Goal: Information Seeking & Learning: Learn about a topic

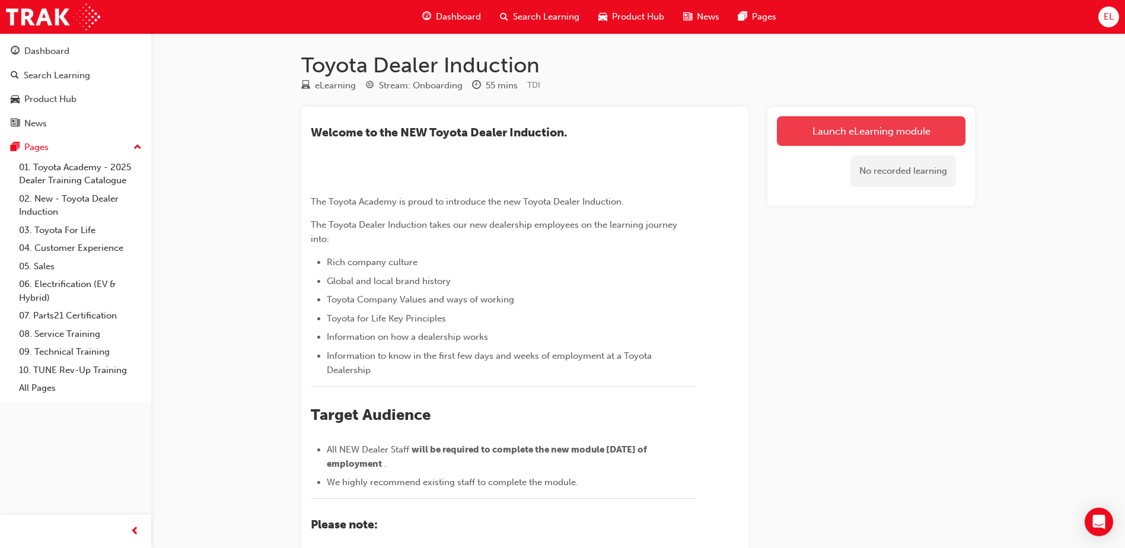
click at [887, 128] on link "Launch eLearning module" at bounding box center [871, 131] width 189 height 30
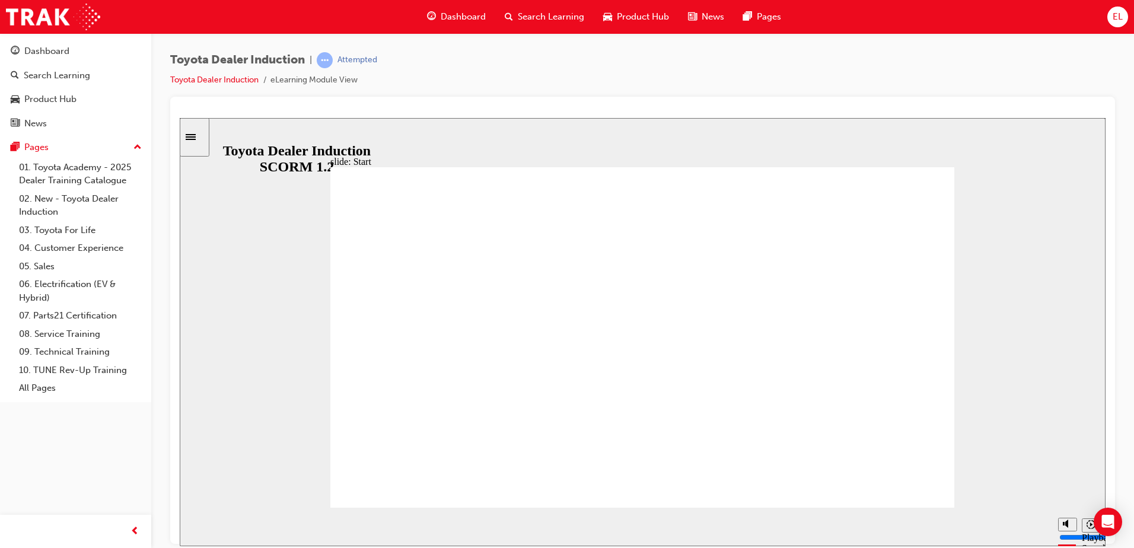
drag, startPoint x: 1067, startPoint y: 523, endPoint x: 1063, endPoint y: 518, distance: 6.3
click at [1066, 521] on div "misc controls" at bounding box center [1067, 508] width 18 height 44
type input "400"
type input "7"
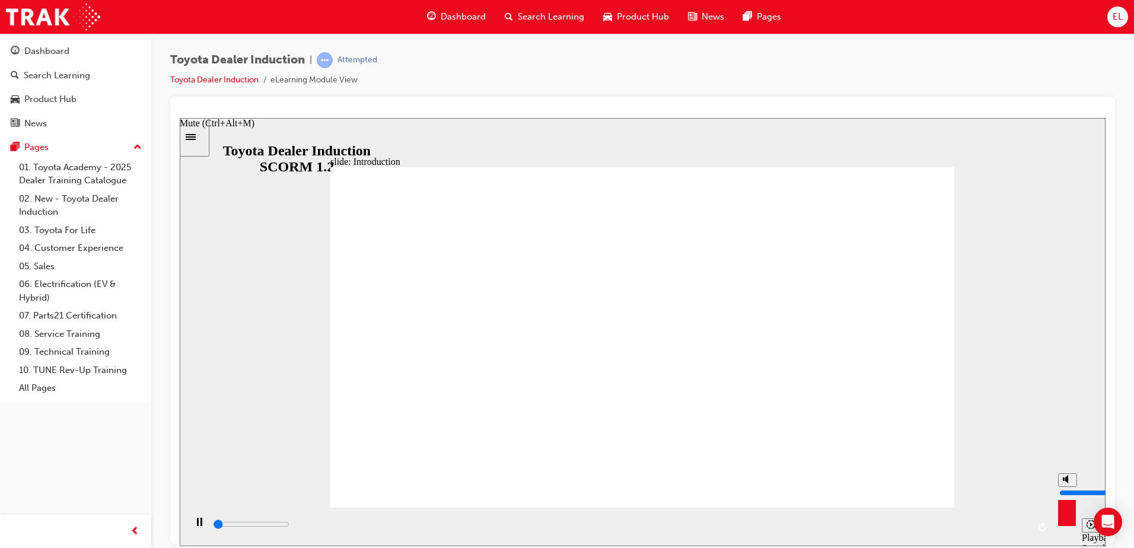
type input "400"
type input "6"
type input "400"
type input "5"
type input "1000"
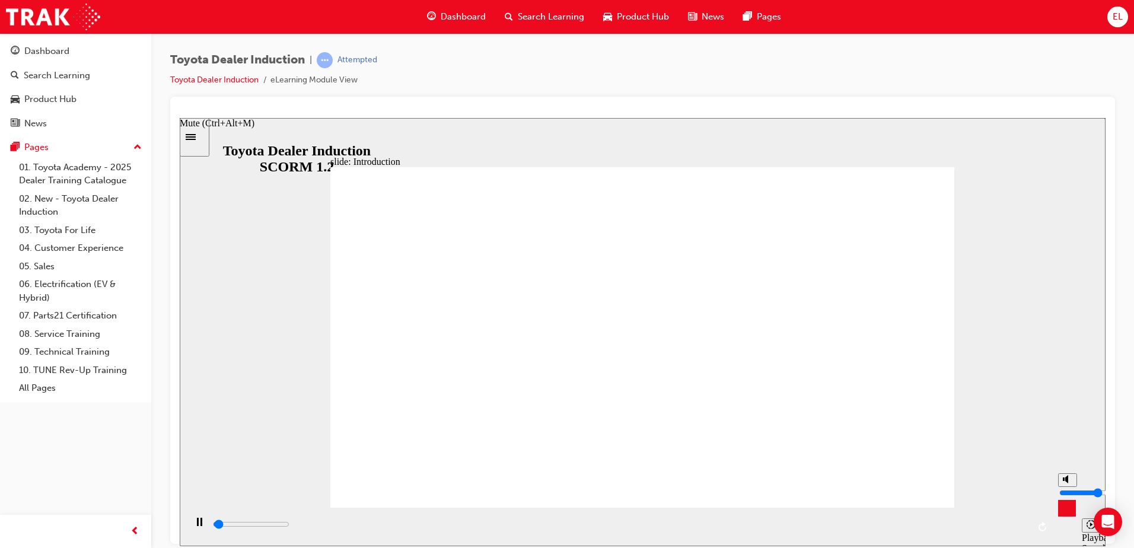
type input "6"
type input "1100"
type input "7"
type input "1500"
type input "6"
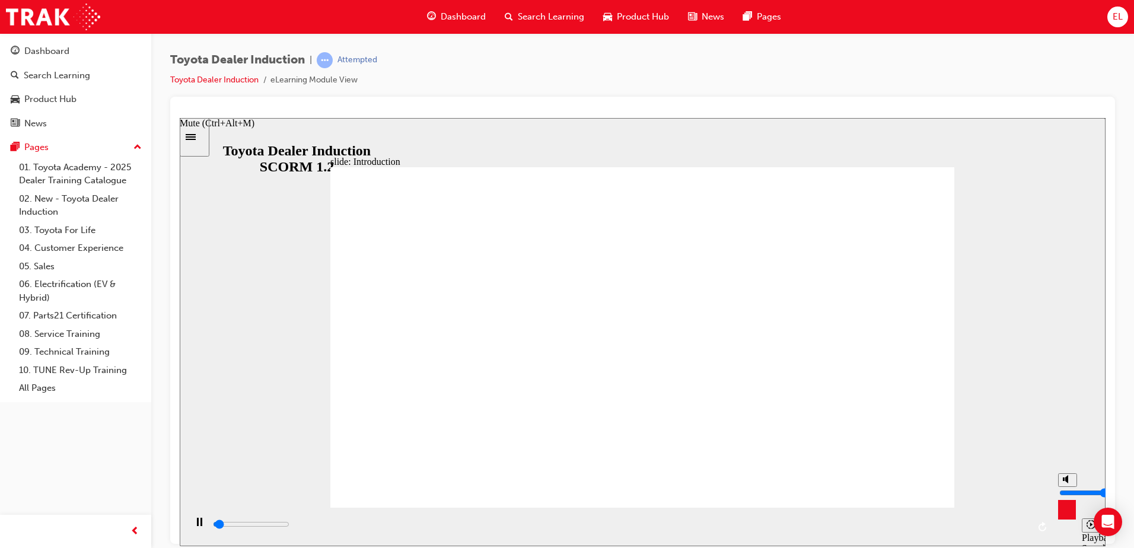
type input "1800"
type input "6"
click at [1065, 488] on input "volume" at bounding box center [1098, 492] width 77 height 9
drag, startPoint x: 975, startPoint y: 456, endPoint x: 836, endPoint y: 426, distance: 142.7
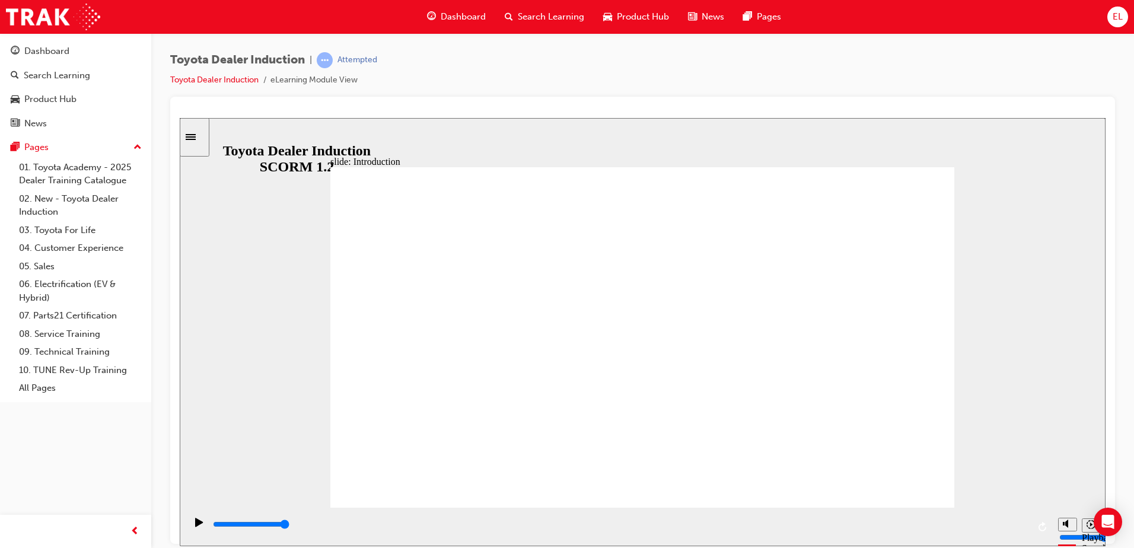
drag, startPoint x: 901, startPoint y: 471, endPoint x: 898, endPoint y: 481, distance: 10.4
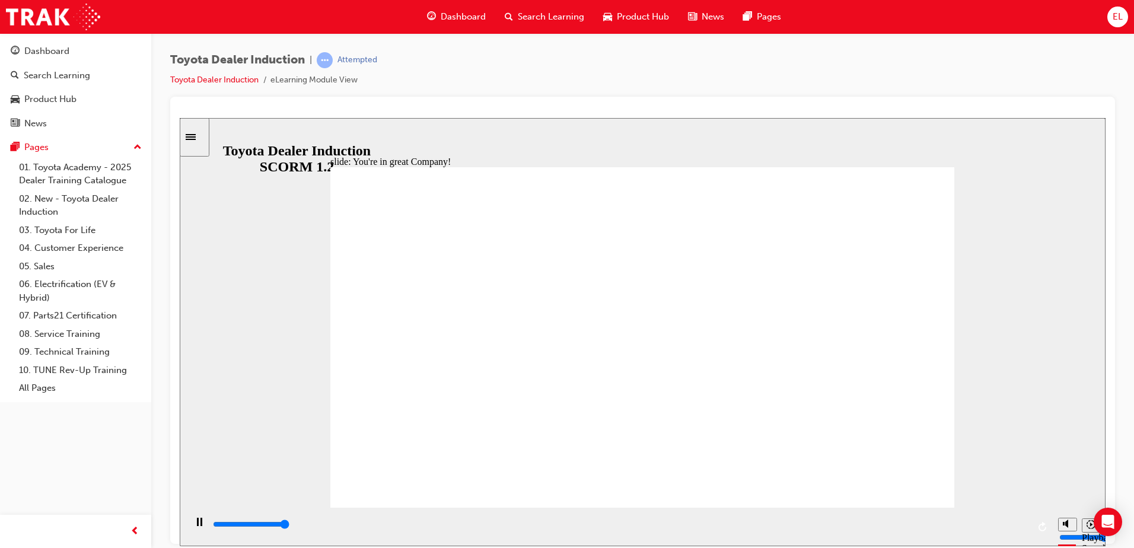
type input "7500"
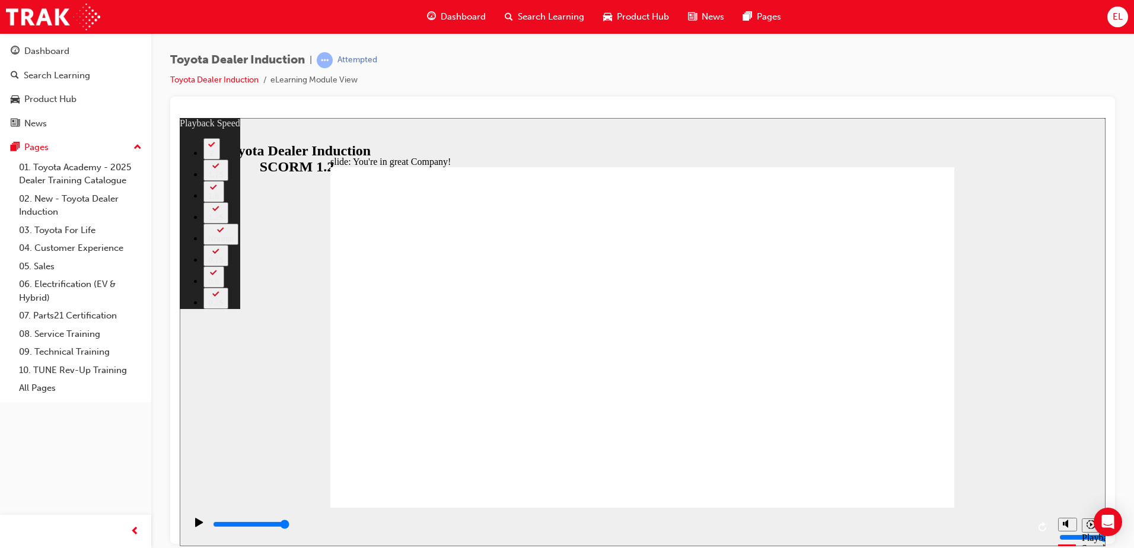
type input "156"
click at [195, 526] on icon "Play (Ctrl+Alt+P)" at bounding box center [199, 521] width 8 height 9
type input "7500"
type input "156"
click at [195, 526] on icon "Play (Ctrl+Alt+P)" at bounding box center [199, 521] width 8 height 9
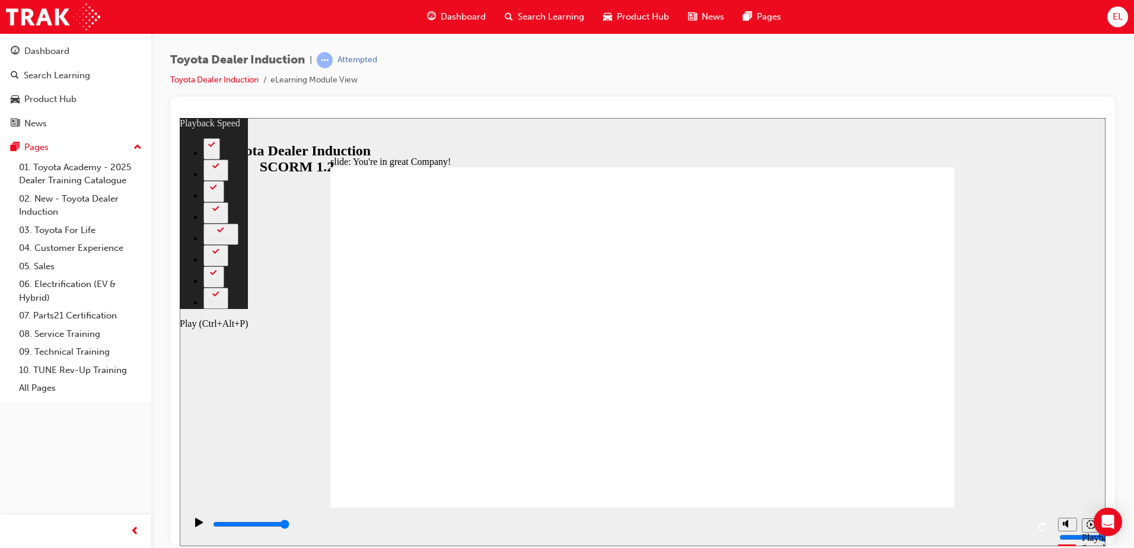
type input "7500"
type input "156"
click at [199, 520] on icon "Play (Ctrl+Alt+P)" at bounding box center [199, 521] width 8 height 9
type input "7500"
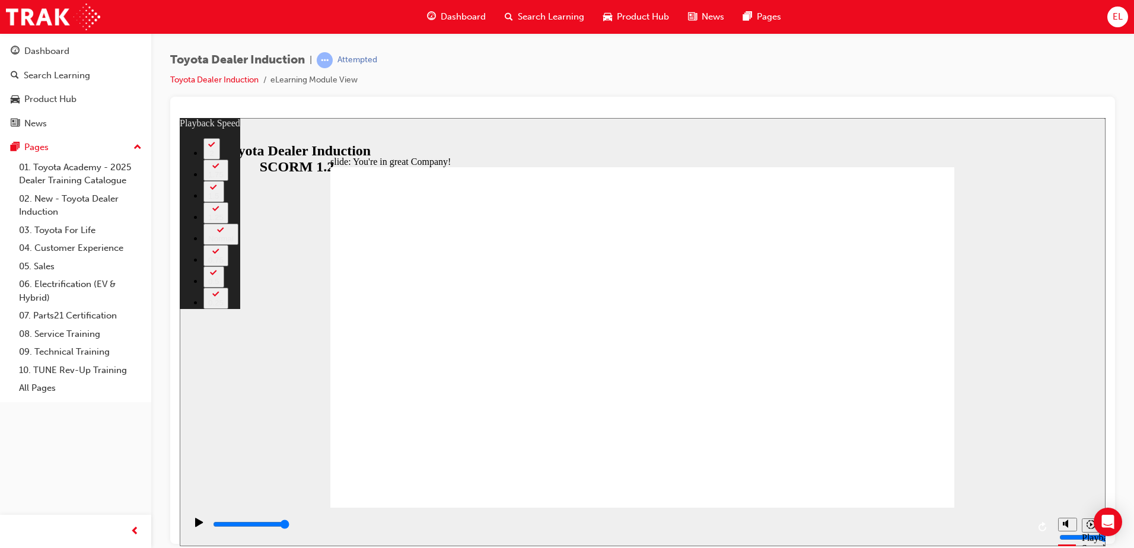
type input "156"
drag, startPoint x: 884, startPoint y: 464, endPoint x: 885, endPoint y: 473, distance: 8.9
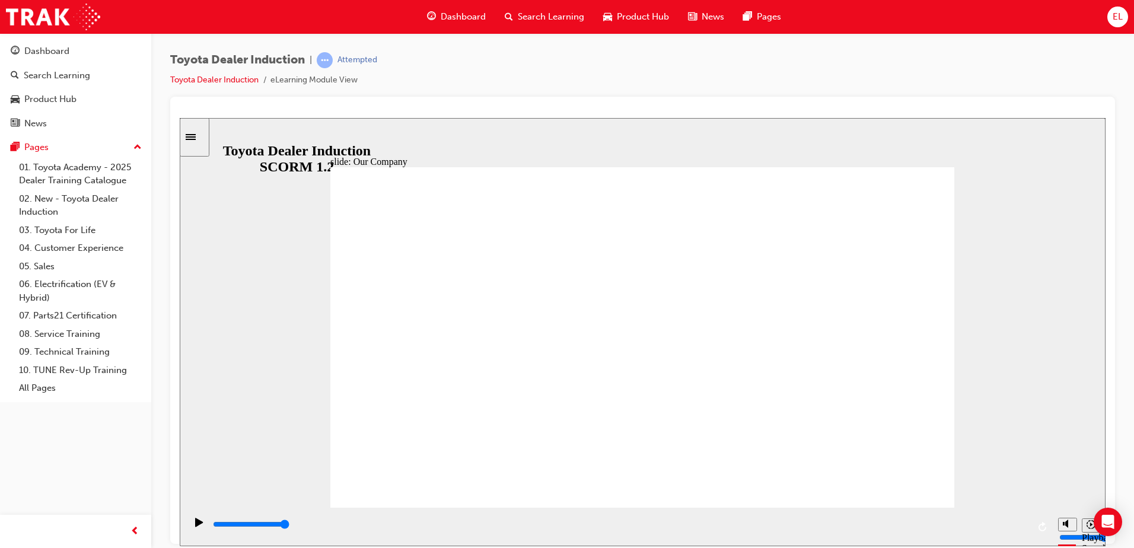
drag, startPoint x: 470, startPoint y: 436, endPoint x: 494, endPoint y: 432, distance: 24.6
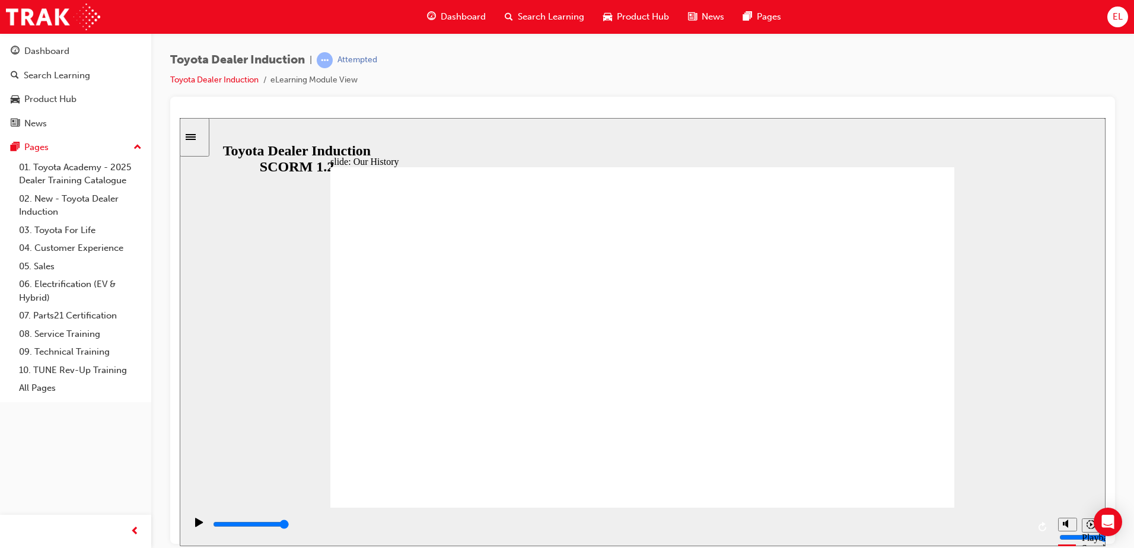
drag, startPoint x: 469, startPoint y: 430, endPoint x: 542, endPoint y: 396, distance: 80.1
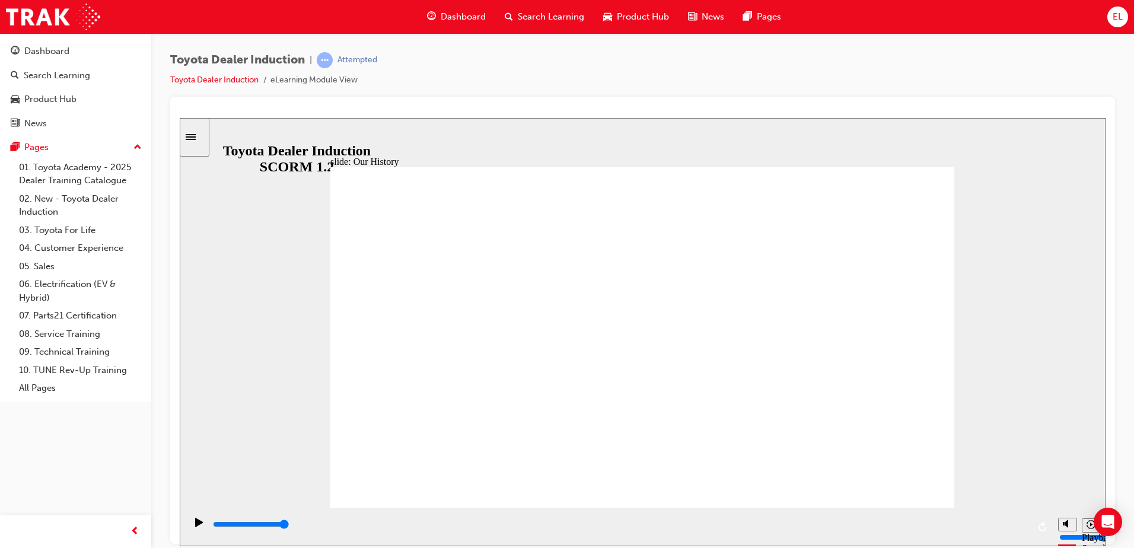
drag, startPoint x: 522, startPoint y: 374, endPoint x: 664, endPoint y: 346, distance: 144.6
drag, startPoint x: 467, startPoint y: 435, endPoint x: 632, endPoint y: 435, distance: 165.5
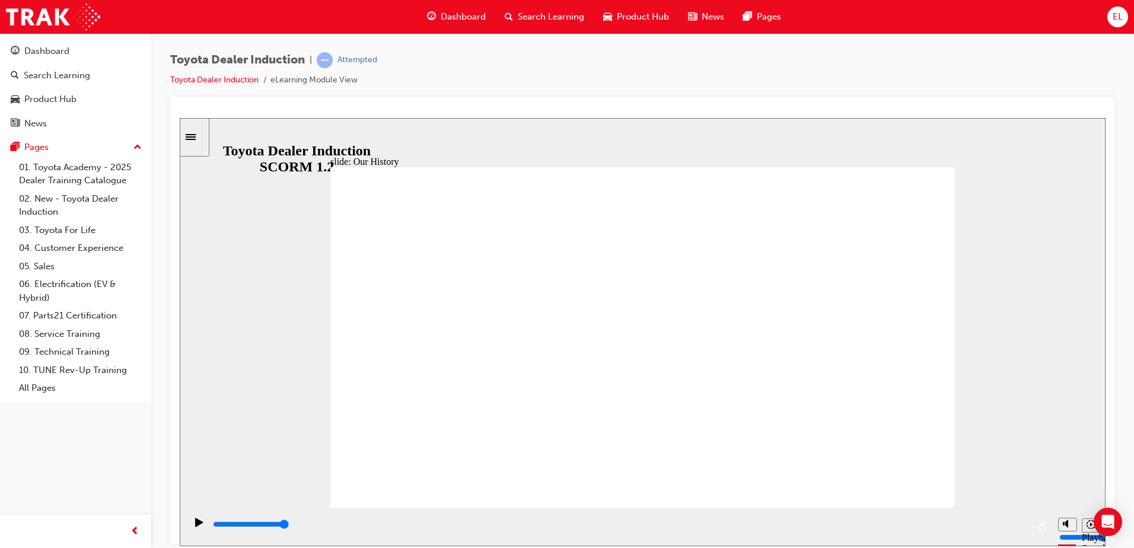
drag, startPoint x: 634, startPoint y: 435, endPoint x: 780, endPoint y: 431, distance: 146.0
drag, startPoint x: 928, startPoint y: 464, endPoint x: 921, endPoint y: 481, distance: 18.1
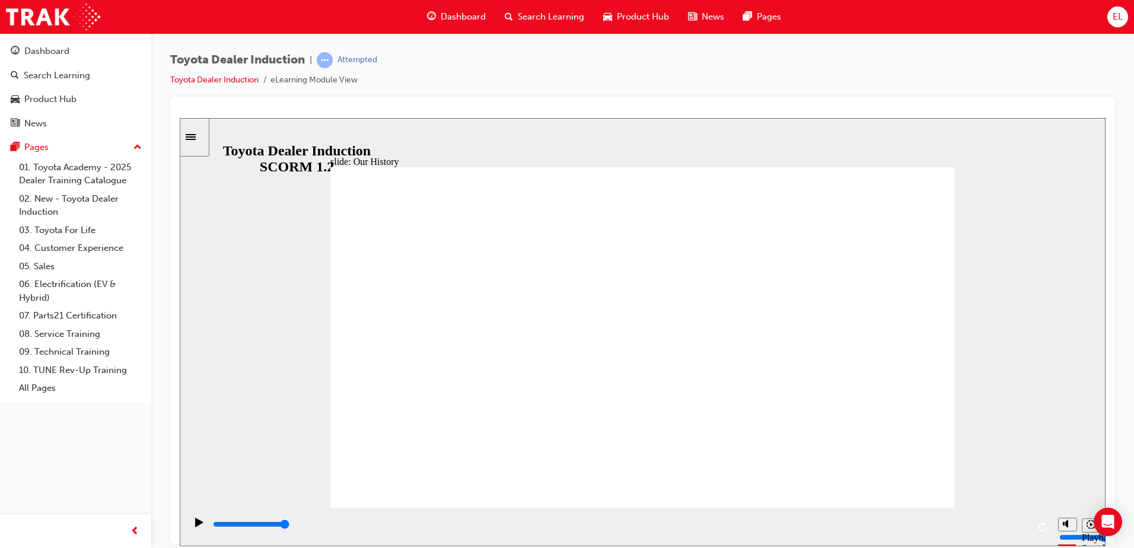
type input "8300"
type input "2"
drag, startPoint x: 807, startPoint y: 435, endPoint x: 609, endPoint y: 466, distance: 200.5
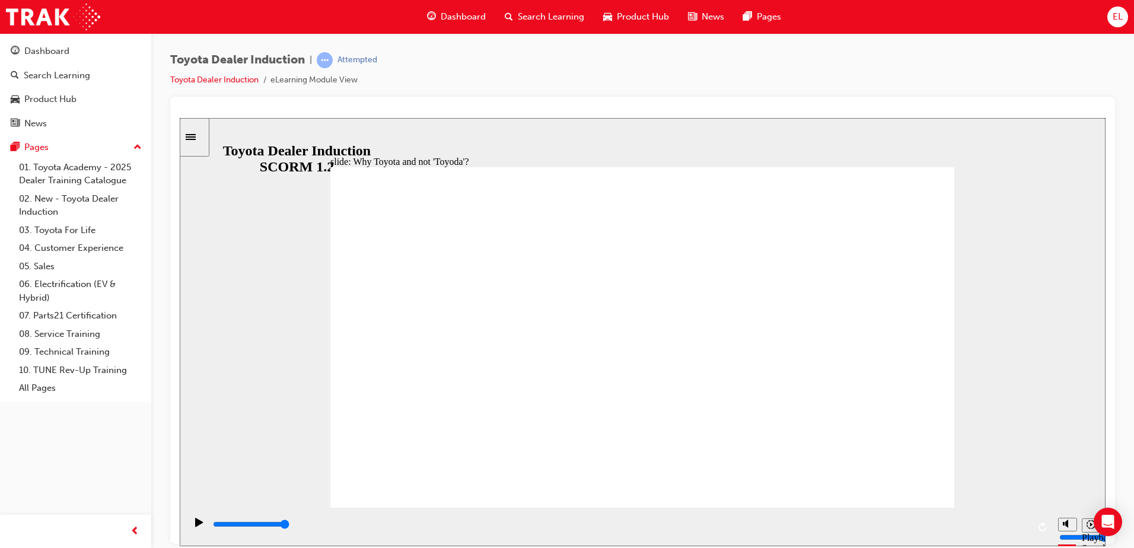
type input "4200"
radio input "true"
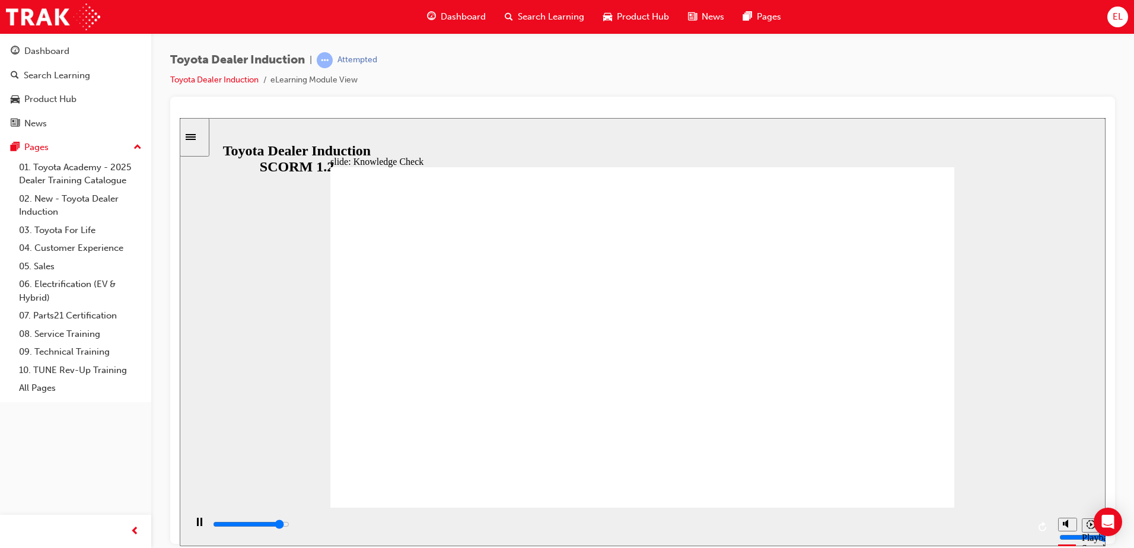
type input "4600"
radio input "true"
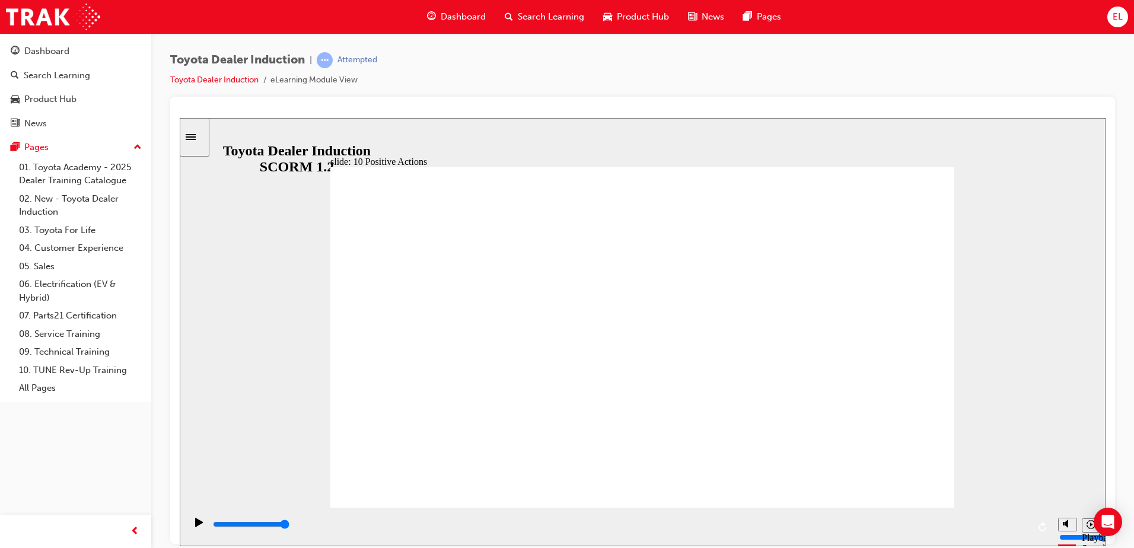
drag, startPoint x: 711, startPoint y: 295, endPoint x: 757, endPoint y: 266, distance: 54.6
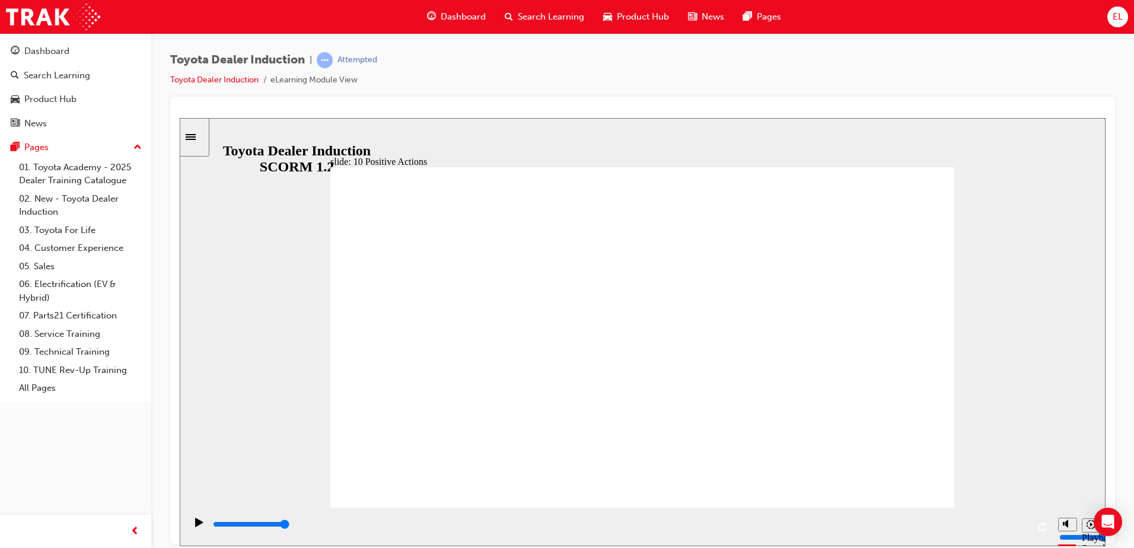
drag, startPoint x: 941, startPoint y: 161, endPoint x: 937, endPoint y: 173, distance: 13.1
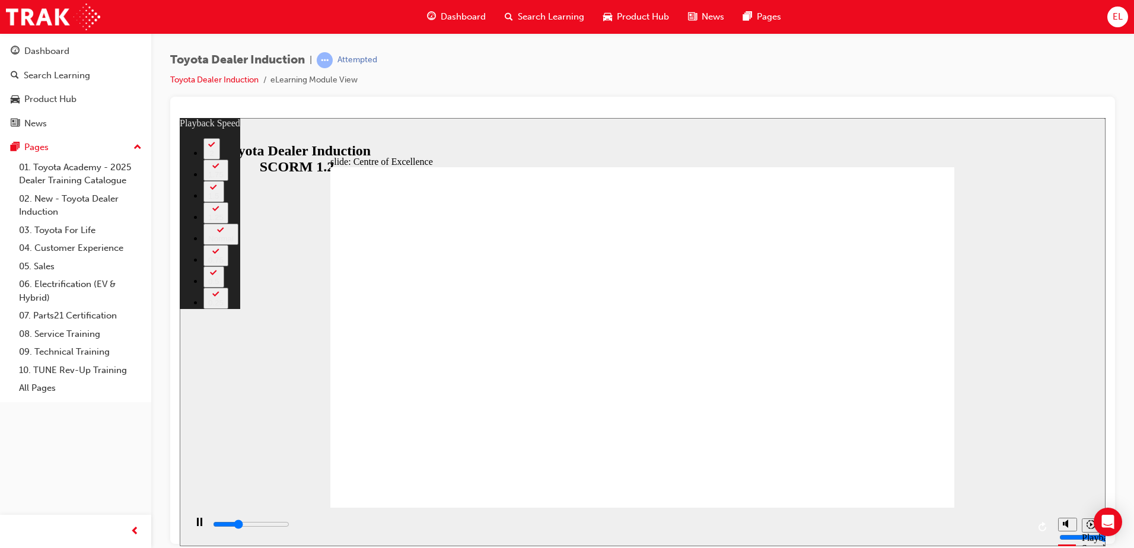
type input "4800"
type input "0"
type input "5100"
type input "1"
type input "5300"
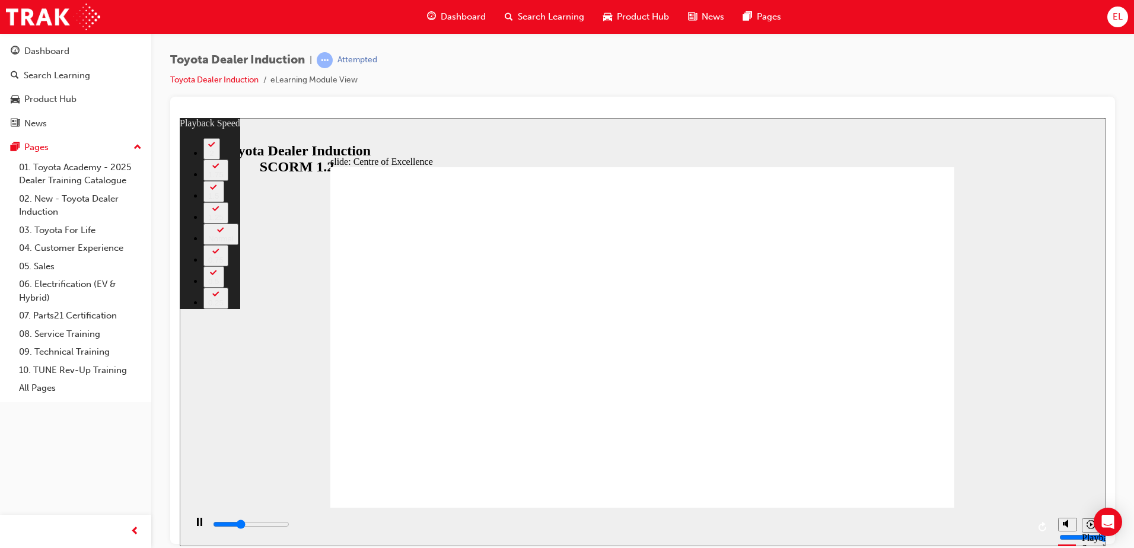
type input "1"
type input "5600"
type input "1"
drag, startPoint x: 752, startPoint y: 402, endPoint x: 754, endPoint y: 384, distance: 17.4
type input "5900"
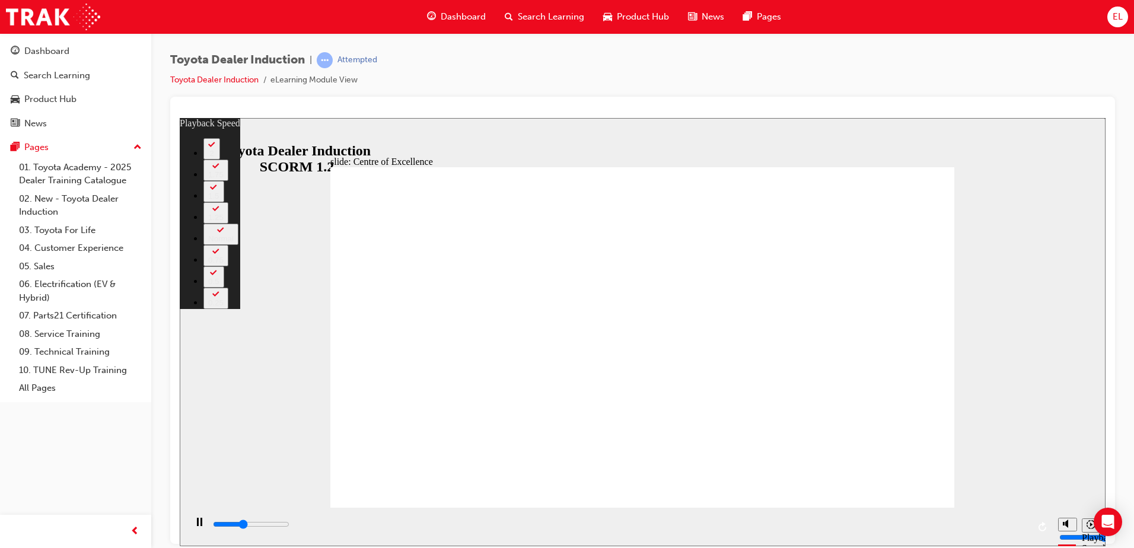
type input "1"
type input "6100"
type input "2"
type input "6400"
type input "2"
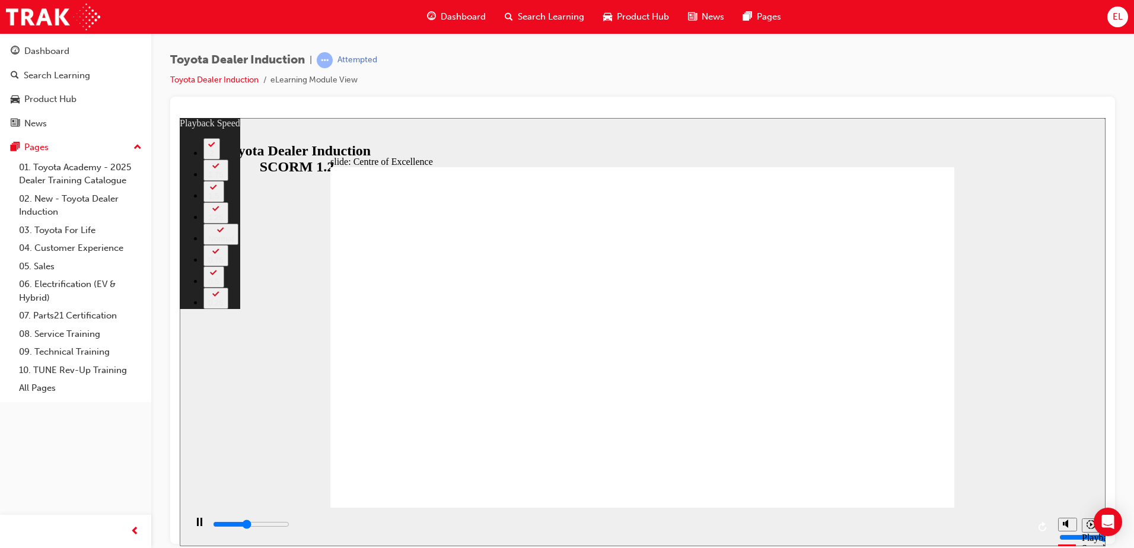
type input "6700"
type input "2"
type input "6900"
type input "2"
type input "7200"
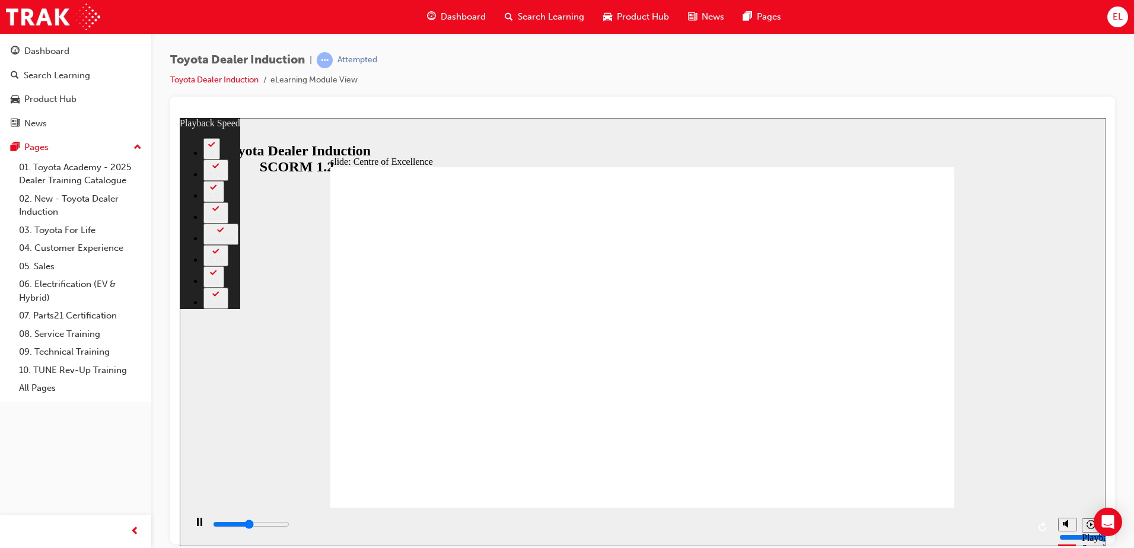
type input "3"
type input "7400"
type input "3"
type input "7700"
type input "3"
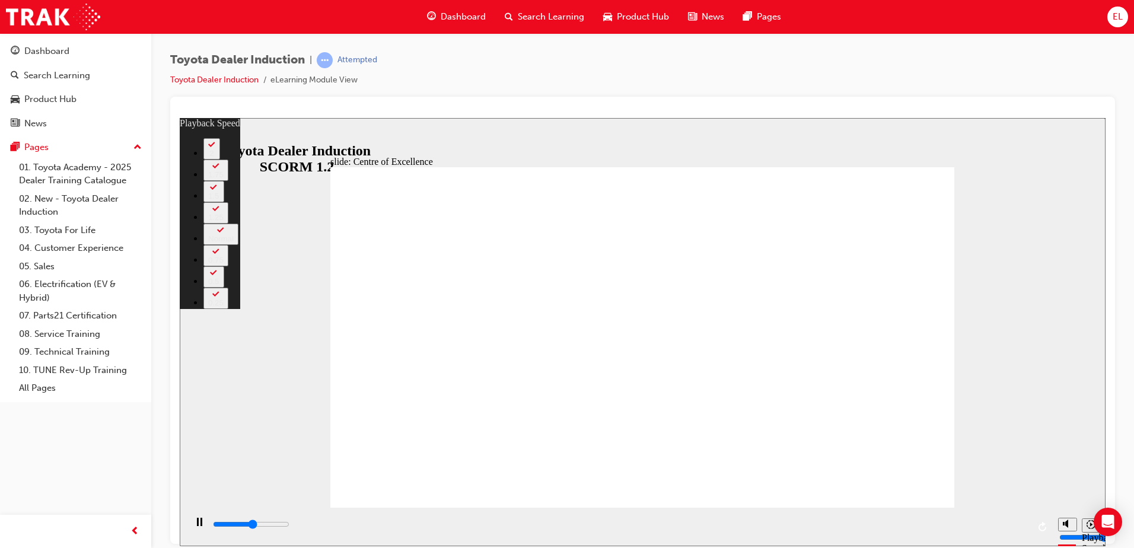
type input "8000"
type input "3"
type input "8300"
type input "4"
type input "8500"
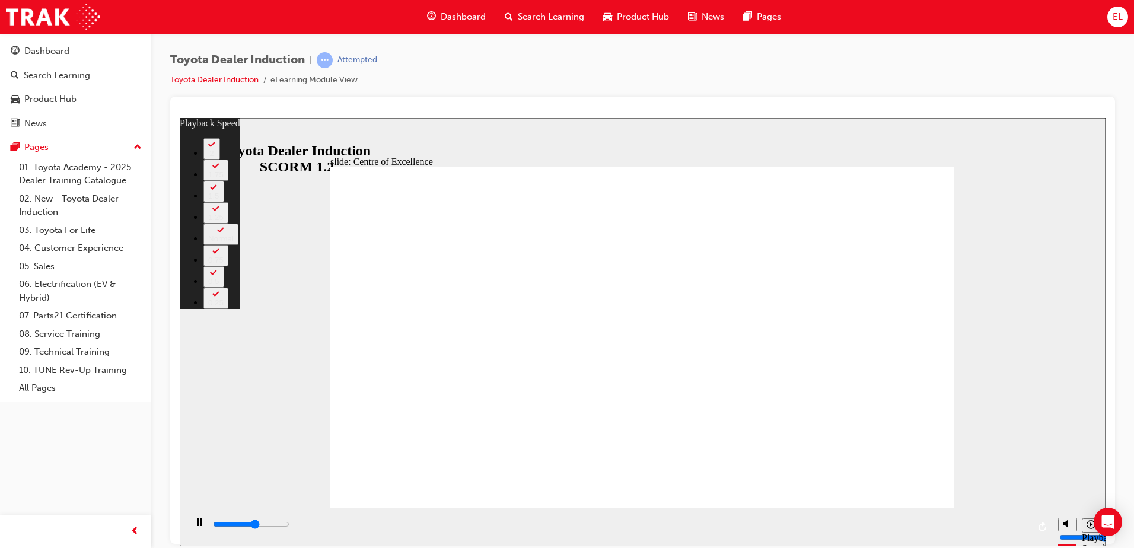
type input "4"
type input "8800"
type input "4"
type input "9000"
type input "5"
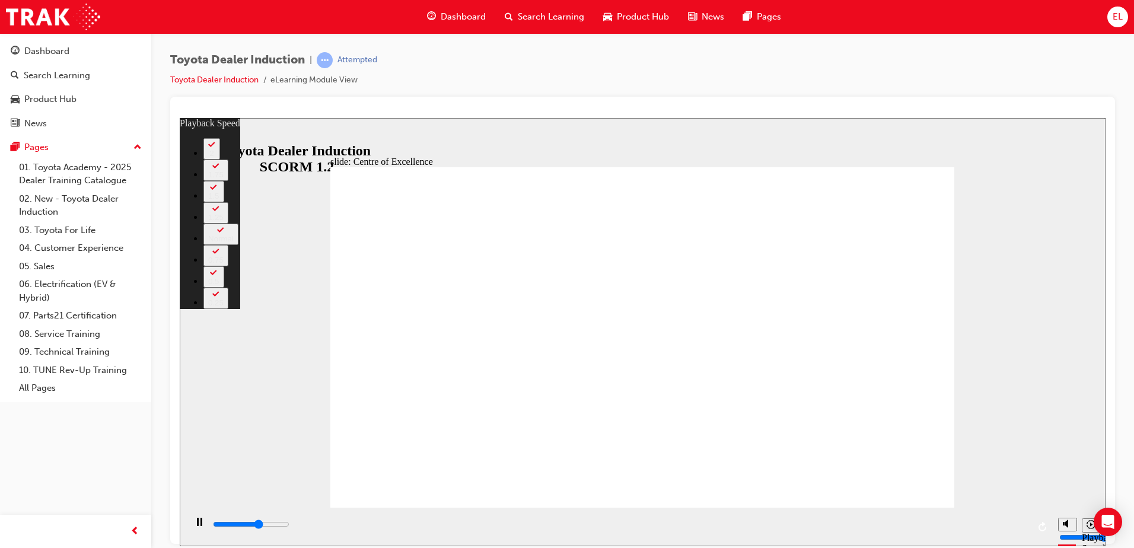
type input "9300"
type input "5"
type input "9600"
type input "5"
type input "9900"
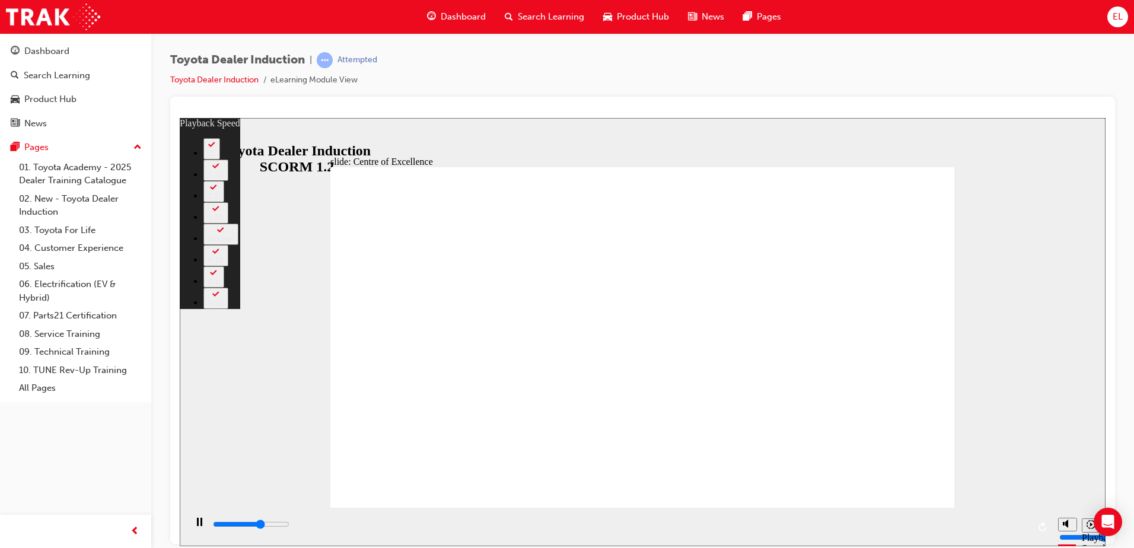
type input "5"
type input "10100"
type input "6"
type input "10400"
type input "6"
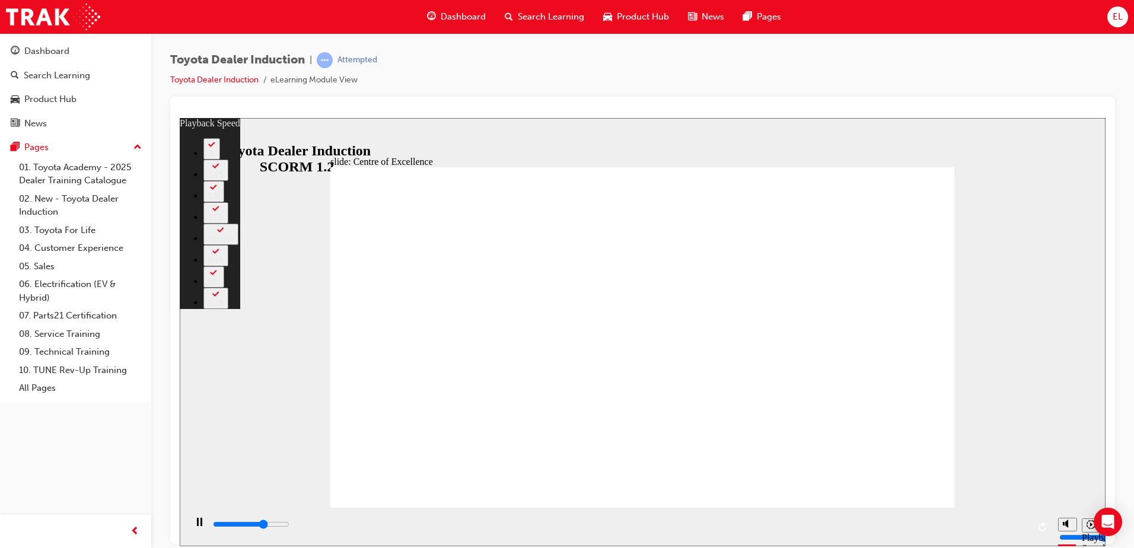
type input "10400"
type input "6"
type input "10600"
type input "6"
type input "10900"
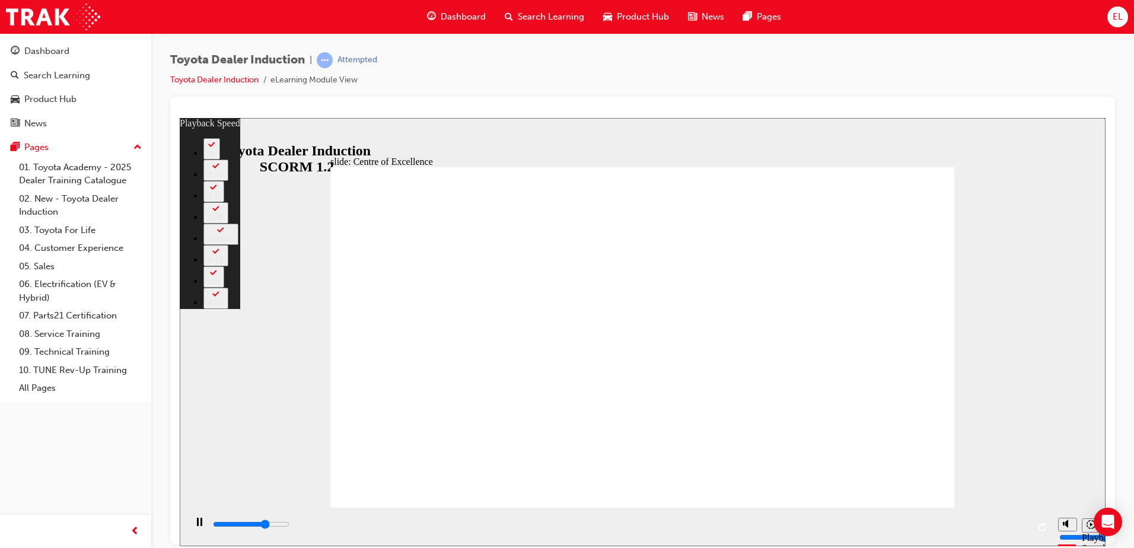
type input "6"
type input "11200"
type input "7"
type input "11400"
type input "7"
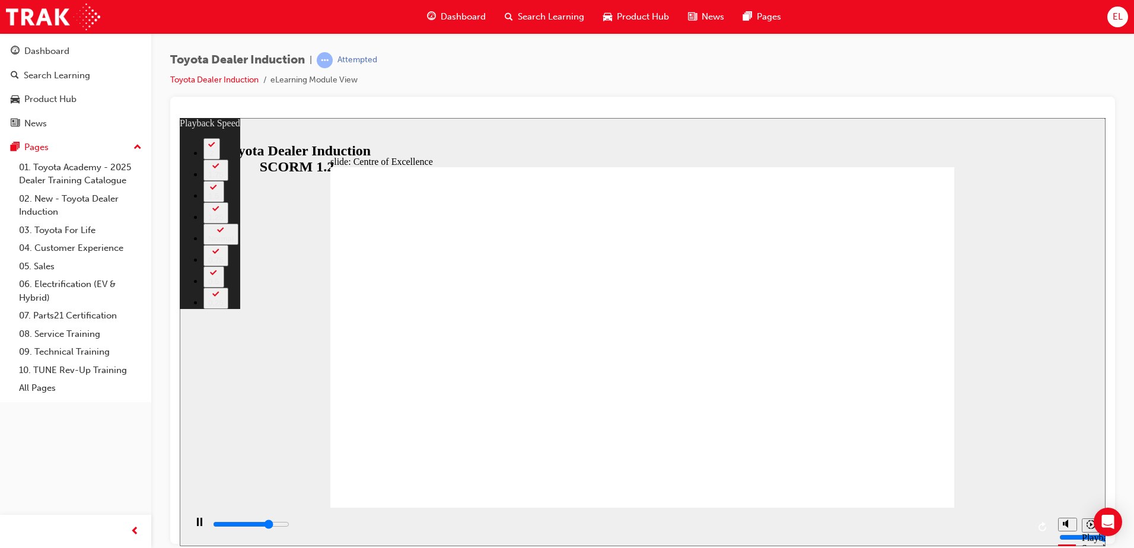
type input "11700"
type input "7"
type input "12000"
type input "7"
type input "12300"
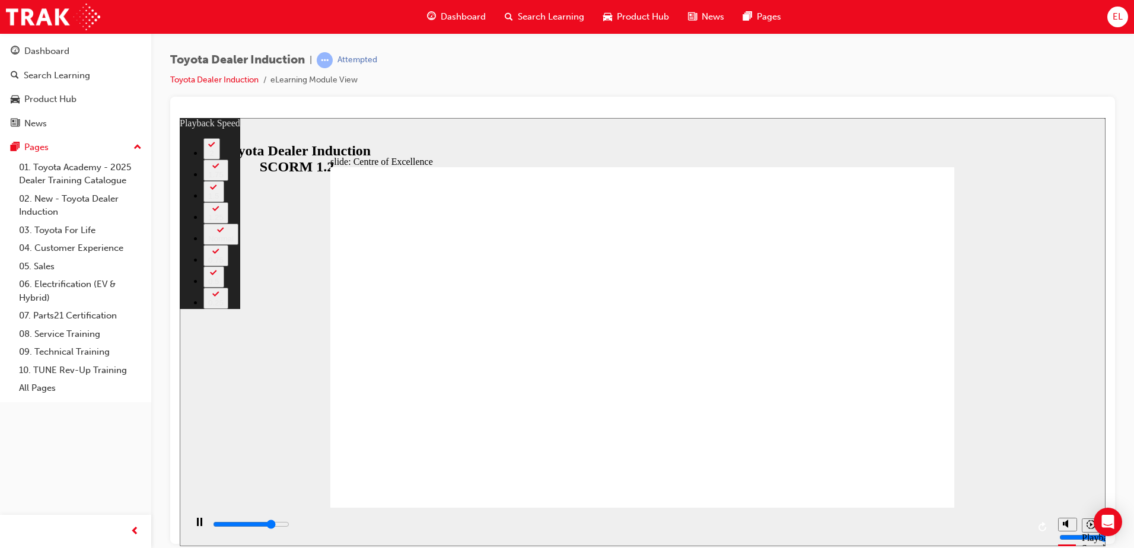
type input "8"
type input "12500"
type input "8"
type input "12800"
type input "8"
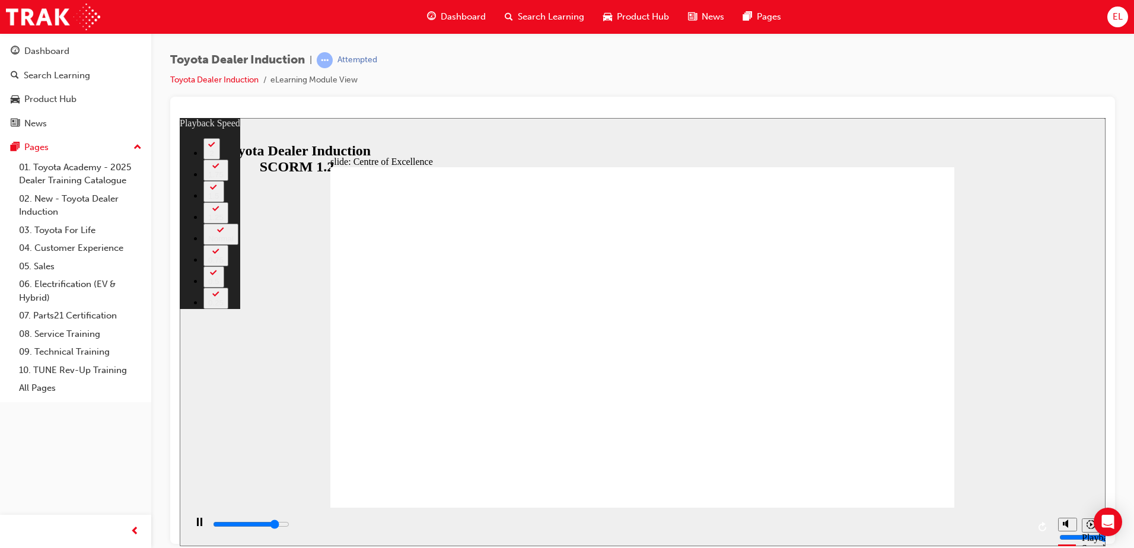
type input "13000"
type input "9"
type input "13200"
type input "9"
type input "13300"
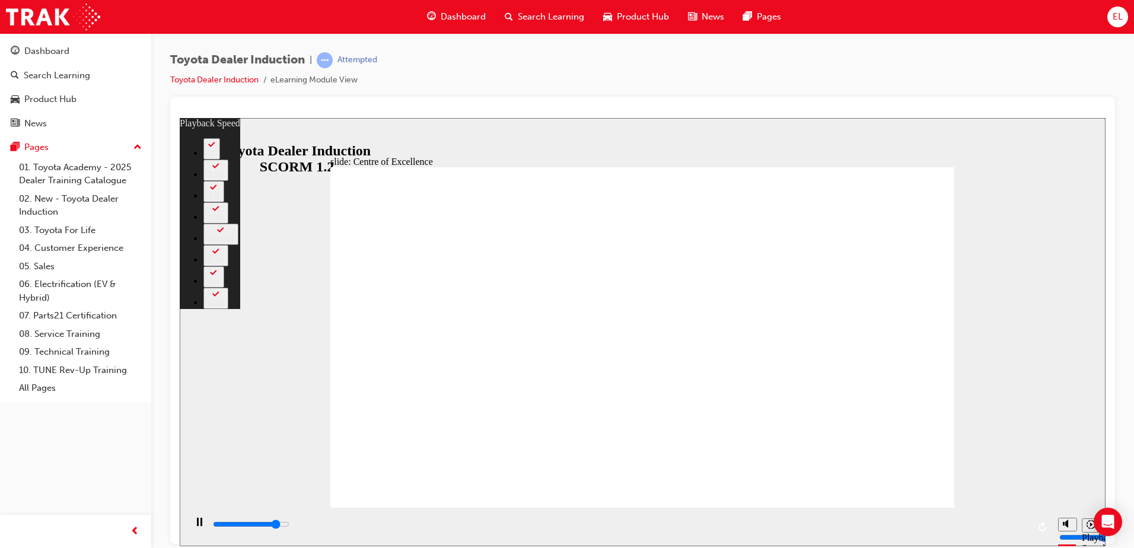
type input "9"
type input "13600"
type input "9"
type input "13800"
type input "9"
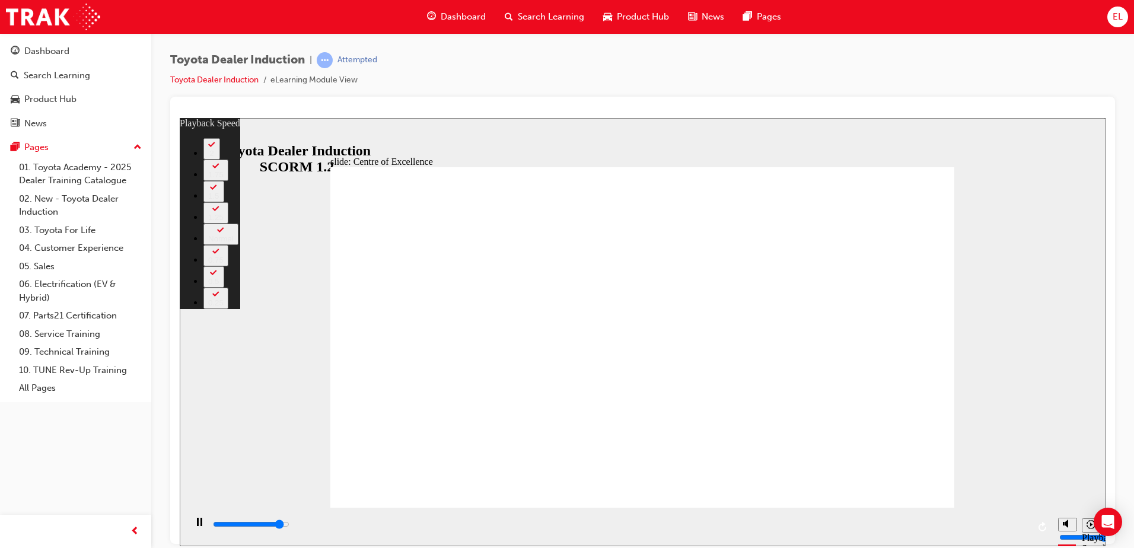
type input "14100"
type input "10"
type input "14400"
type input "10"
type input "14600"
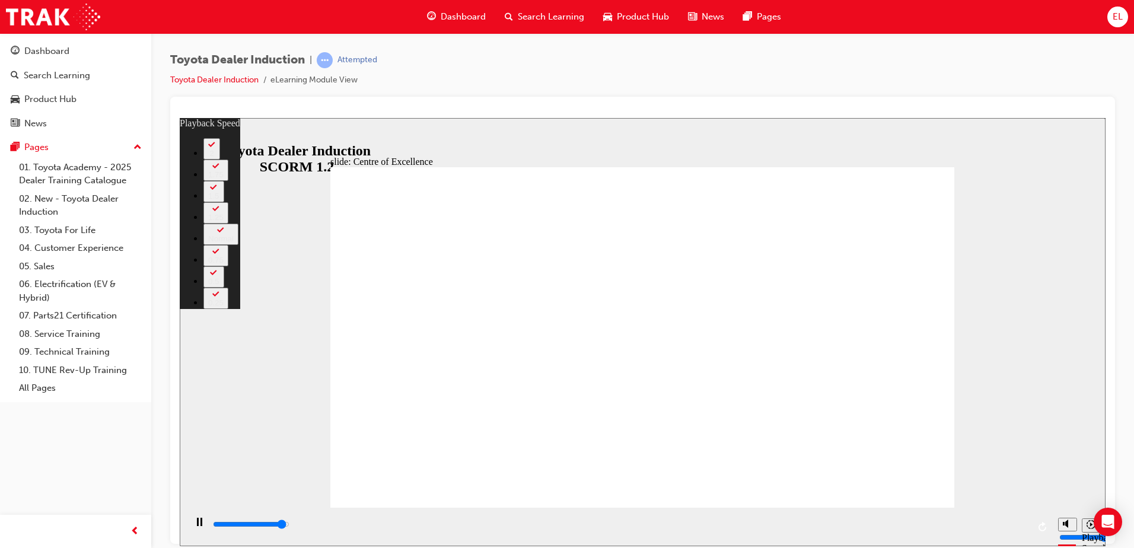
type input "10"
type input "14900"
type input "10"
type input "15200"
type input "11"
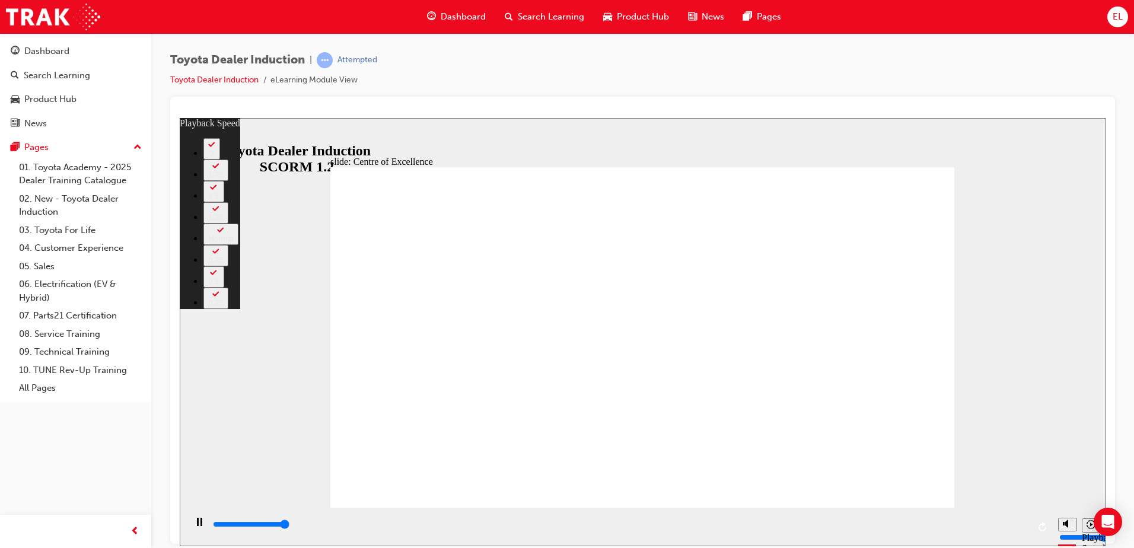
type input "15300"
type input "248"
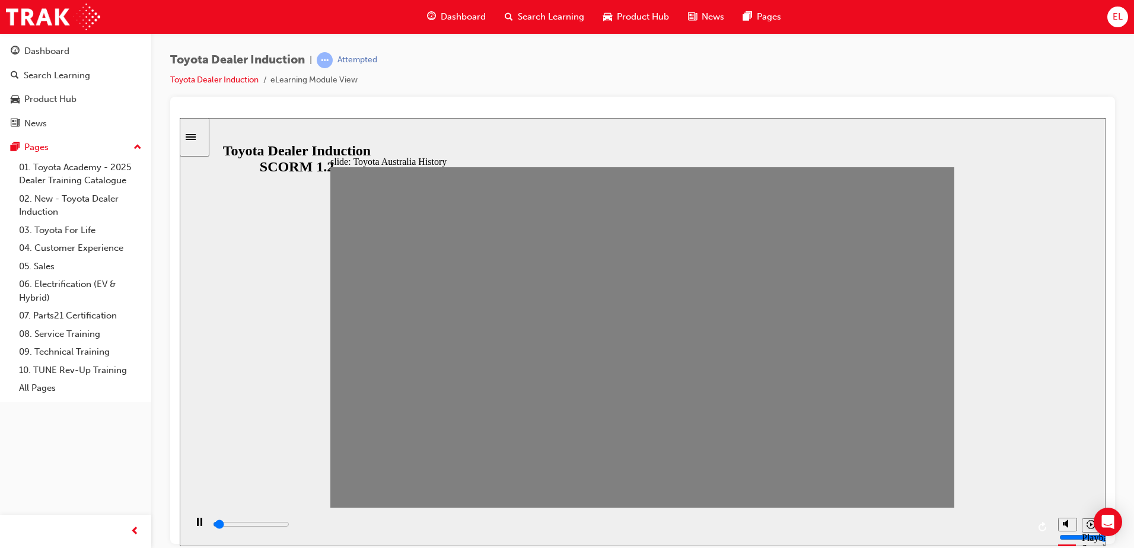
drag, startPoint x: 351, startPoint y: 347, endPoint x: 384, endPoint y: 346, distance: 32.7
drag, startPoint x: 375, startPoint y: 346, endPoint x: 403, endPoint y: 348, distance: 28.6
type input "0"
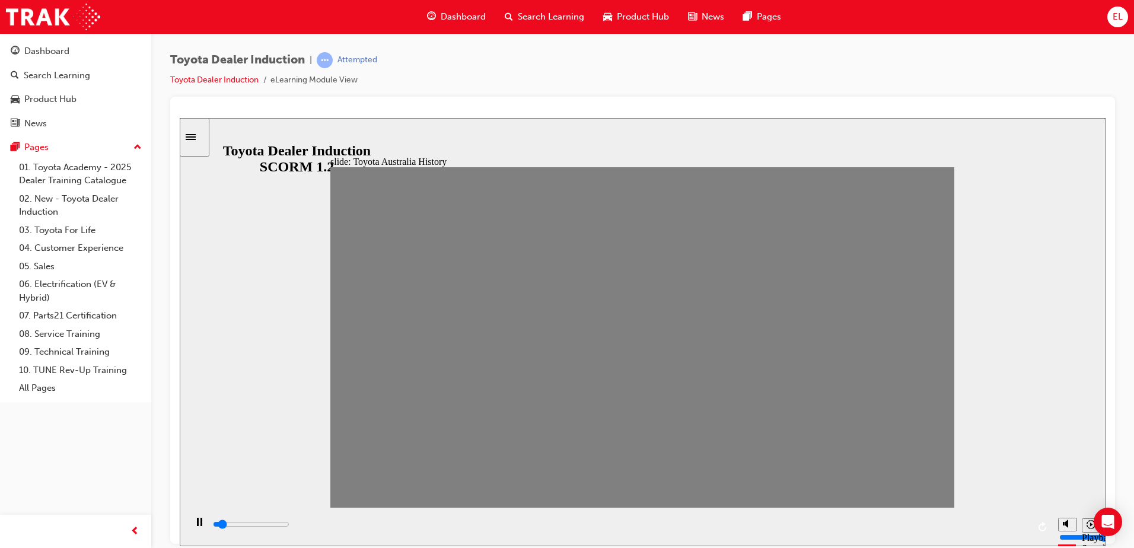
type input "1"
drag, startPoint x: 403, startPoint y: 346, endPoint x: 367, endPoint y: 352, distance: 36.0
type input "0"
type input "2"
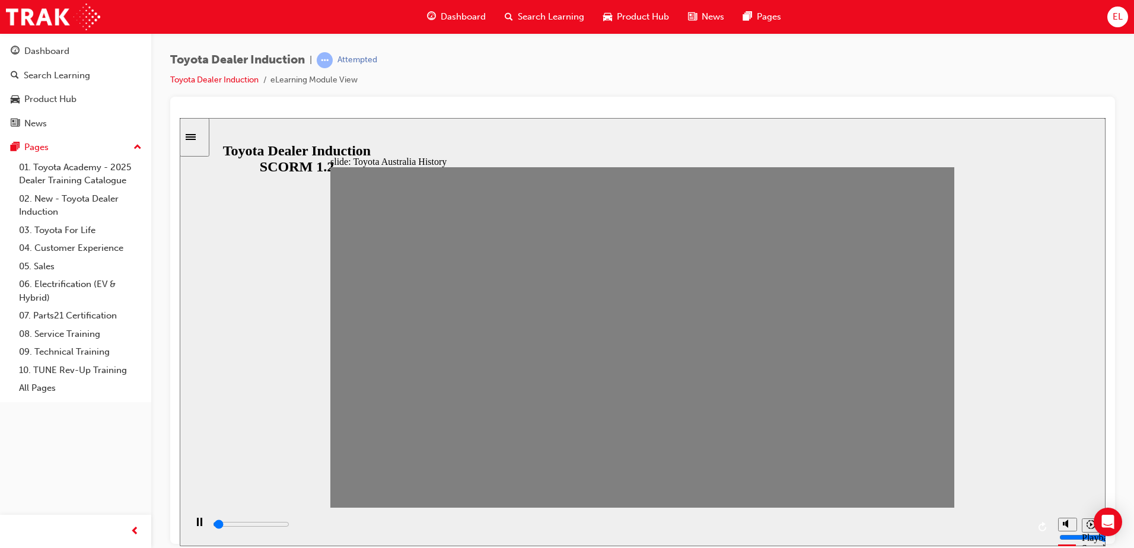
drag, startPoint x: 378, startPoint y: 344, endPoint x: 401, endPoint y: 339, distance: 23.0
drag, startPoint x: 406, startPoint y: 343, endPoint x: 430, endPoint y: 345, distance: 23.2
drag, startPoint x: 434, startPoint y: 346, endPoint x: 476, endPoint y: 361, distance: 45.2
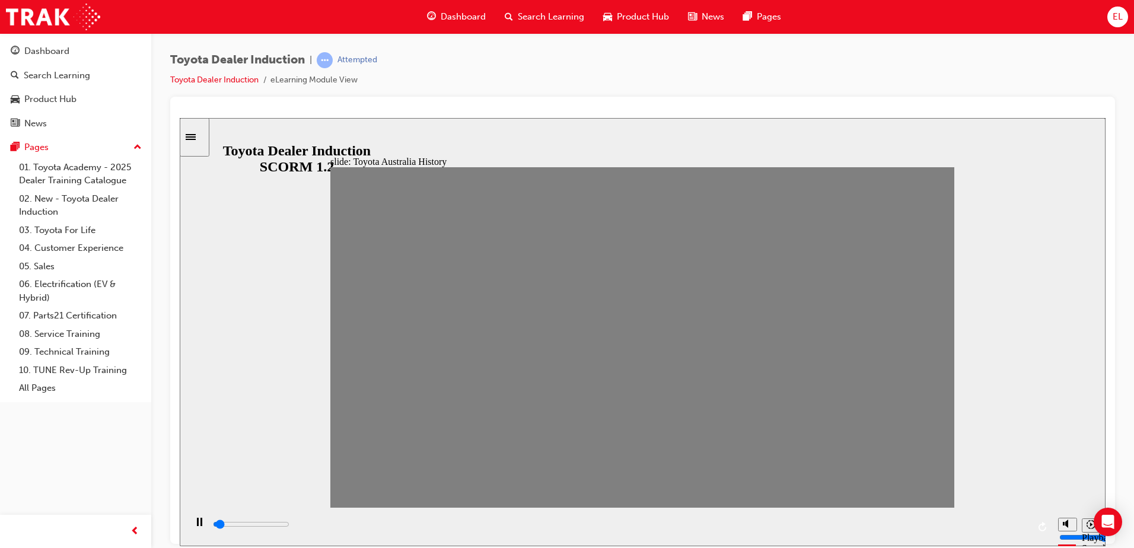
type input "0"
type input "5"
type input "0"
type input "4"
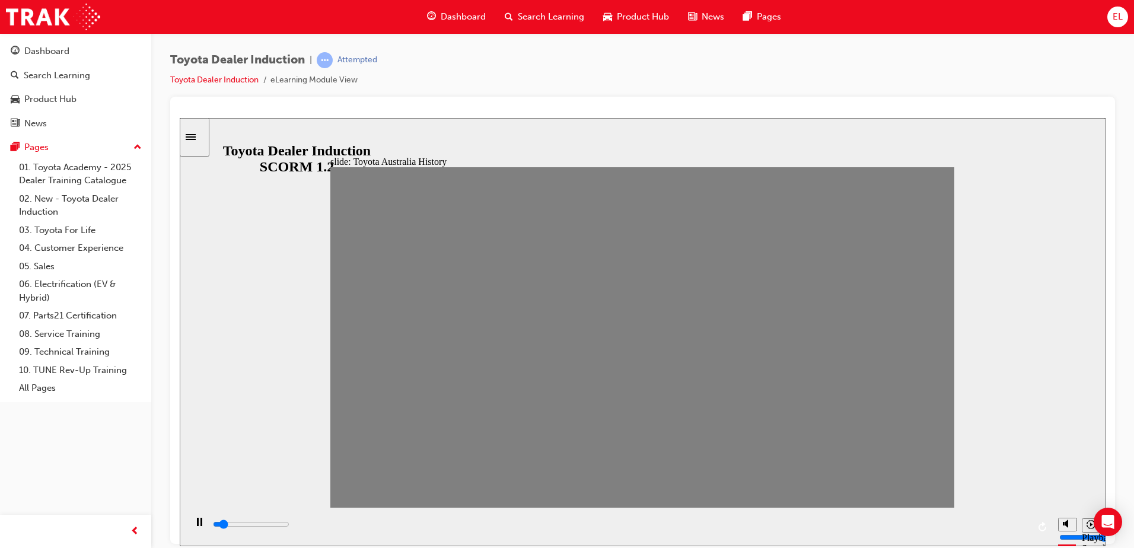
type input "0"
type input "5"
drag, startPoint x: 466, startPoint y: 343, endPoint x: 493, endPoint y: 348, distance: 27.7
type input "0"
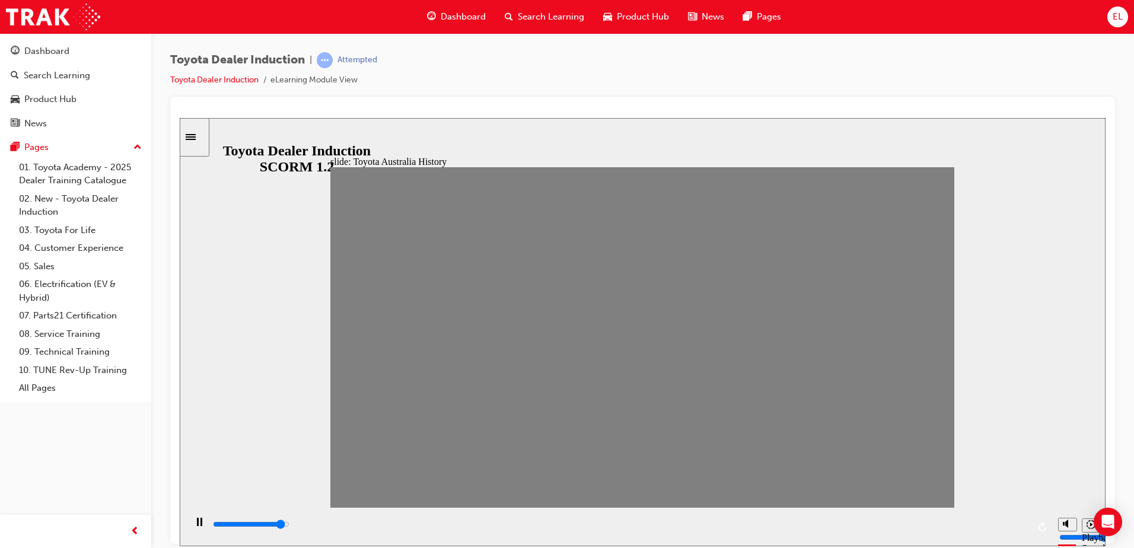
type input "6"
drag, startPoint x: 489, startPoint y: 346, endPoint x: 511, endPoint y: 348, distance: 22.1
drag, startPoint x: 518, startPoint y: 343, endPoint x: 543, endPoint y: 349, distance: 25.8
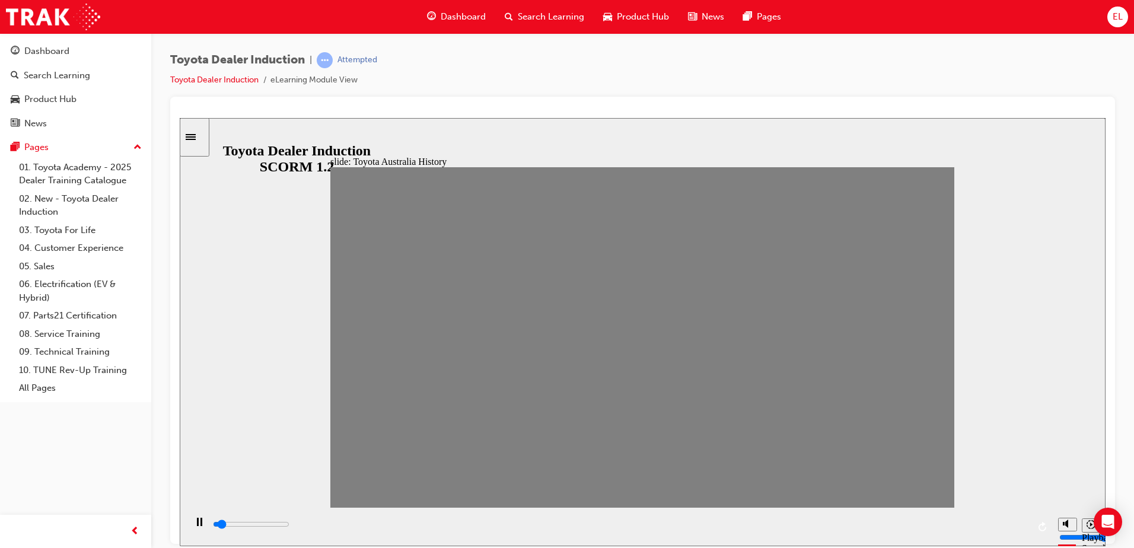
drag, startPoint x: 556, startPoint y: 341, endPoint x: 572, endPoint y: 347, distance: 17.6
drag, startPoint x: 573, startPoint y: 335, endPoint x: 608, endPoint y: 343, distance: 36.0
drag, startPoint x: 610, startPoint y: 345, endPoint x: 636, endPoint y: 365, distance: 32.6
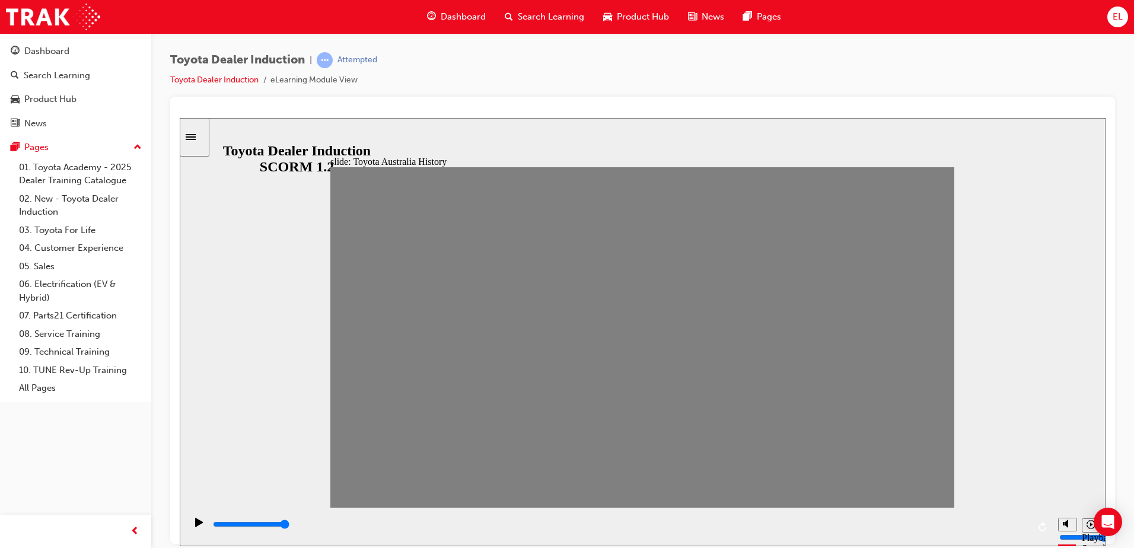
drag, startPoint x: 642, startPoint y: 345, endPoint x: 669, endPoint y: 353, distance: 27.2
drag, startPoint x: 669, startPoint y: 341, endPoint x: 689, endPoint y: 349, distance: 21.8
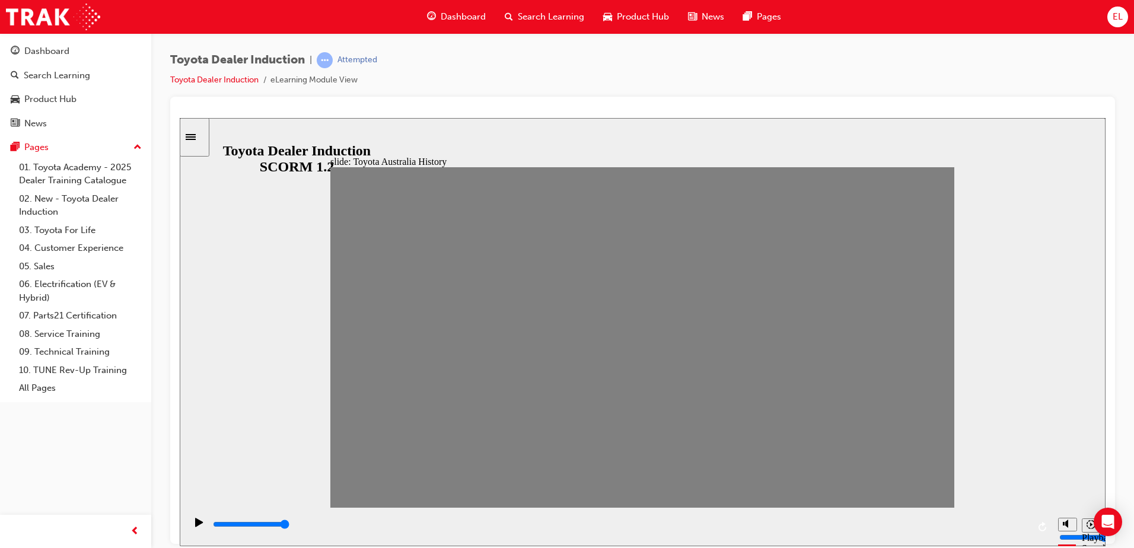
drag, startPoint x: 692, startPoint y: 333, endPoint x: 724, endPoint y: 353, distance: 37.0
drag, startPoint x: 694, startPoint y: 343, endPoint x: 716, endPoint y: 359, distance: 27.7
drag, startPoint x: 728, startPoint y: 349, endPoint x: 750, endPoint y: 350, distance: 22.0
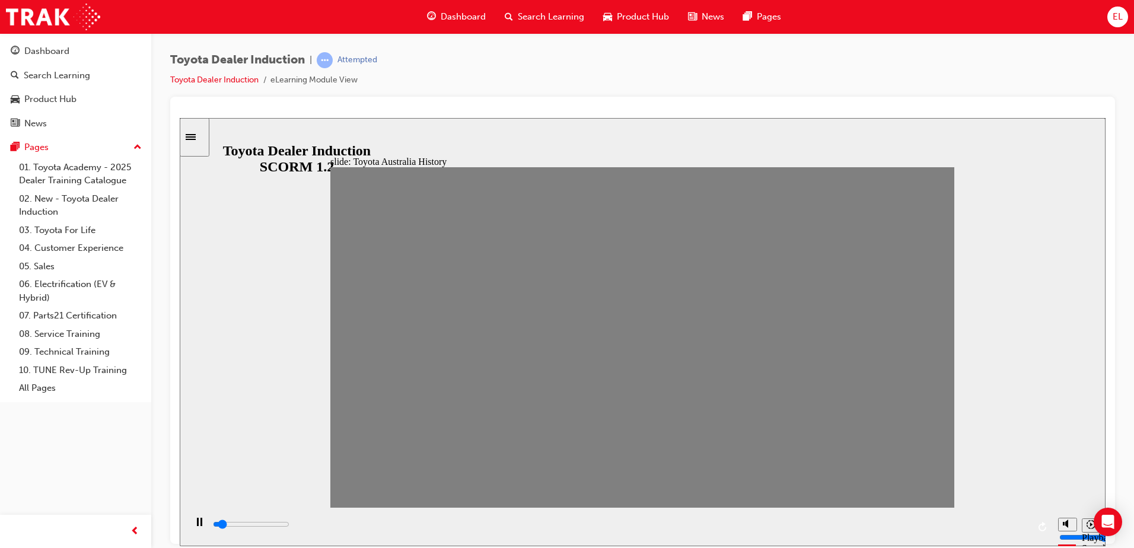
drag, startPoint x: 750, startPoint y: 349, endPoint x: 771, endPoint y: 357, distance: 22.1
drag, startPoint x: 774, startPoint y: 348, endPoint x: 790, endPoint y: 355, distance: 17.3
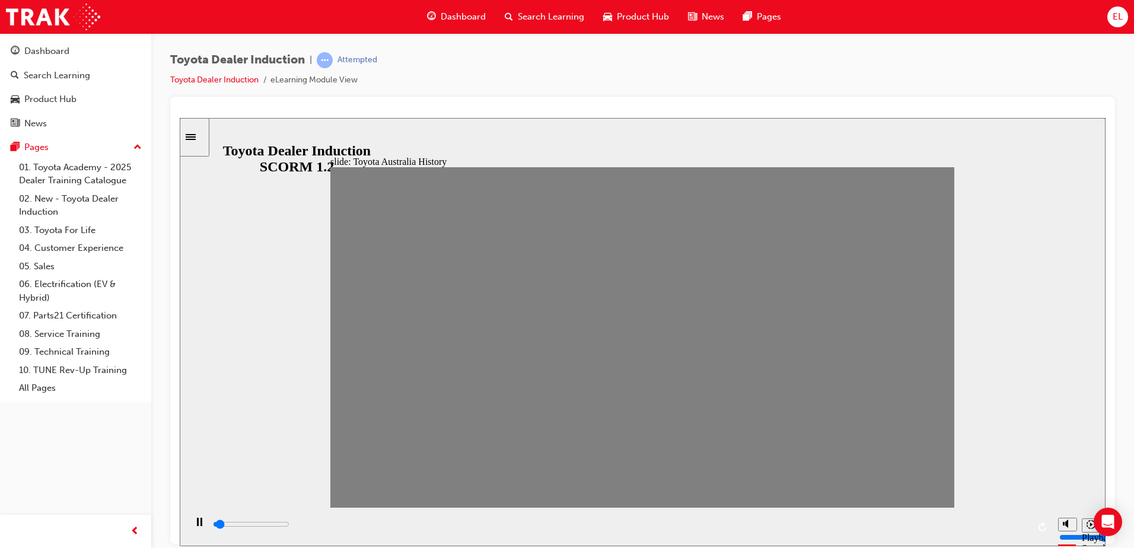
drag, startPoint x: 806, startPoint y: 344, endPoint x: 825, endPoint y: 355, distance: 21.6
drag, startPoint x: 835, startPoint y: 345, endPoint x: 865, endPoint y: 344, distance: 30.3
drag, startPoint x: 865, startPoint y: 336, endPoint x: 892, endPoint y: 346, distance: 28.5
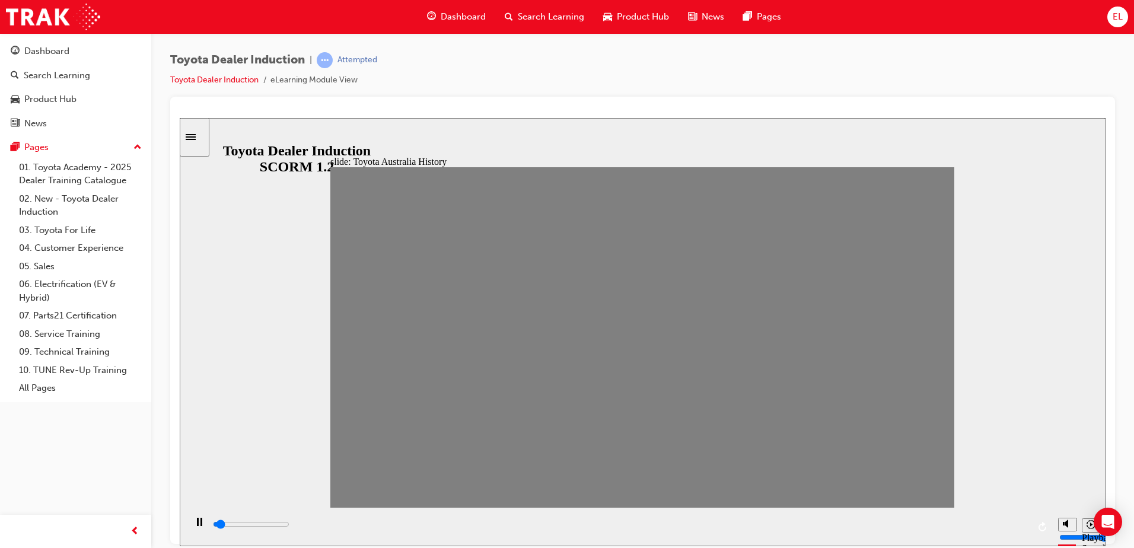
type input "0"
type input "18"
drag, startPoint x: 892, startPoint y: 346, endPoint x: 872, endPoint y: 343, distance: 19.8
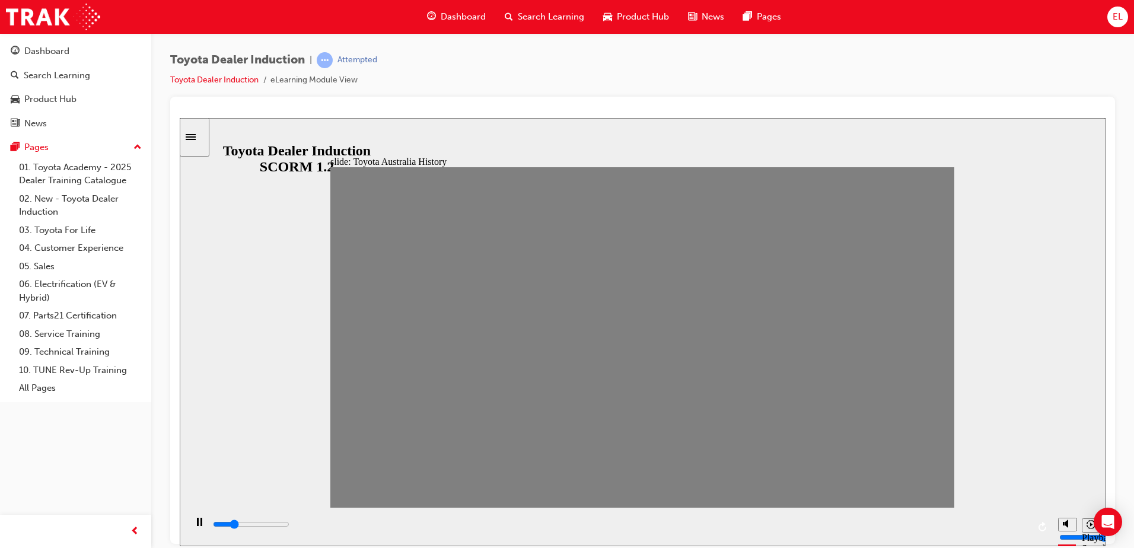
type input "0"
type input "19"
drag, startPoint x: 872, startPoint y: 343, endPoint x: 892, endPoint y: 341, distance: 19.7
drag, startPoint x: 898, startPoint y: 341, endPoint x: 919, endPoint y: 353, distance: 23.9
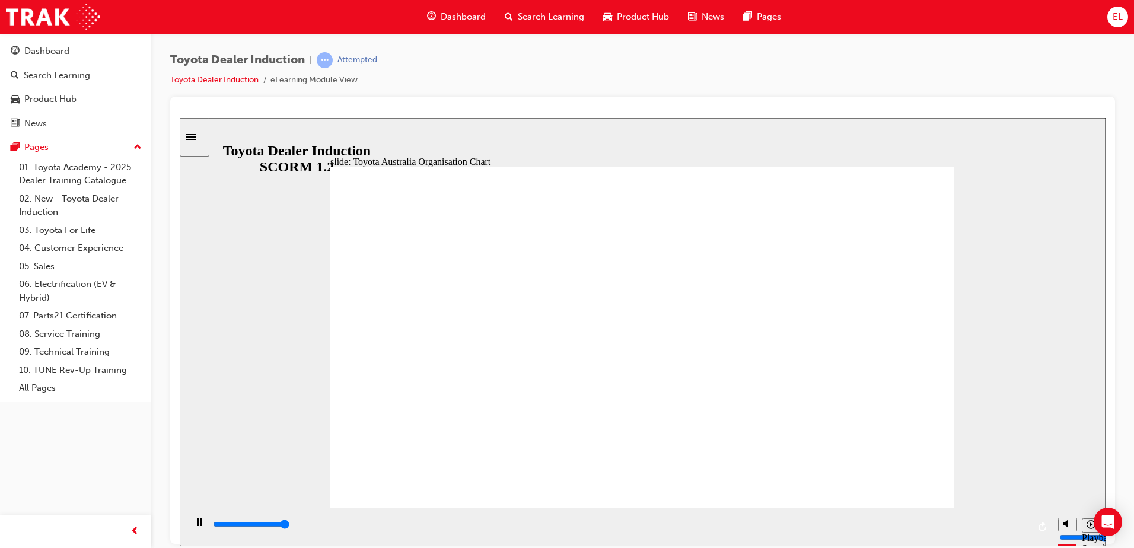
drag, startPoint x: 704, startPoint y: 390, endPoint x: 709, endPoint y: 394, distance: 6.3
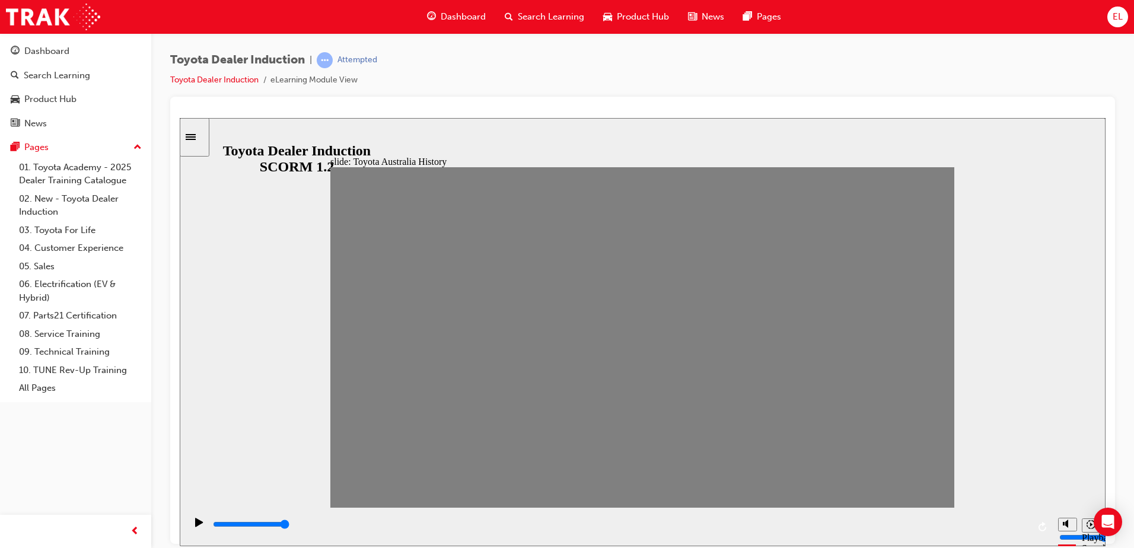
drag, startPoint x: 377, startPoint y: 342, endPoint x: 381, endPoint y: 348, distance: 8.1
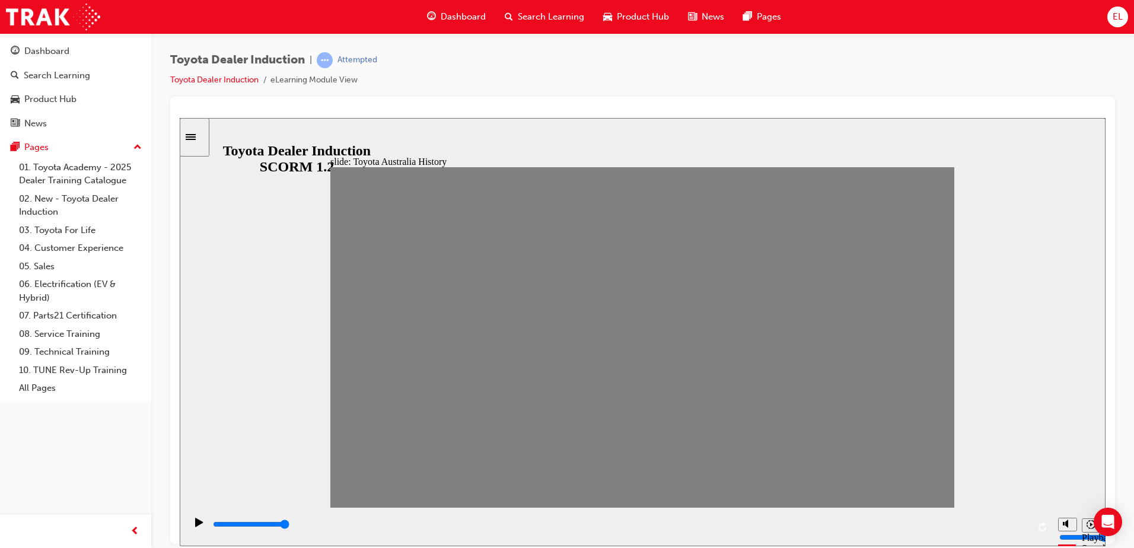
drag, startPoint x: 381, startPoint y: 342, endPoint x: 874, endPoint y: 295, distance: 494.6
drag, startPoint x: 920, startPoint y: 341, endPoint x: 384, endPoint y: 331, distance: 535.8
drag, startPoint x: 384, startPoint y: 339, endPoint x: 412, endPoint y: 333, distance: 28.4
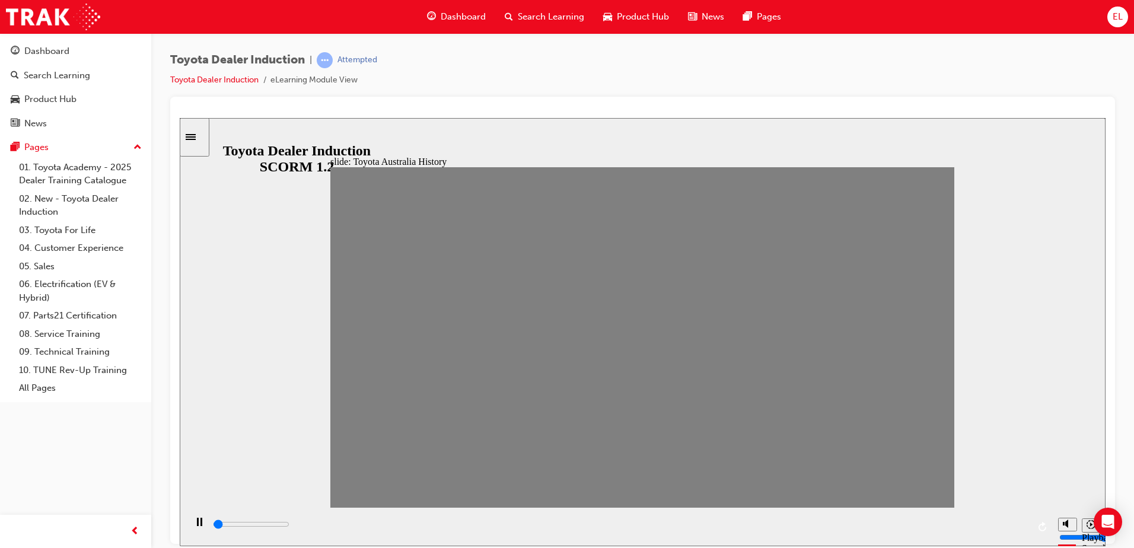
type input "0"
type input "3"
drag, startPoint x: 406, startPoint y: 339, endPoint x: 434, endPoint y: 347, distance: 28.4
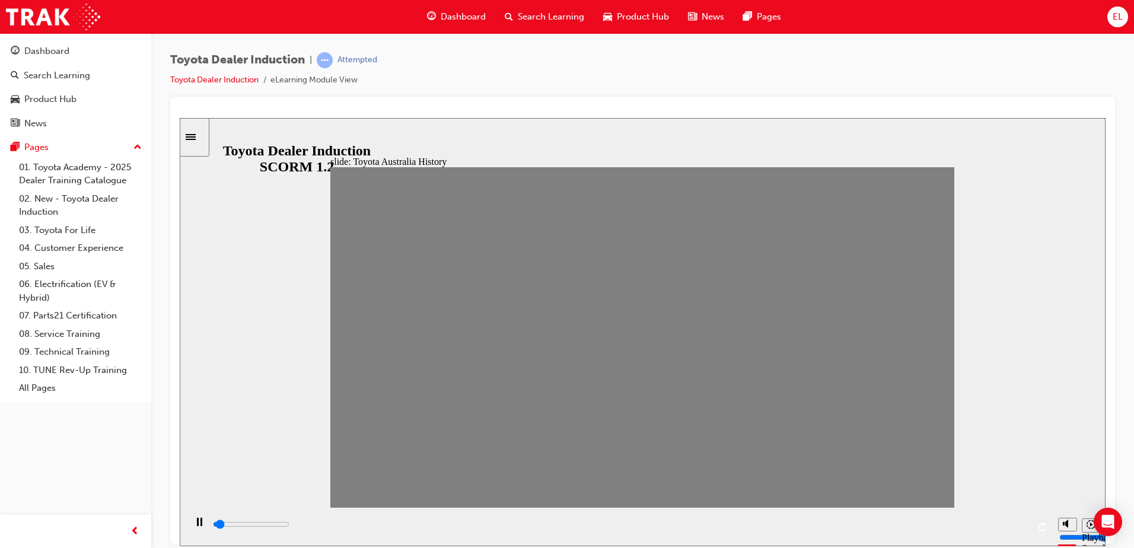
drag, startPoint x: 434, startPoint y: 346, endPoint x: 449, endPoint y: 345, distance: 15.5
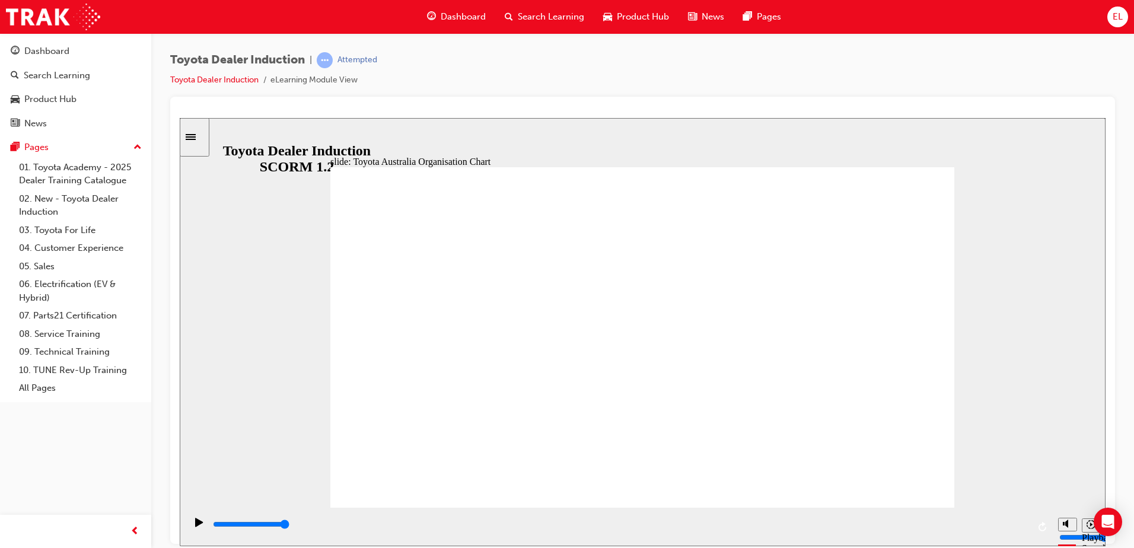
type input "1800"
radio input "true"
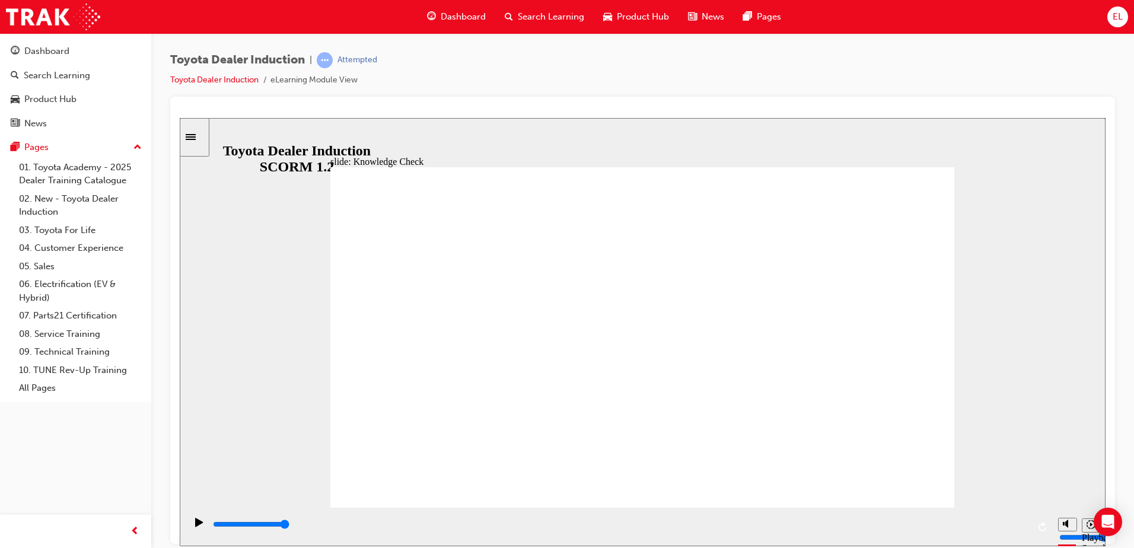
type input "31700"
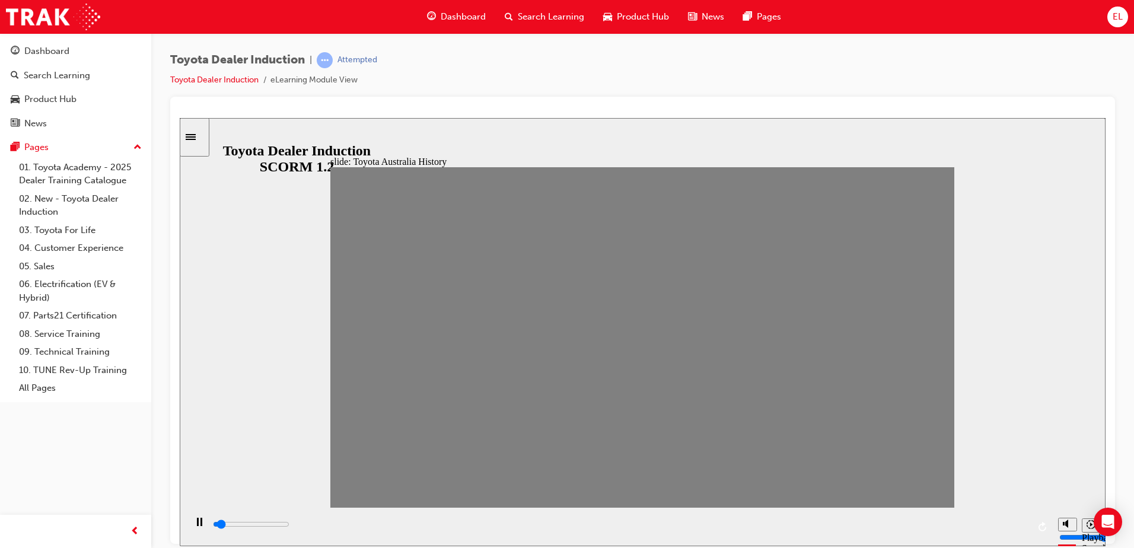
drag, startPoint x: 469, startPoint y: 343, endPoint x: 513, endPoint y: 334, distance: 44.3
drag, startPoint x: 484, startPoint y: 346, endPoint x: 521, endPoint y: 342, distance: 37.1
drag, startPoint x: 895, startPoint y: 471, endPoint x: 646, endPoint y: 349, distance: 276.7
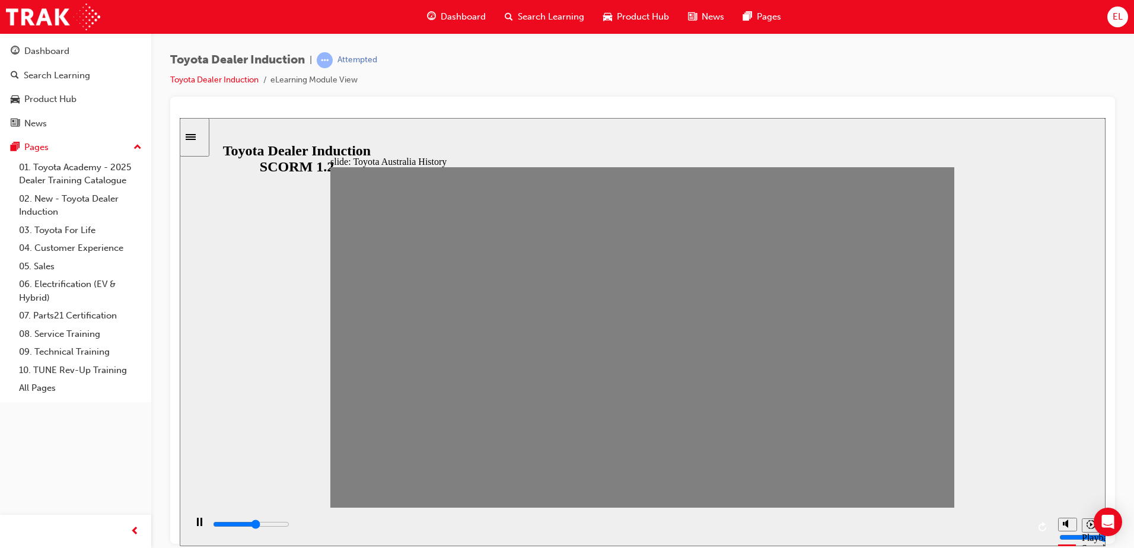
drag, startPoint x: 518, startPoint y: 355, endPoint x: 552, endPoint y: 347, distance: 34.7
drag, startPoint x: 552, startPoint y: 347, endPoint x: 574, endPoint y: 344, distance: 22.7
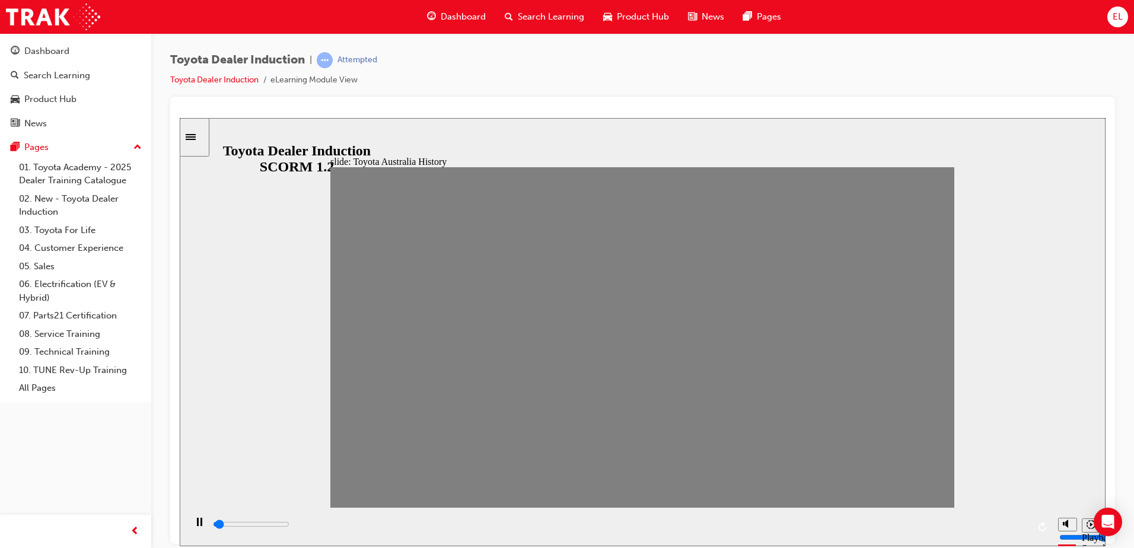
drag, startPoint x: 574, startPoint y: 344, endPoint x: 598, endPoint y: 345, distance: 23.8
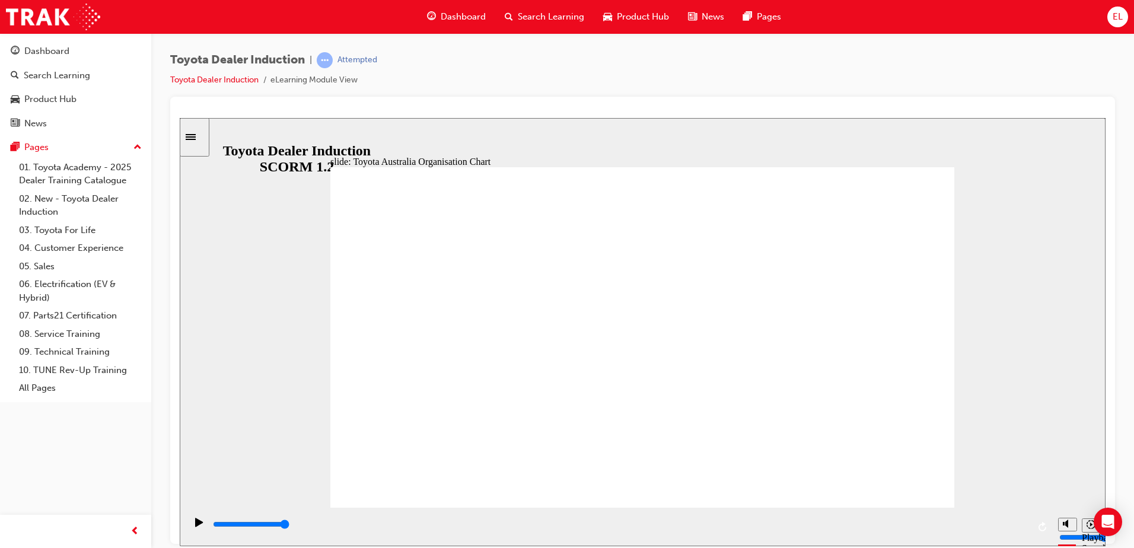
type input "2300"
radio input "true"
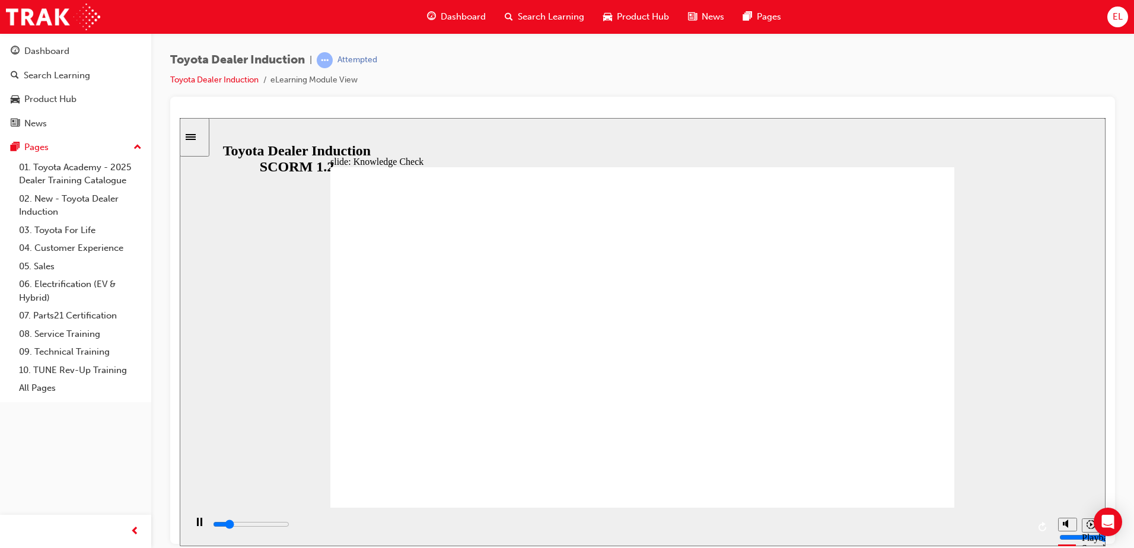
type input "1900"
radio input "true"
drag, startPoint x: 908, startPoint y: 179, endPoint x: 898, endPoint y: 180, distance: 9.7
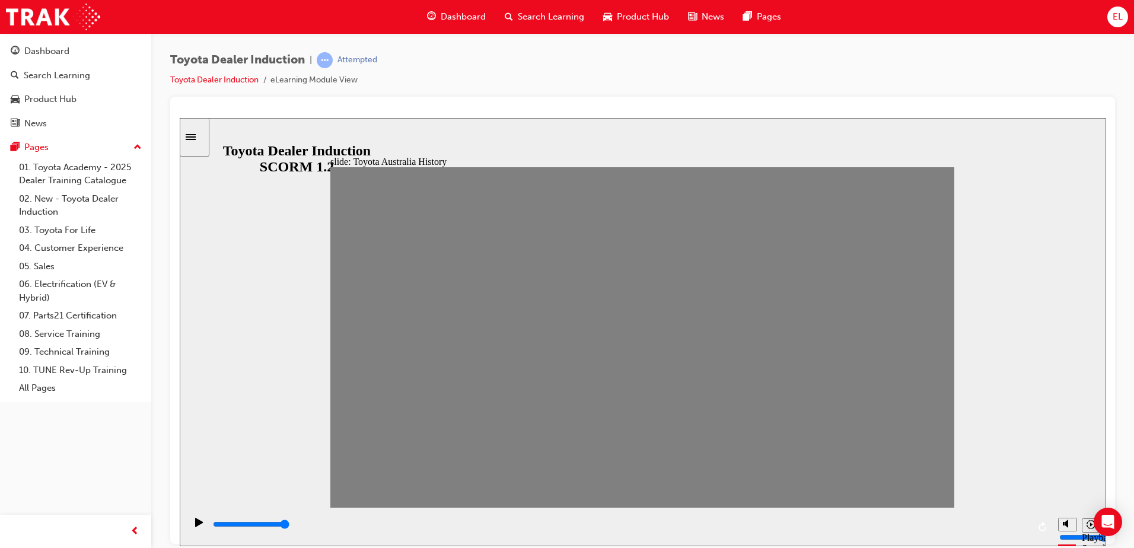
drag, startPoint x: 726, startPoint y: 345, endPoint x: 820, endPoint y: 337, distance: 94.0
drag, startPoint x: 869, startPoint y: 343, endPoint x: 523, endPoint y: 354, distance: 346.0
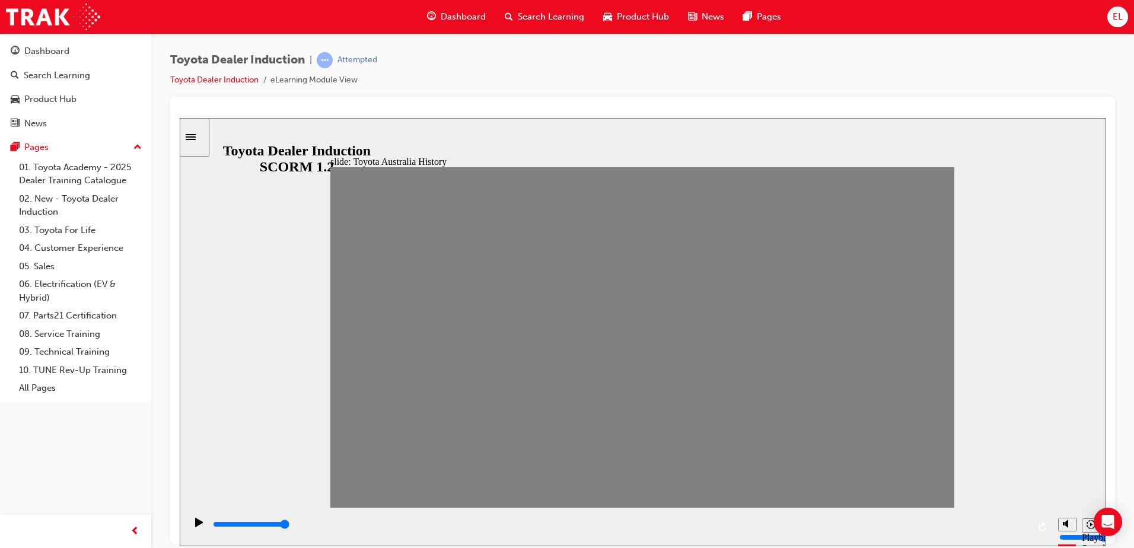
type input "0"
type input "16"
drag, startPoint x: 609, startPoint y: 345, endPoint x: 824, endPoint y: 356, distance: 215.6
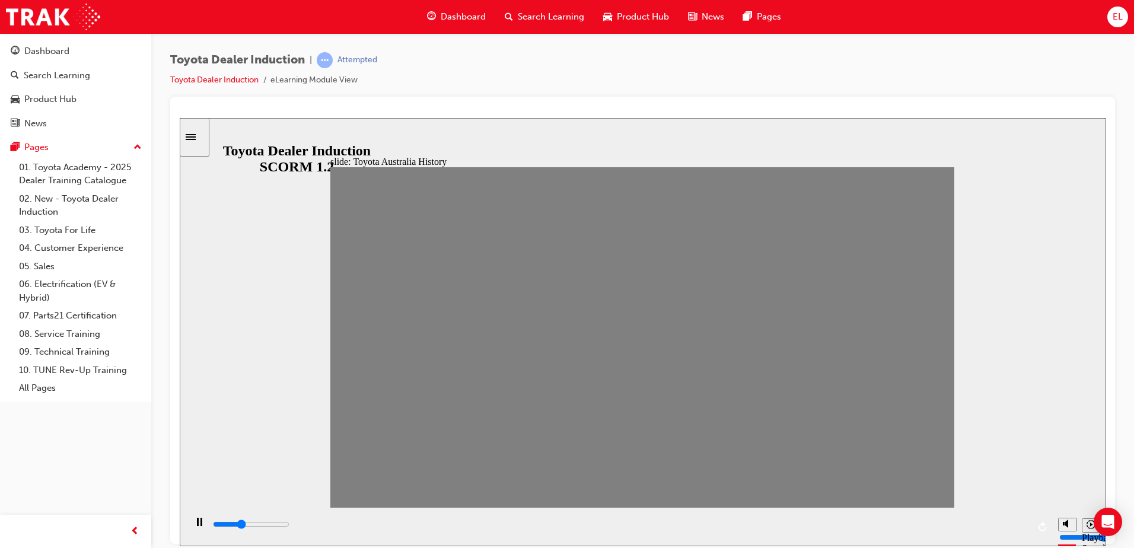
type input "0"
type input "17"
drag, startPoint x: 839, startPoint y: 341, endPoint x: 863, endPoint y: 332, distance: 25.3
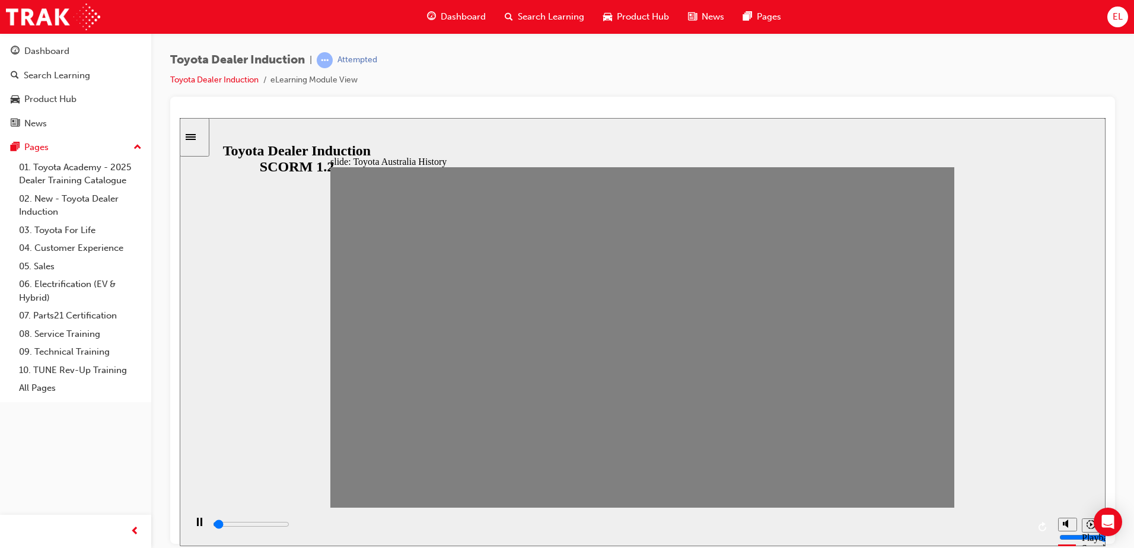
drag, startPoint x: 870, startPoint y: 346, endPoint x: 896, endPoint y: 336, distance: 28.0
drag, startPoint x: 896, startPoint y: 336, endPoint x: 920, endPoint y: 332, distance: 23.4
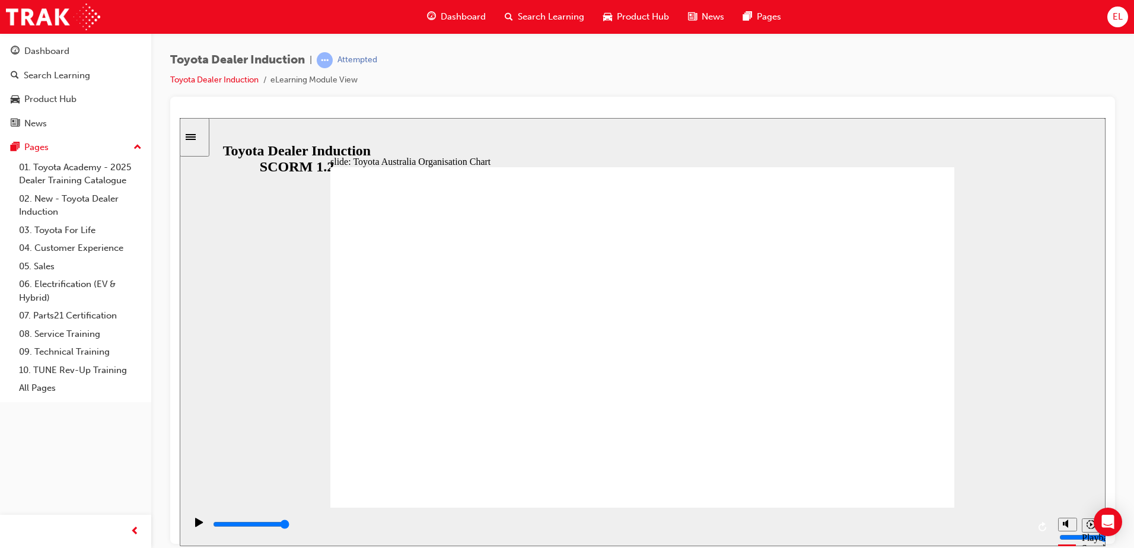
type input "4100"
radio input "true"
drag, startPoint x: 901, startPoint y: 163, endPoint x: 906, endPoint y: 159, distance: 6.8
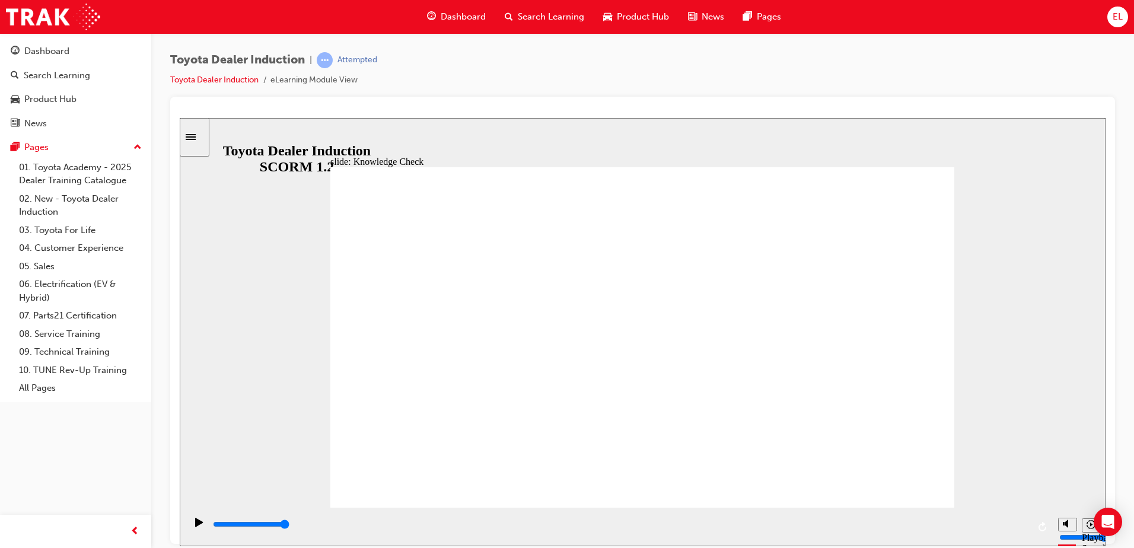
type input "5000"
radio input "true"
type input "5000"
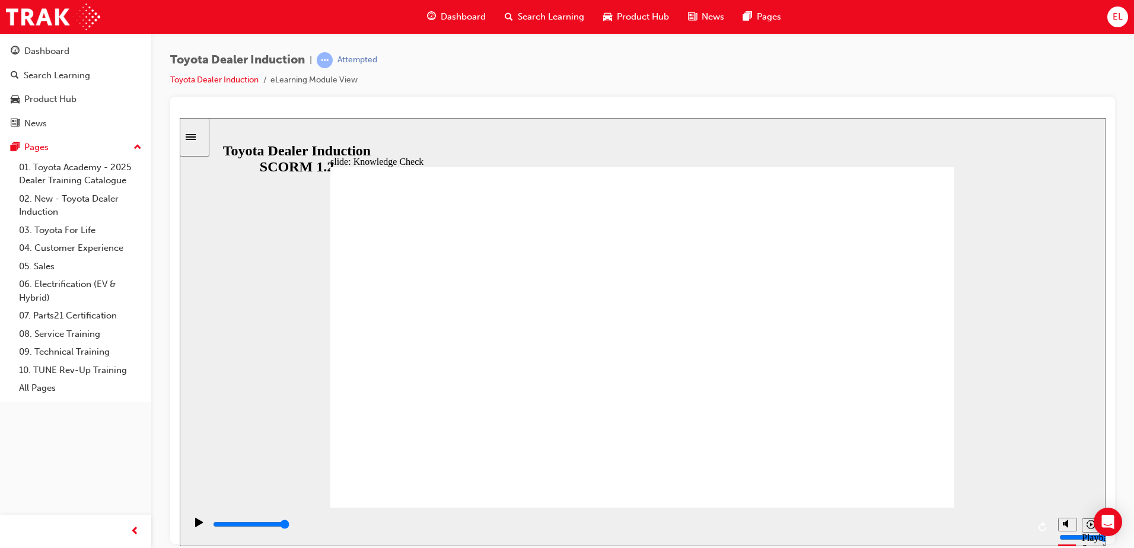
radio input "true"
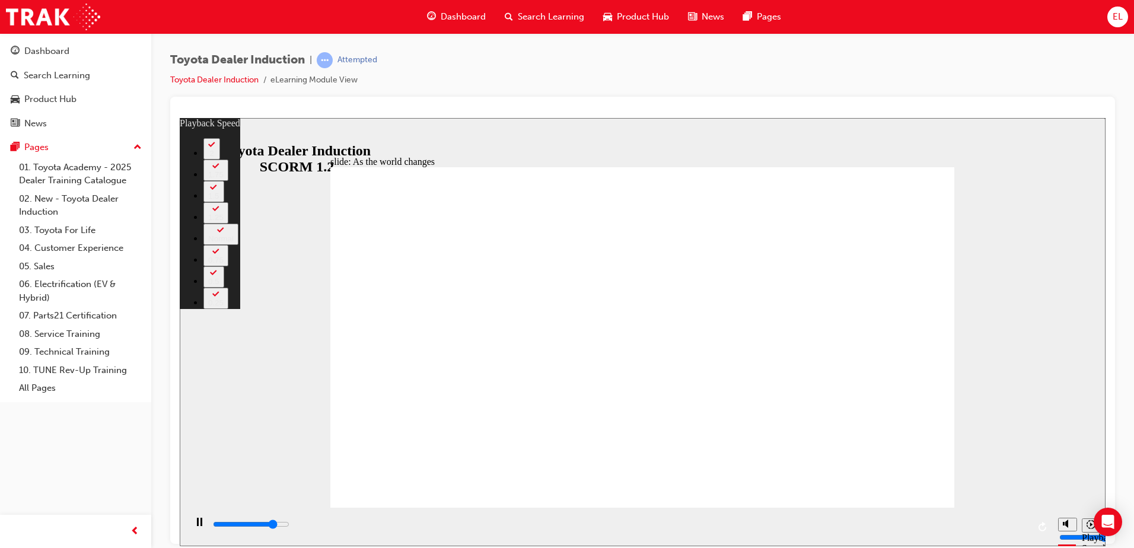
type input "7600"
type input "0"
type input "7800"
type input "1"
type input "8100"
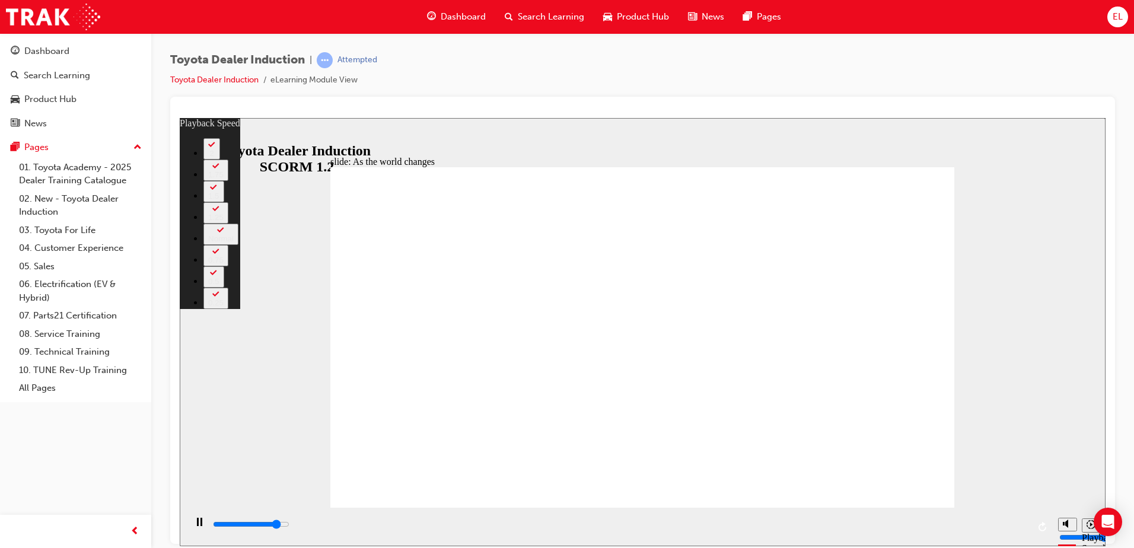
type input "1"
type input "8400"
type input "1"
type input "8600"
type input "1"
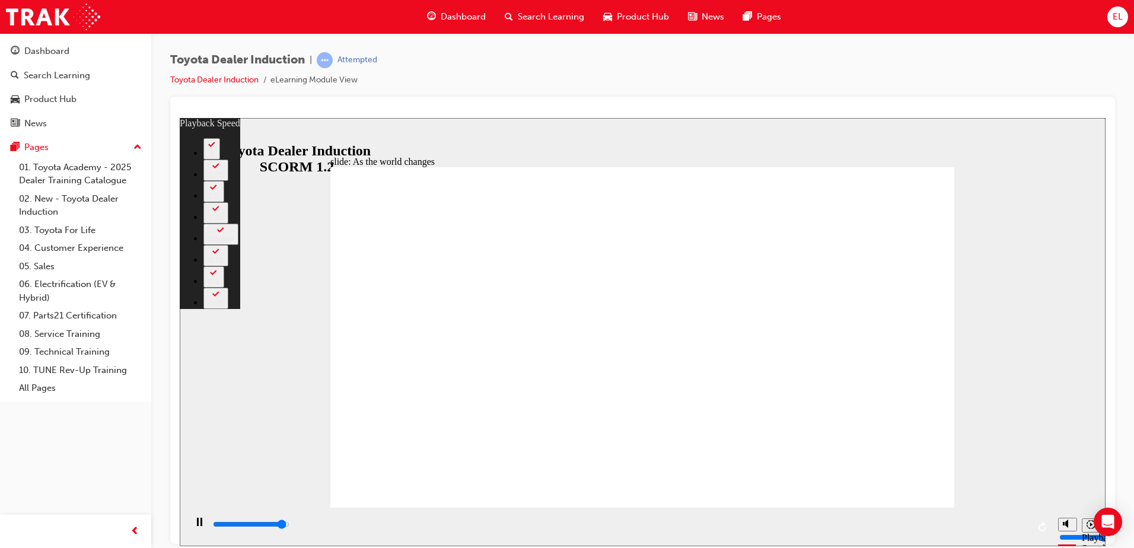
type input "8900"
type input "2"
type input "9200"
type input "2"
type input "9200"
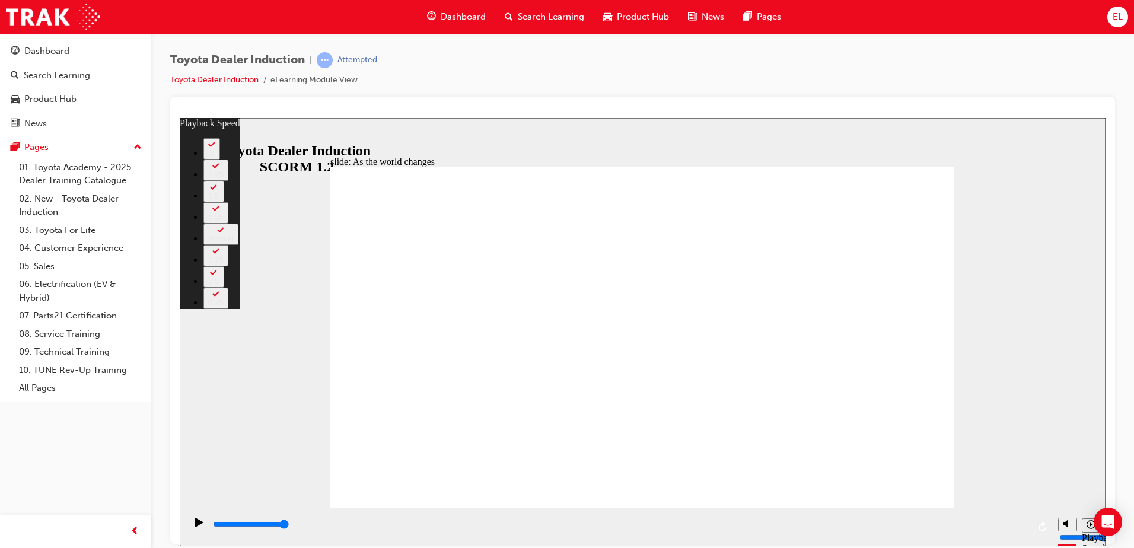
type input "128"
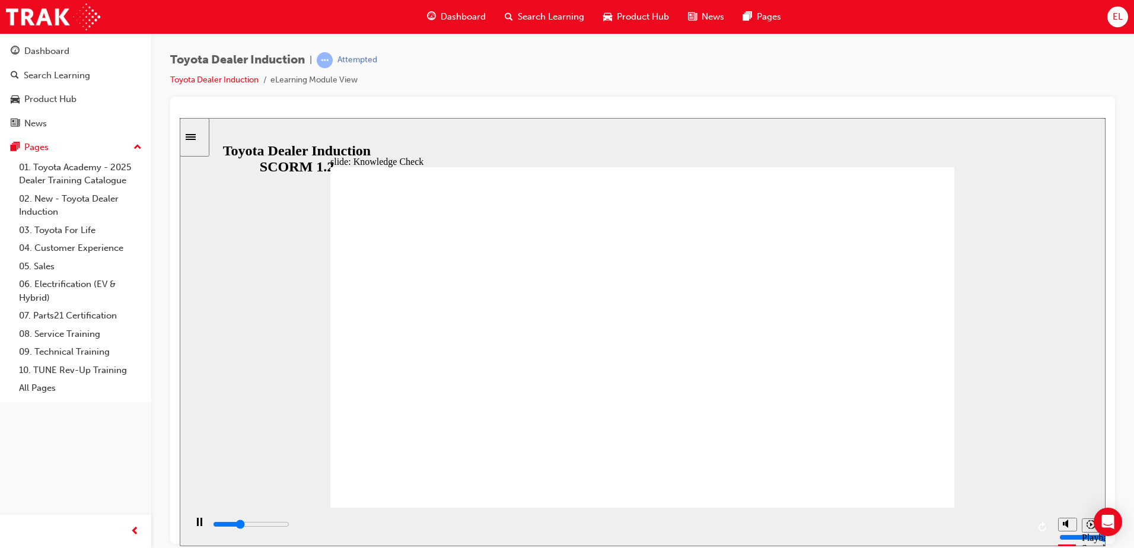
drag, startPoint x: 371, startPoint y: 167, endPoint x: 367, endPoint y: 179, distance: 12.6
drag, startPoint x: 410, startPoint y: 229, endPoint x: 470, endPoint y: 211, distance: 62.5
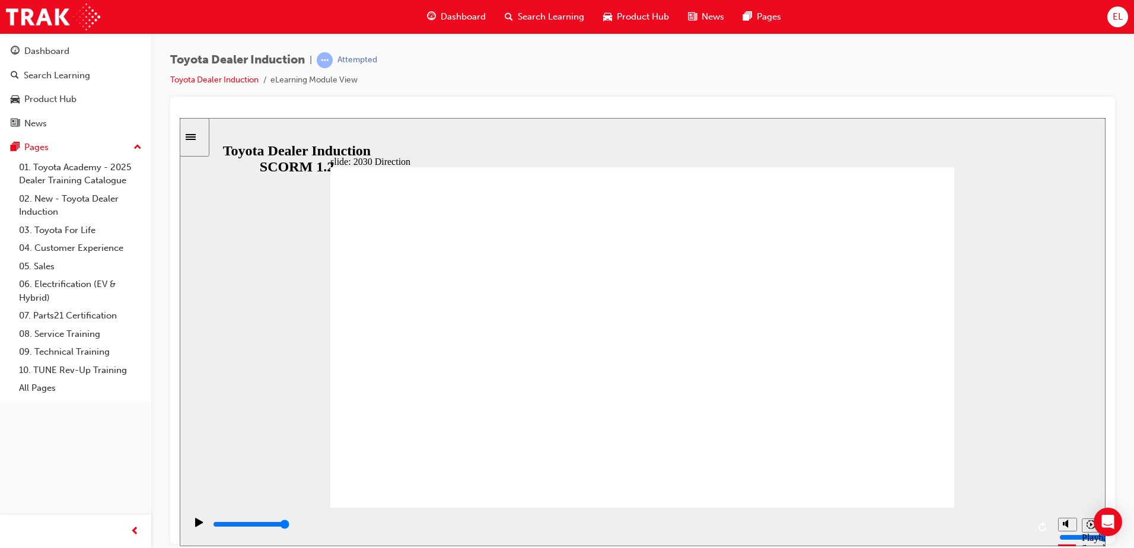
type input "5000"
type input "H"
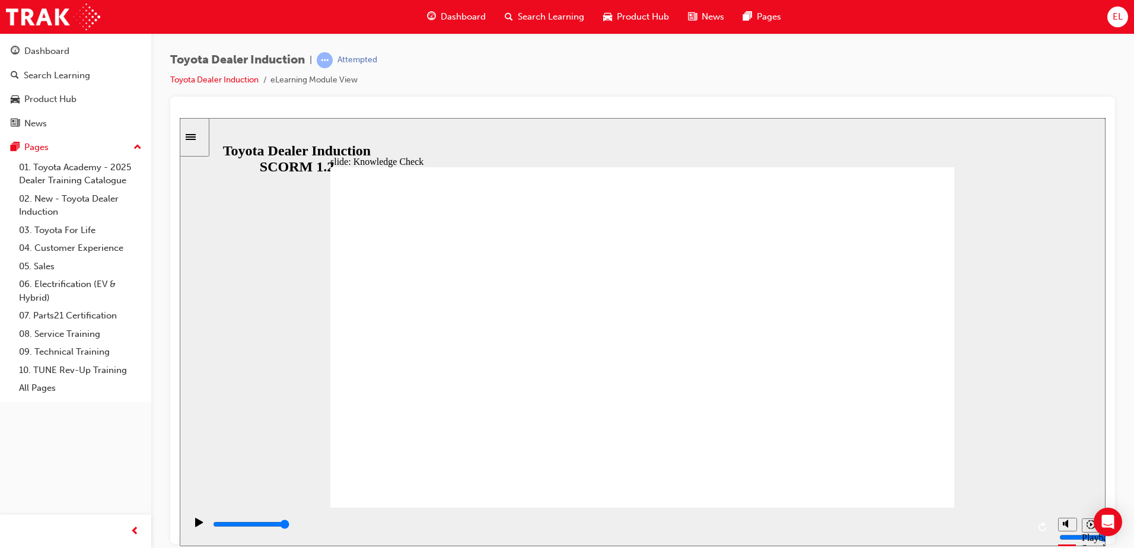
type input "Ha"
type input "Hap"
type input "Happ"
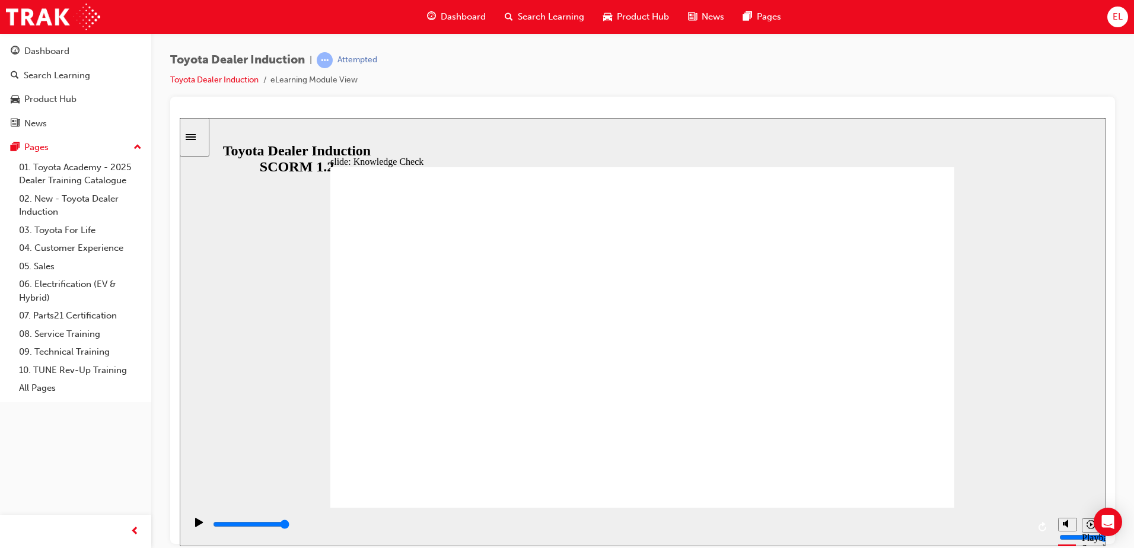
type input "Happ"
type input "Happi"
type input "Happin"
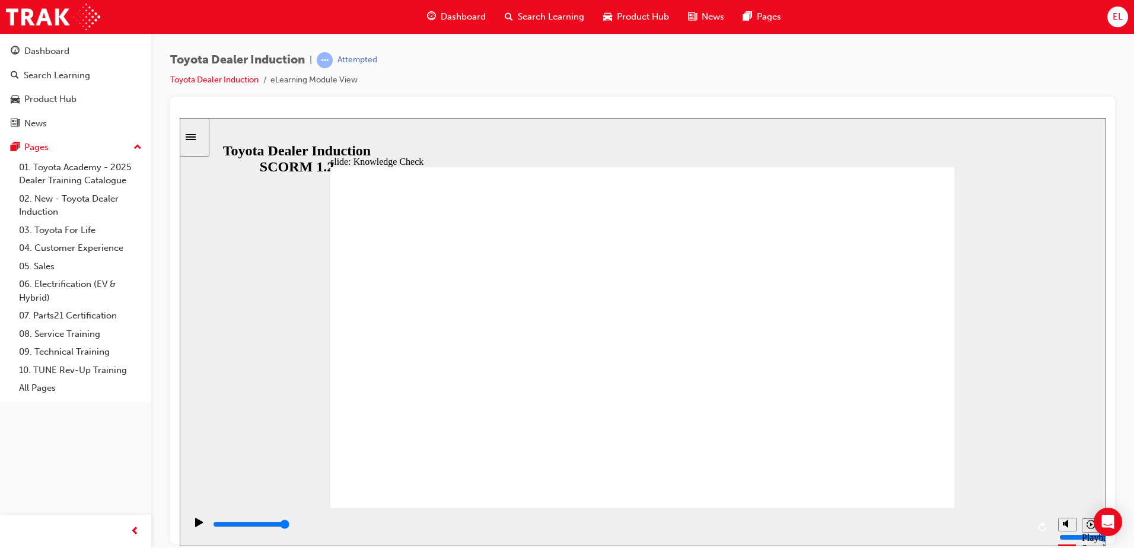
type input "Happine"
type input "Happines"
type input "Happiness"
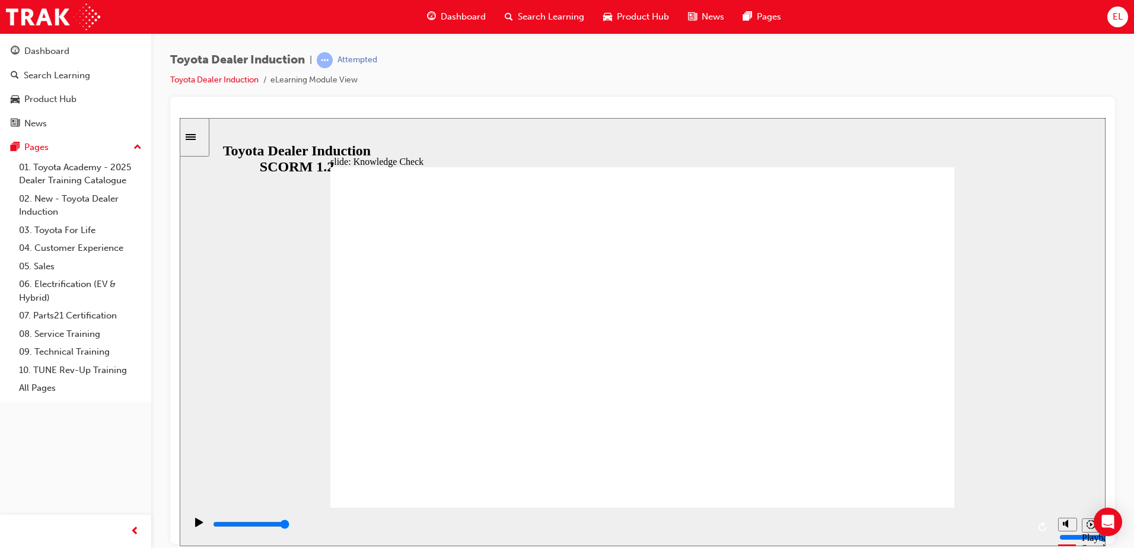
type input "Happiness"
type input "5000"
type input "c"
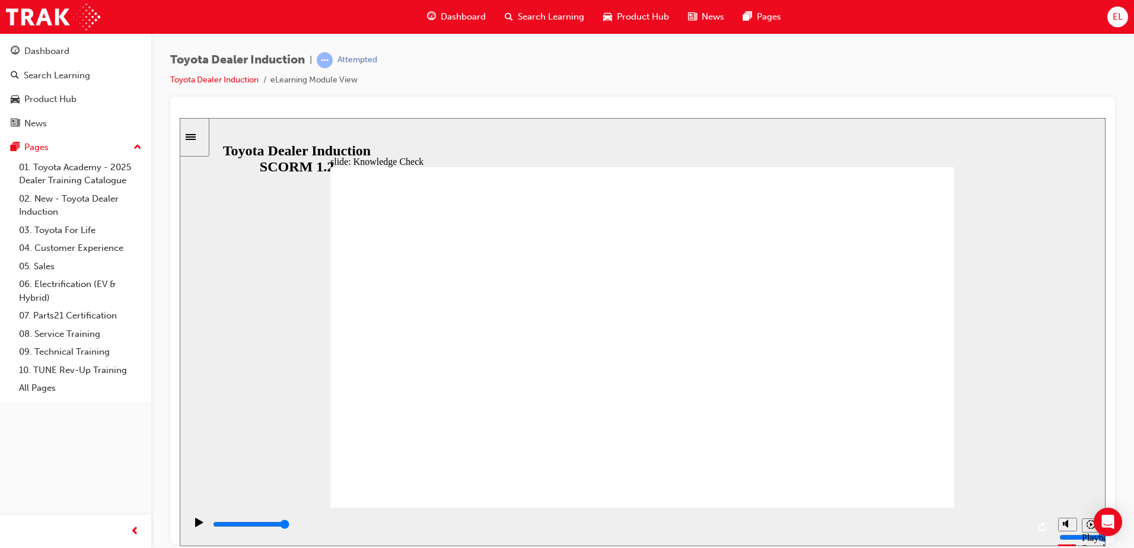
type input "c"
type input "co"
type input "con"
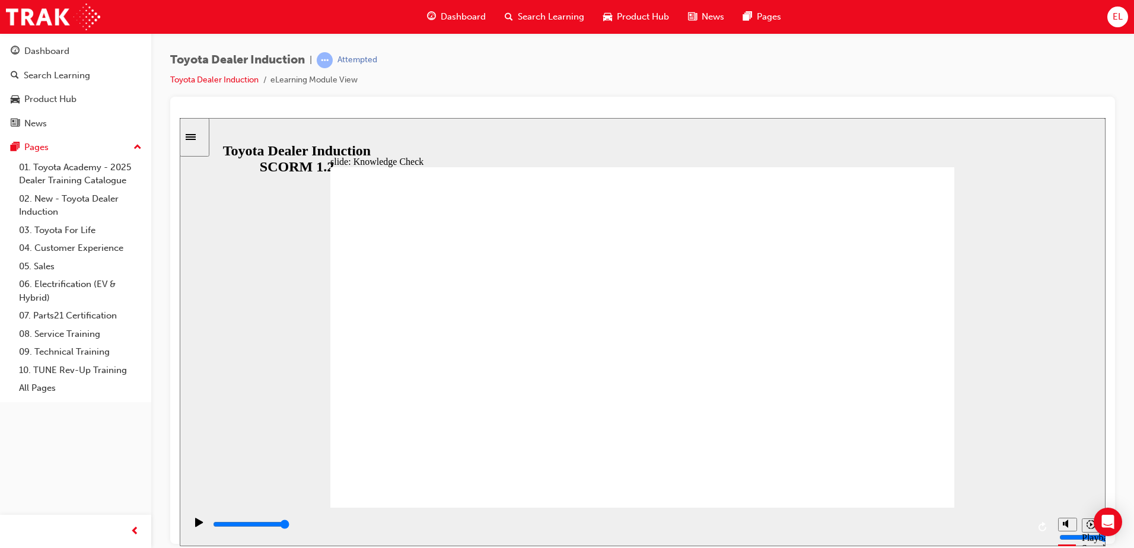
type input "conn"
type input "conne"
type input "connec"
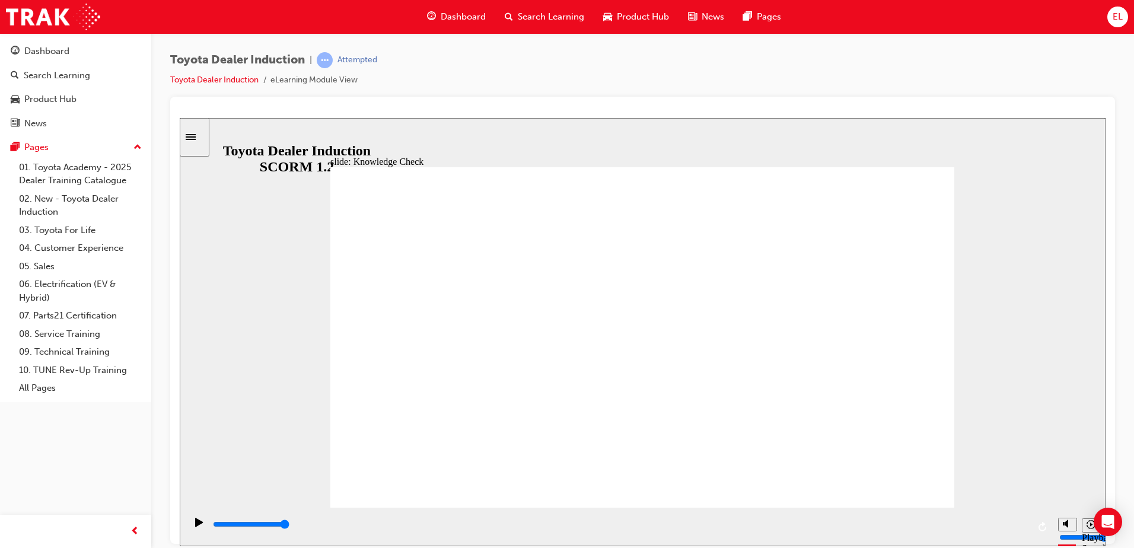
type input "connec"
type input "connect"
type input "connecte"
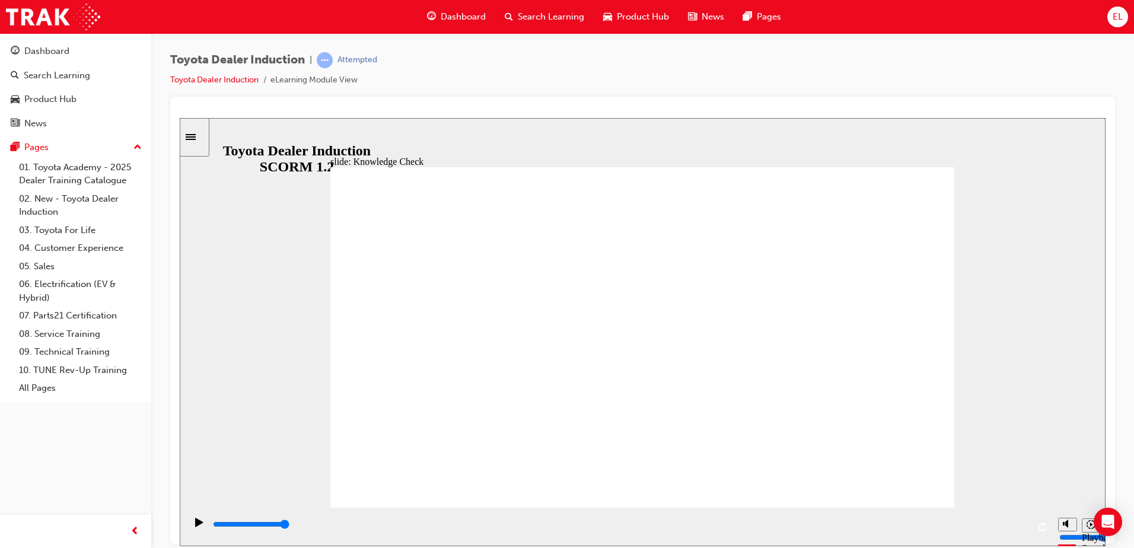
type input "connected"
type input "6500"
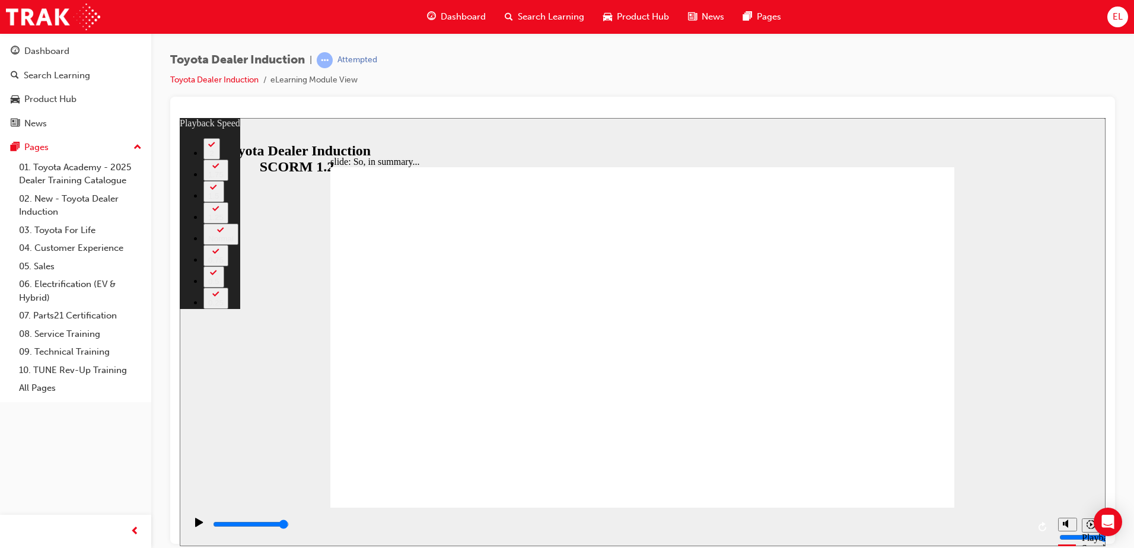
type input "128"
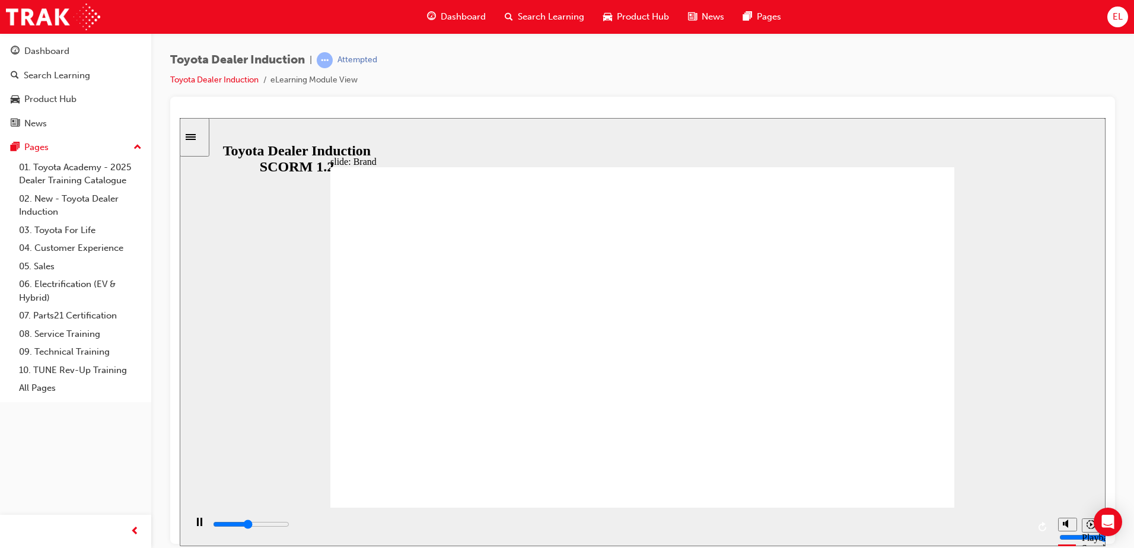
drag, startPoint x: 935, startPoint y: 483, endPoint x: 909, endPoint y: 473, distance: 27.7
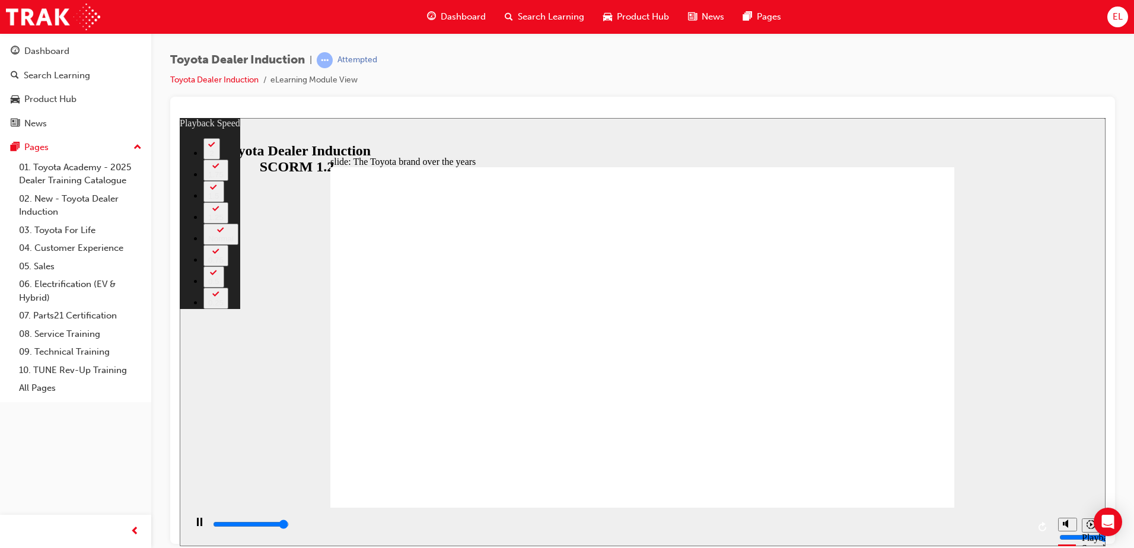
type input "8300"
type input "0"
type input "8400"
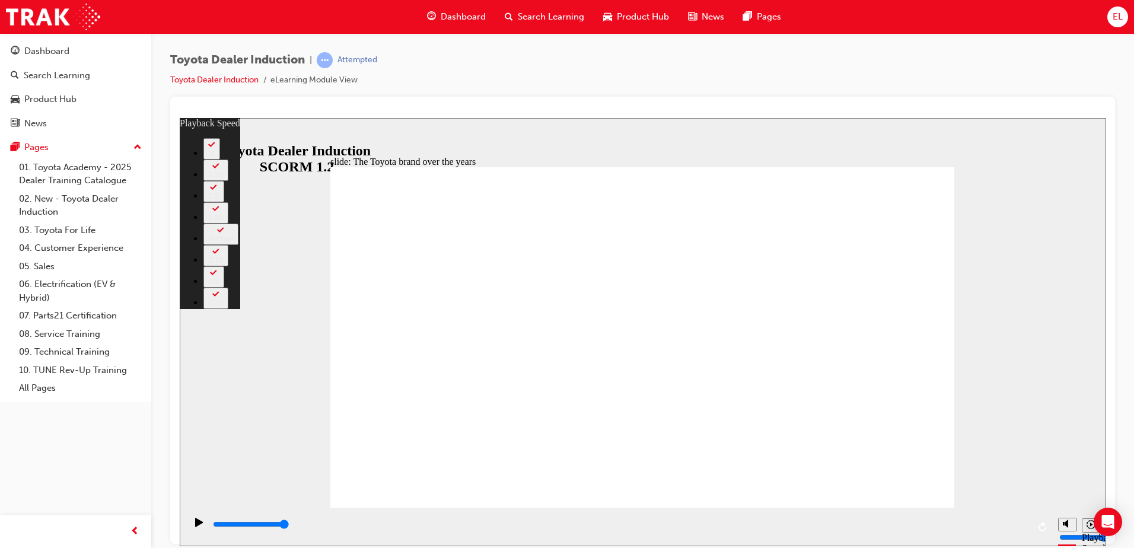
type input "165"
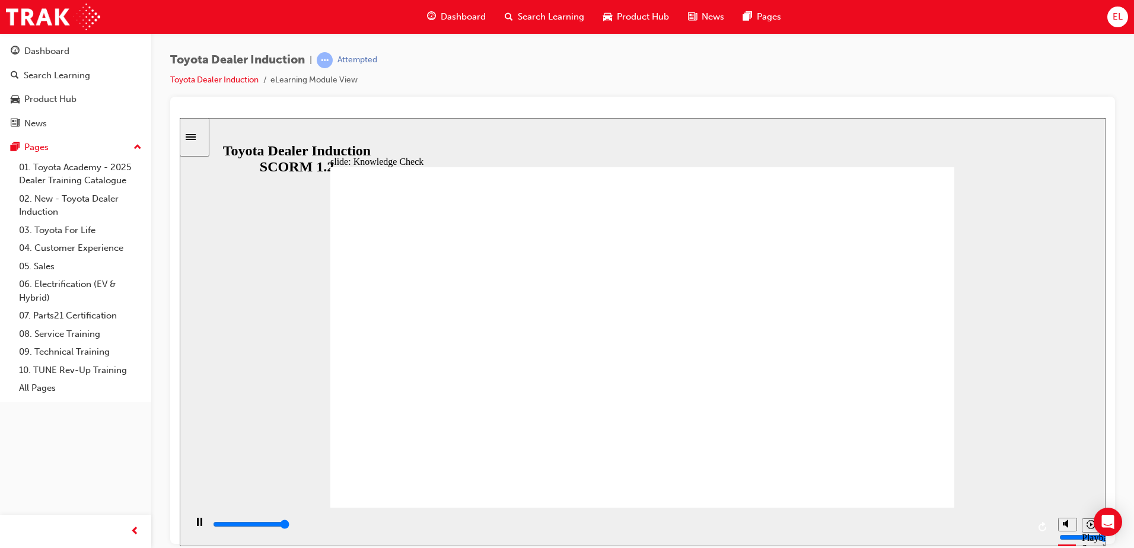
type input "5000"
radio input "true"
radio input "false"
radio input "true"
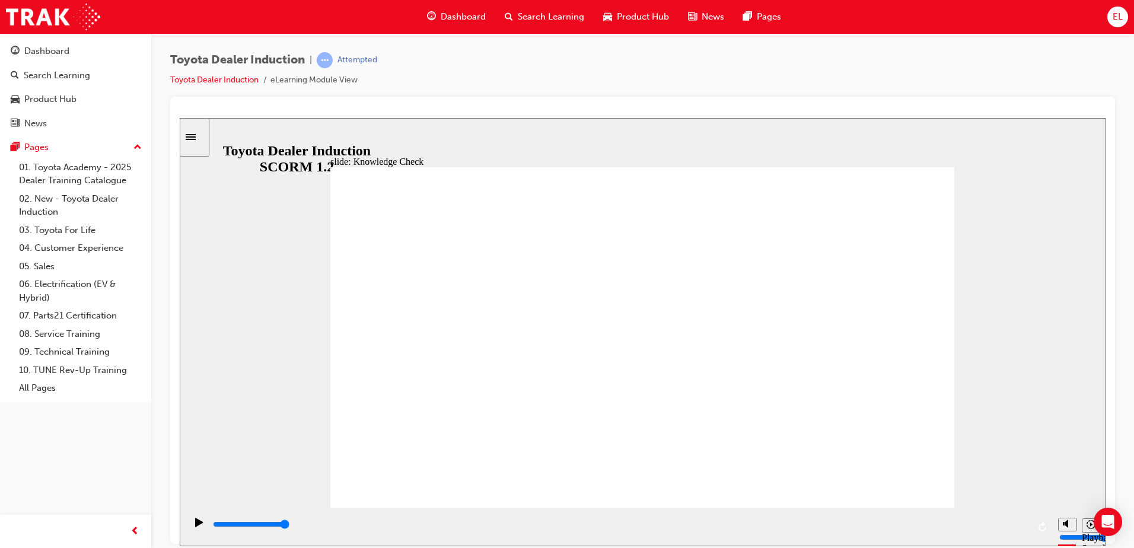
drag, startPoint x: 910, startPoint y: 189, endPoint x: 904, endPoint y: 176, distance: 14.6
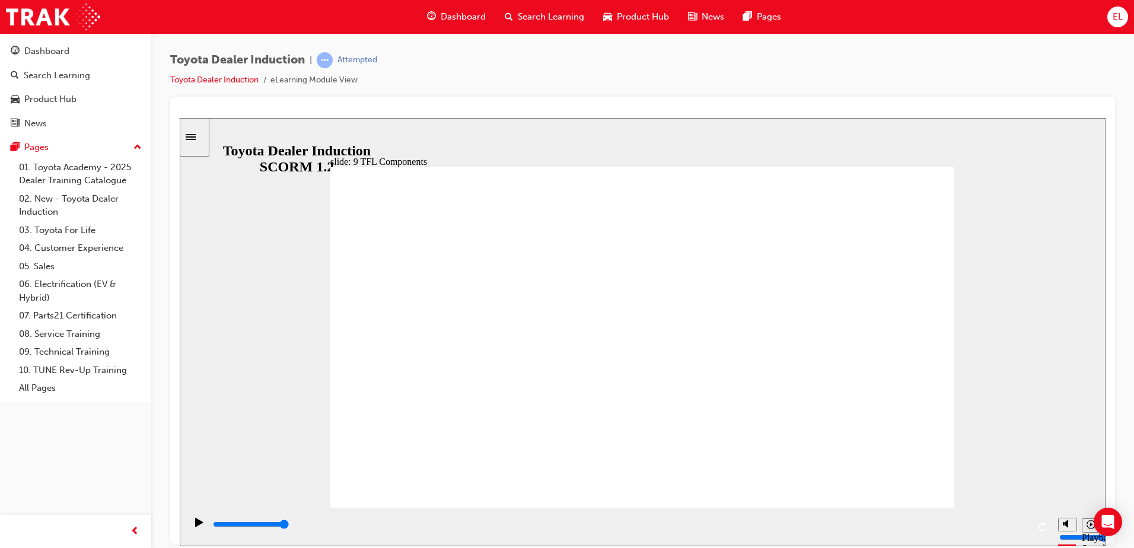
drag, startPoint x: 741, startPoint y: 455, endPoint x: 746, endPoint y: 442, distance: 14.1
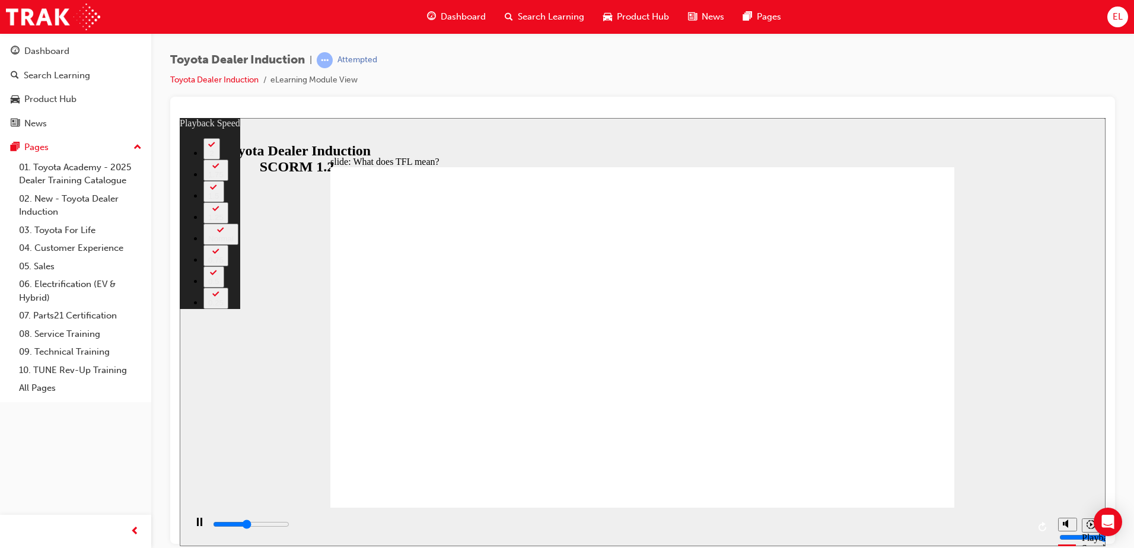
type input "4700"
type input "0"
type input "5000"
type input "1"
type input "5300"
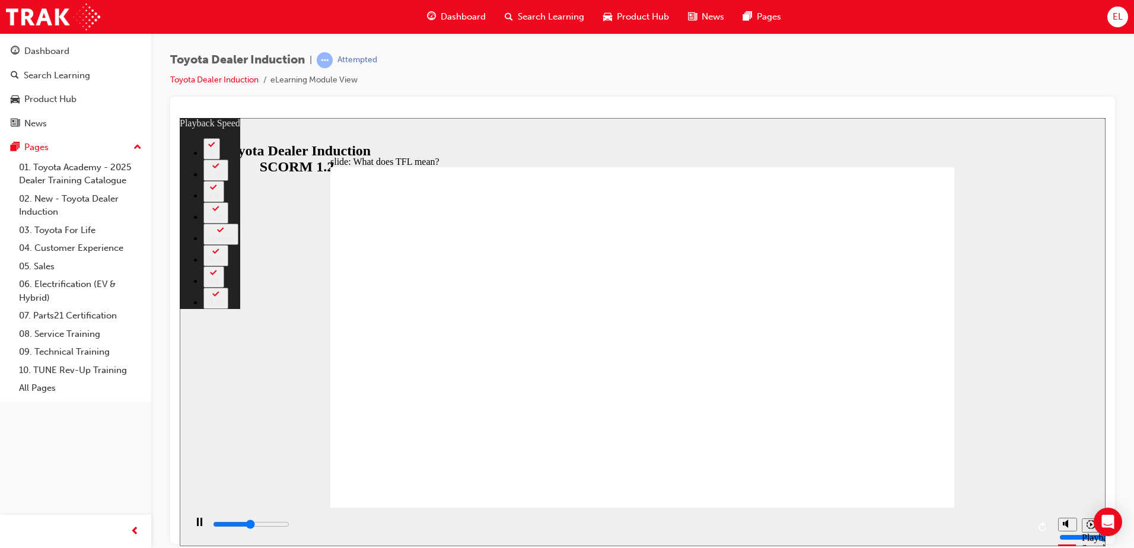
type input "1"
type input "5500"
type input "1"
type input "5800"
type input "1"
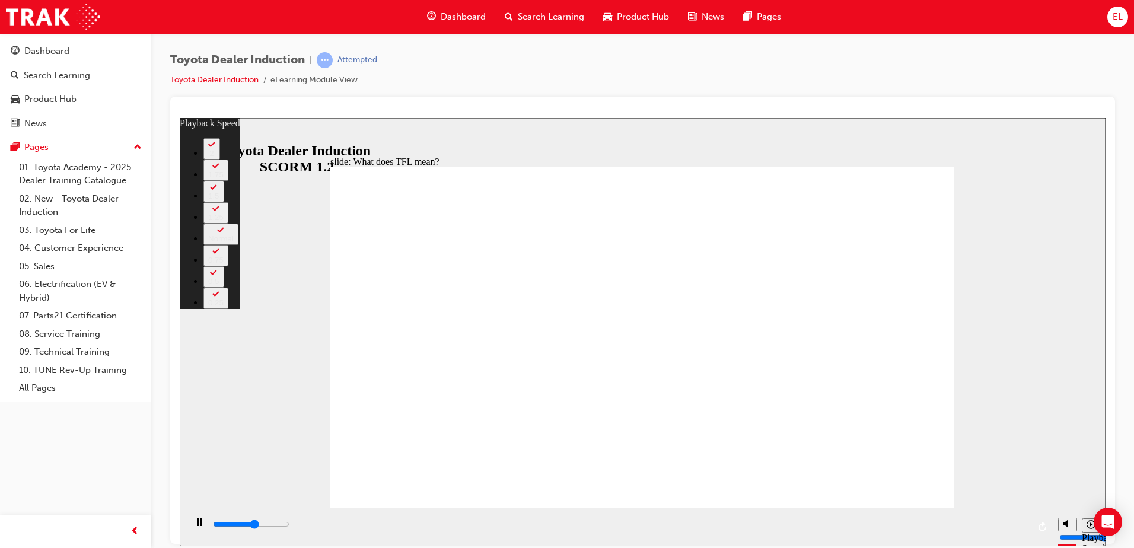
type input "6000"
type input "2"
type input "6300"
type input "2"
type input "6600"
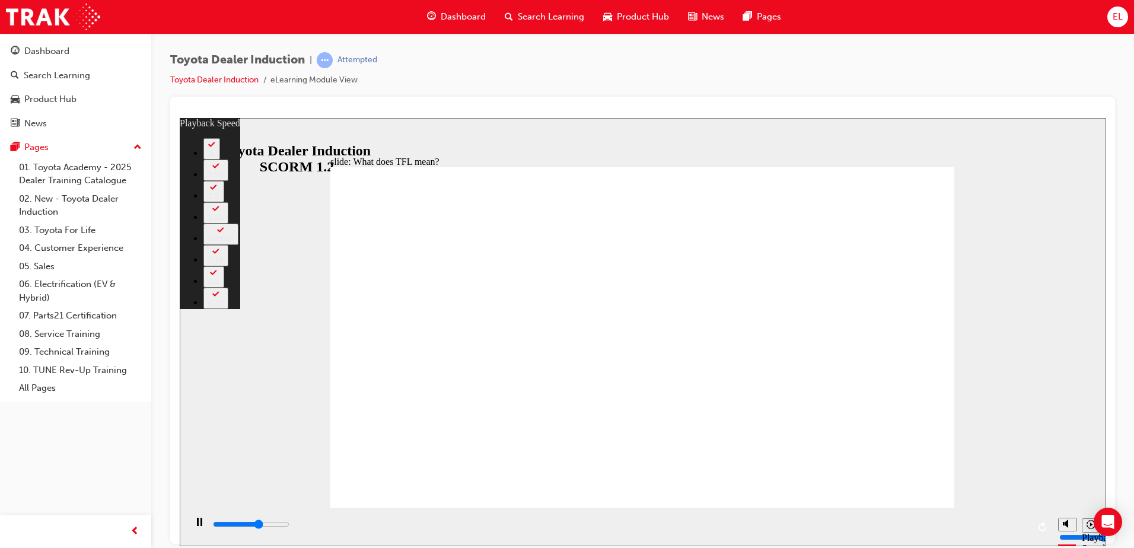
type input "2"
type input "6900"
type input "2"
type input "7100"
type input "3"
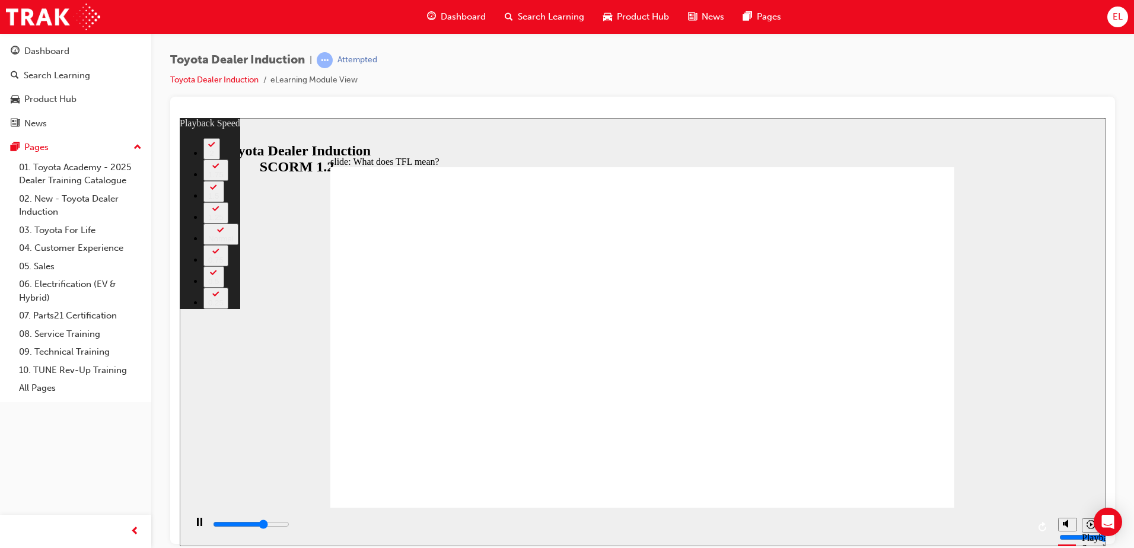
type input "7400"
type input "3"
type input "7500"
type input "3"
type input "7600"
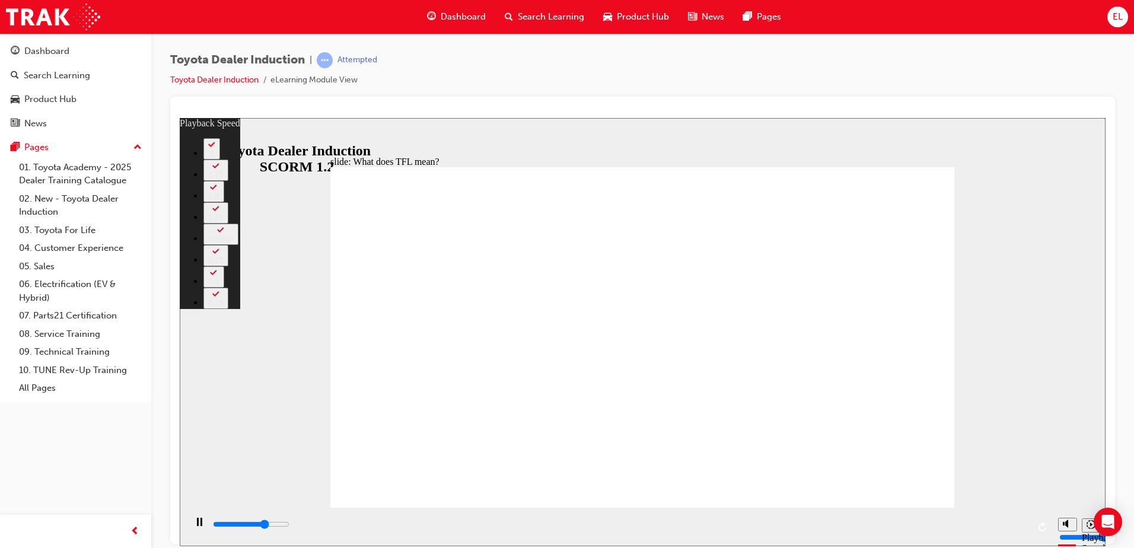
type input "3"
type input "7900"
type input "3"
type input "8200"
type input "4"
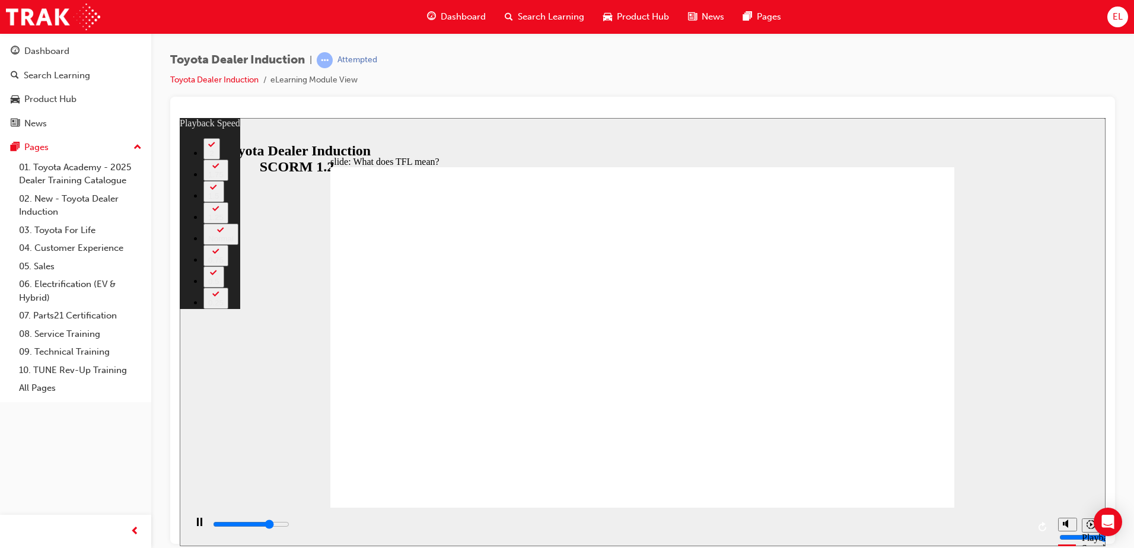
type input "8400"
type input "4"
type input "8500"
type input "4"
type input "8700"
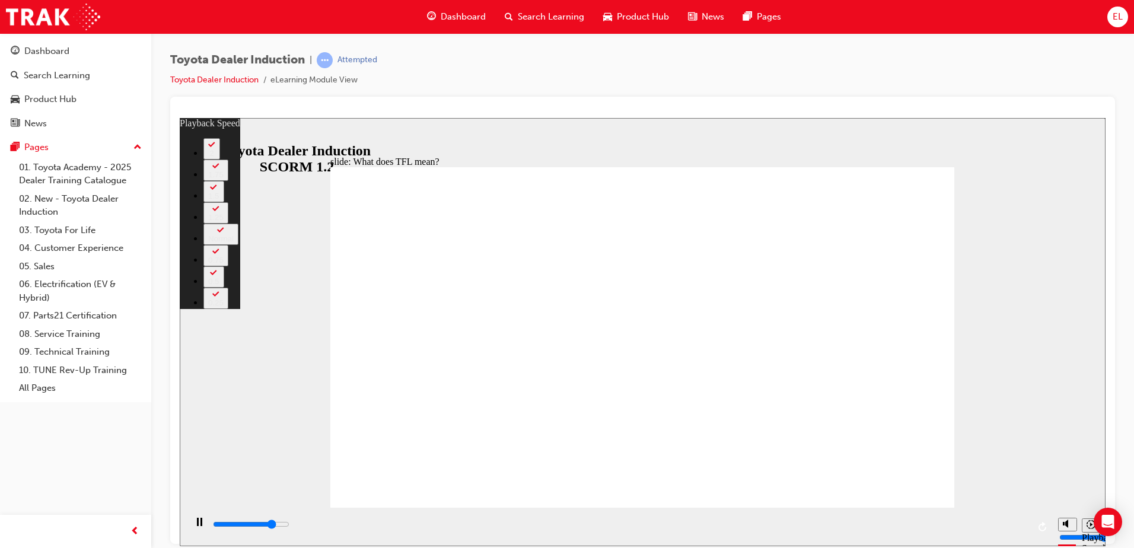
type input "4"
type input "9000"
type input "4"
type input "9300"
type input "5"
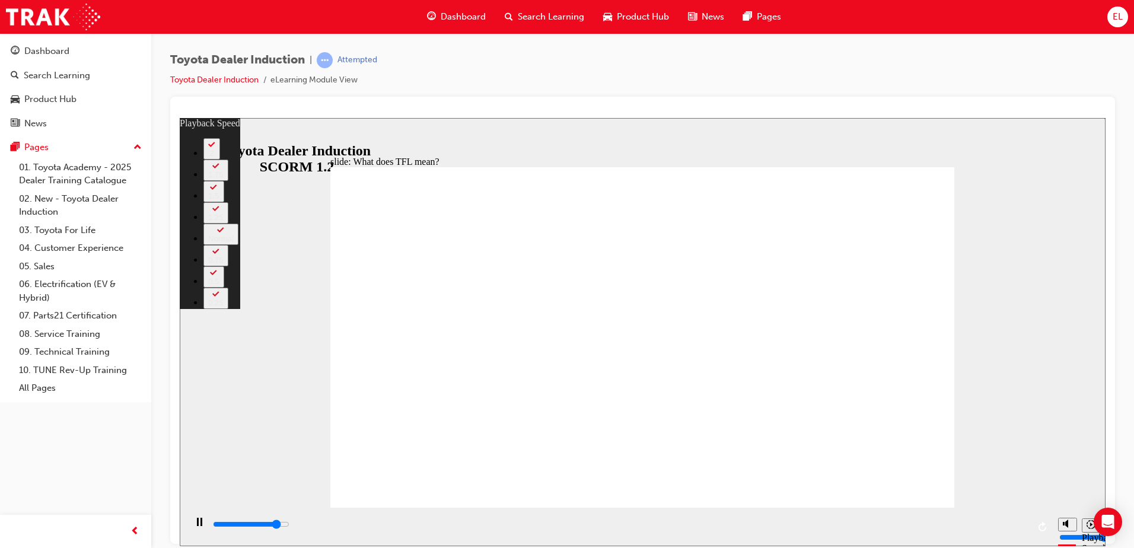
type input "9500"
type input "5"
type input "9800"
type input "5"
type input "10100"
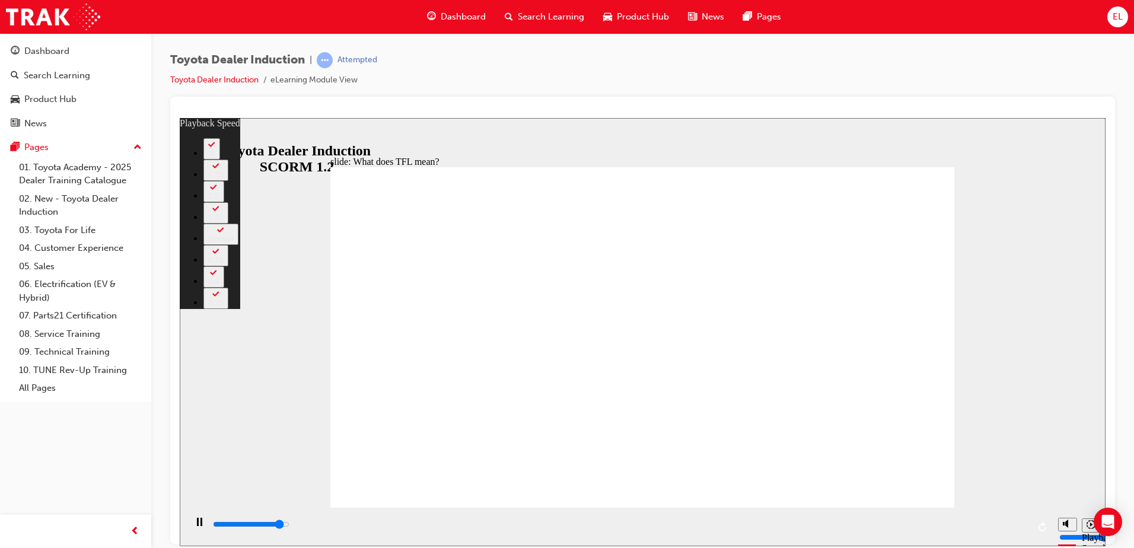
type input "6"
type input "10300"
type input "6"
type input "10600"
type input "6"
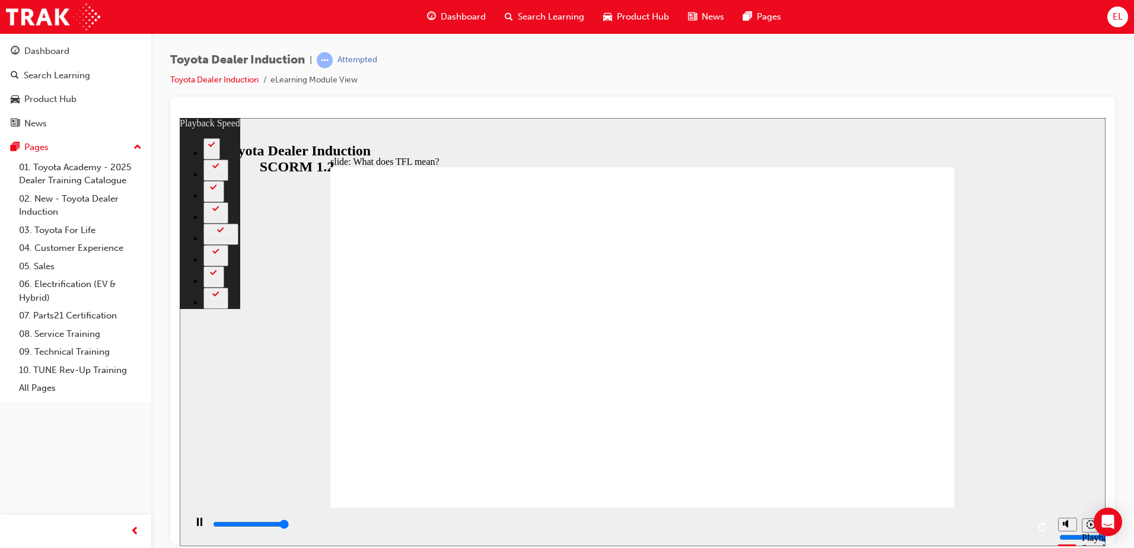
type input "10800"
type input "6"
type input "10800"
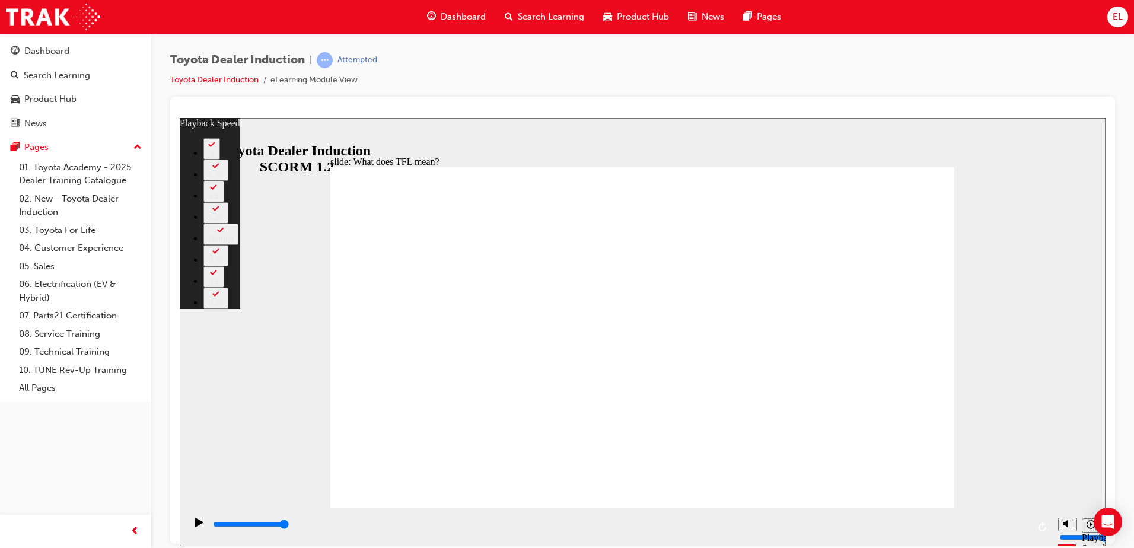
type input "139"
drag, startPoint x: 890, startPoint y: 473, endPoint x: 898, endPoint y: 470, distance: 8.3
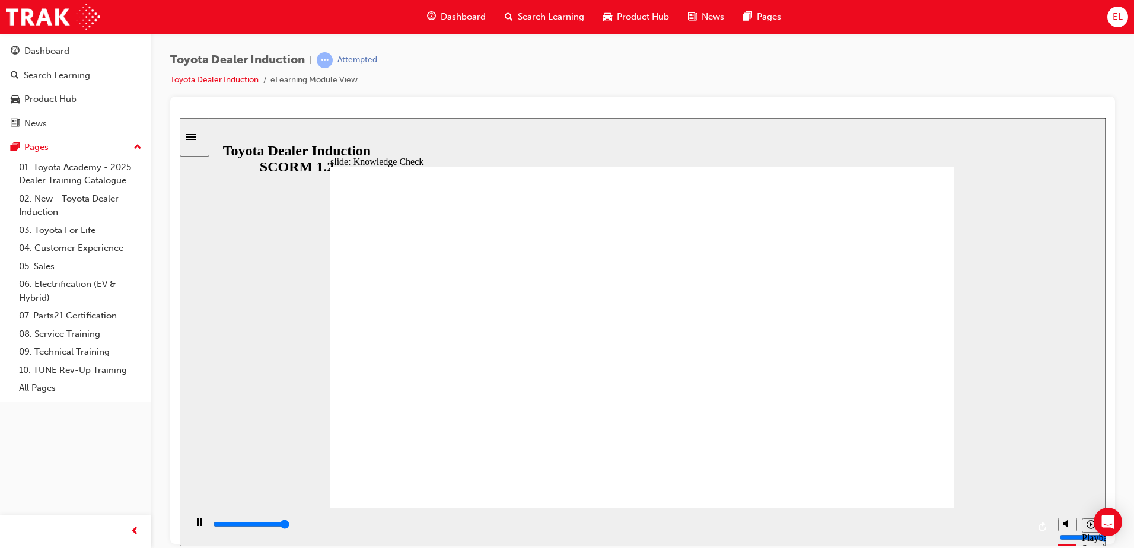
type input "5000"
drag, startPoint x: 492, startPoint y: 341, endPoint x: 669, endPoint y: 255, distance: 196.6
radio input "true"
drag, startPoint x: 931, startPoint y: 465, endPoint x: 928, endPoint y: 485, distance: 20.3
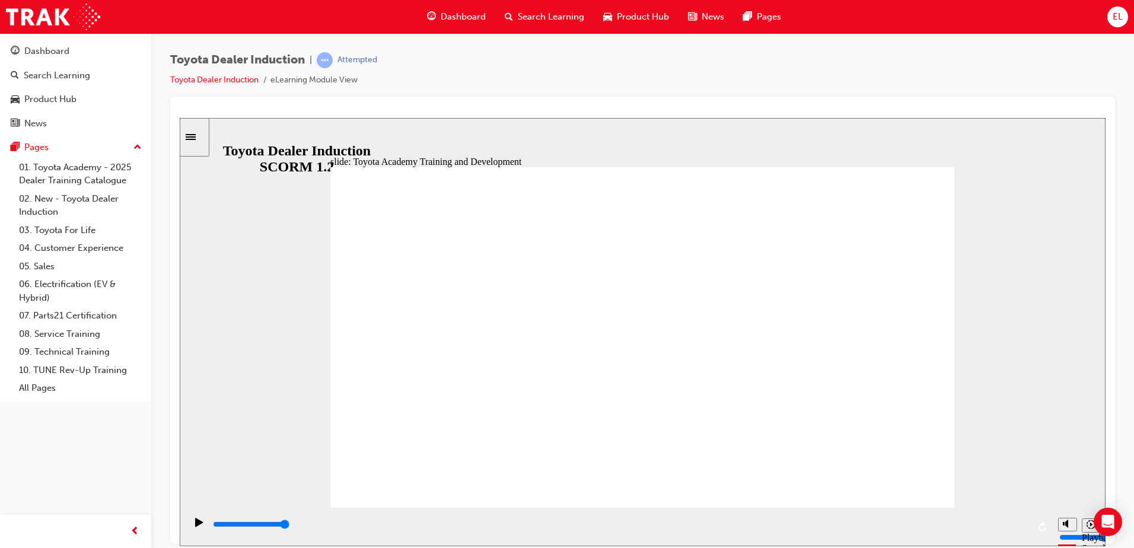
type input "42300"
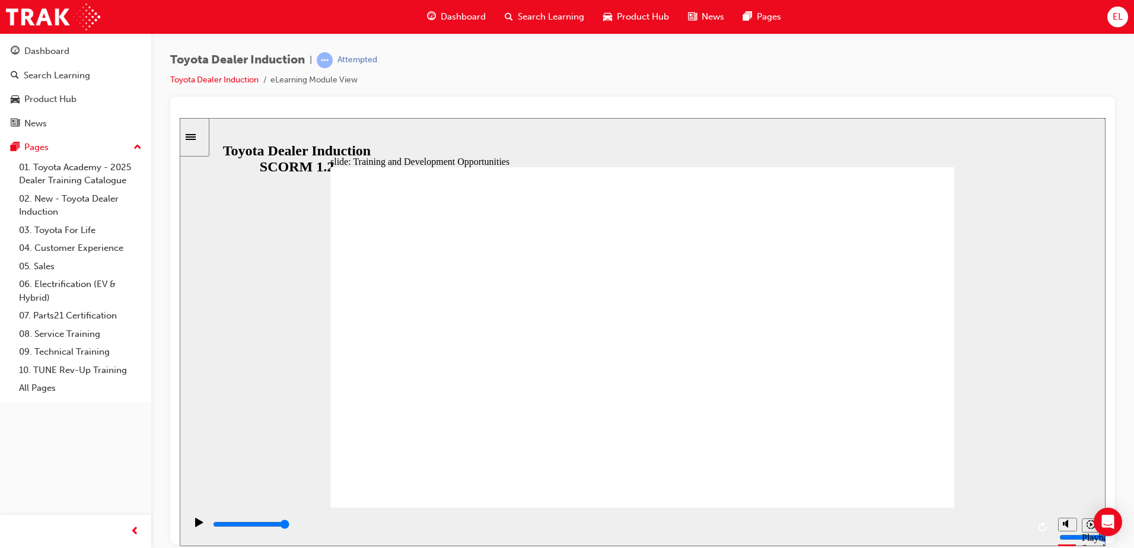
drag, startPoint x: 742, startPoint y: 290, endPoint x: 739, endPoint y: 299, distance: 9.6
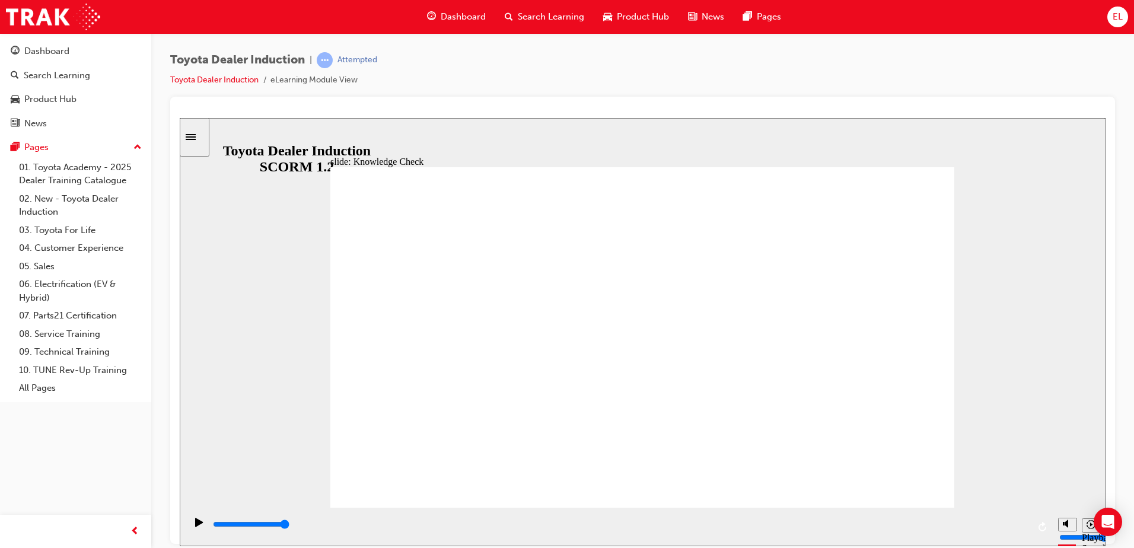
type input "4000"
radio input "true"
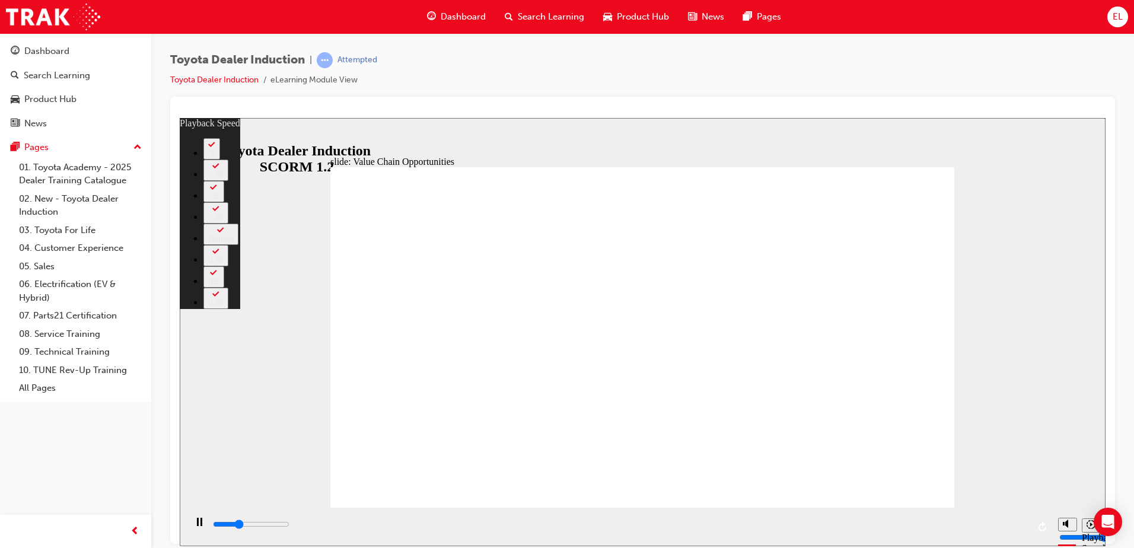
type input "3600"
type input "0"
type input "3900"
type input "0"
type input "4200"
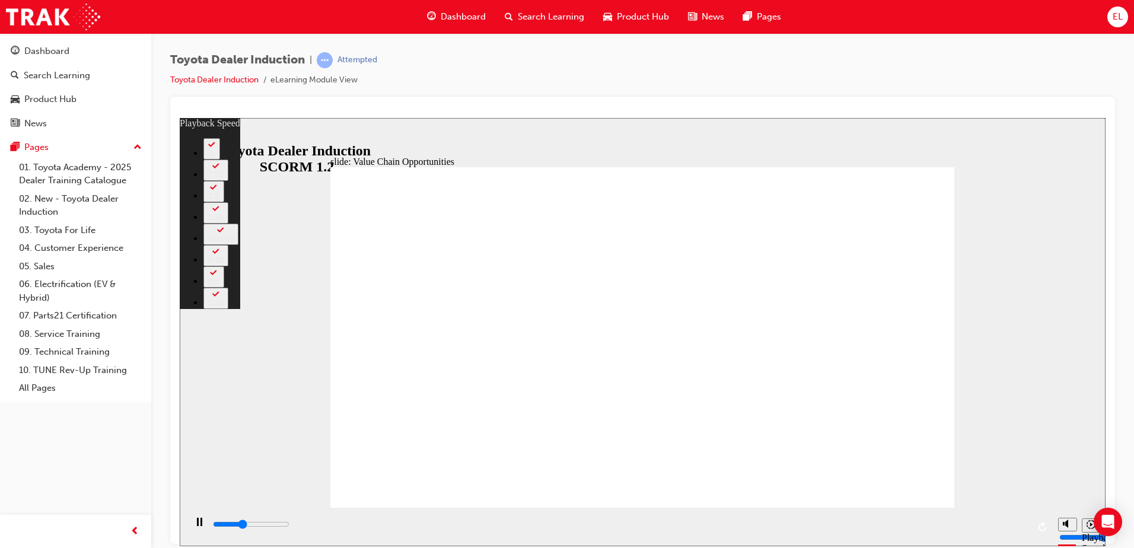
type input "1"
type input "4400"
type input "1"
type input "4700"
type input "1"
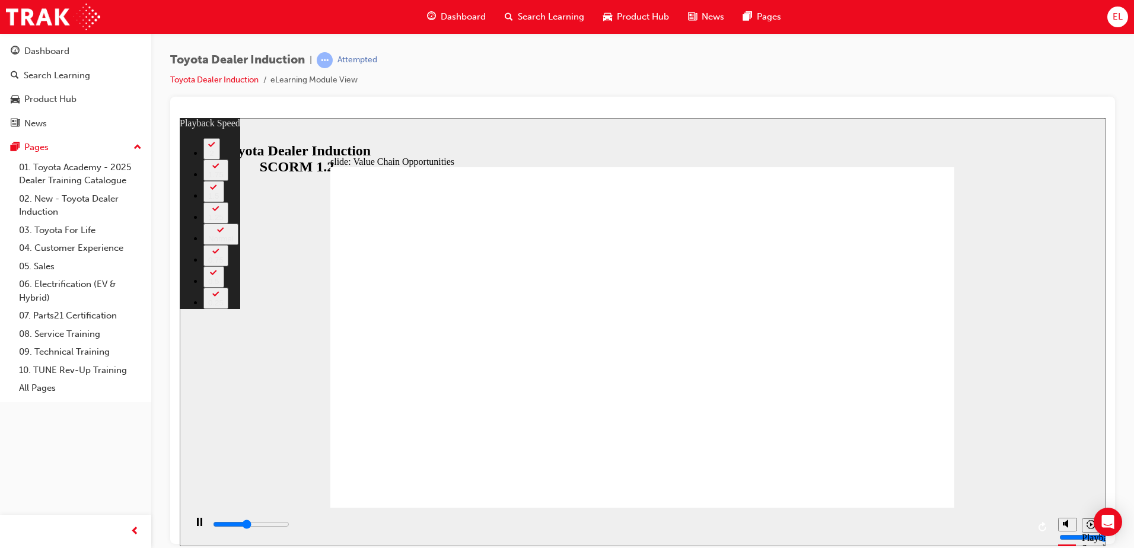
type input "4900"
type input "1"
type input "5200"
type input "2"
type input "5500"
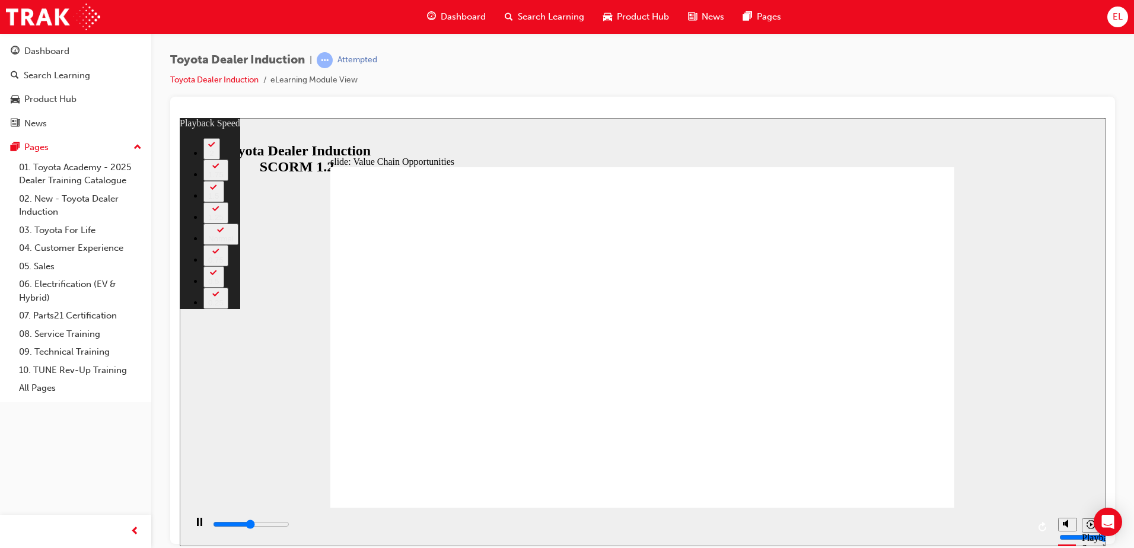
type input "2"
type input "5700"
type input "2"
type input "6000"
type input "2"
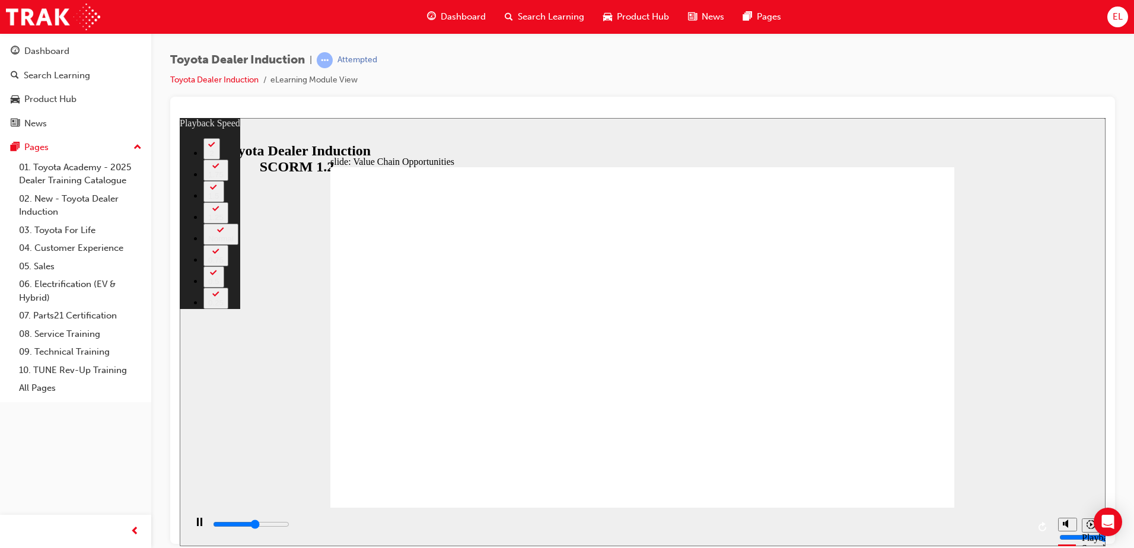
type input "6300"
type input "3"
type input "6500"
type input "3"
type input "6600"
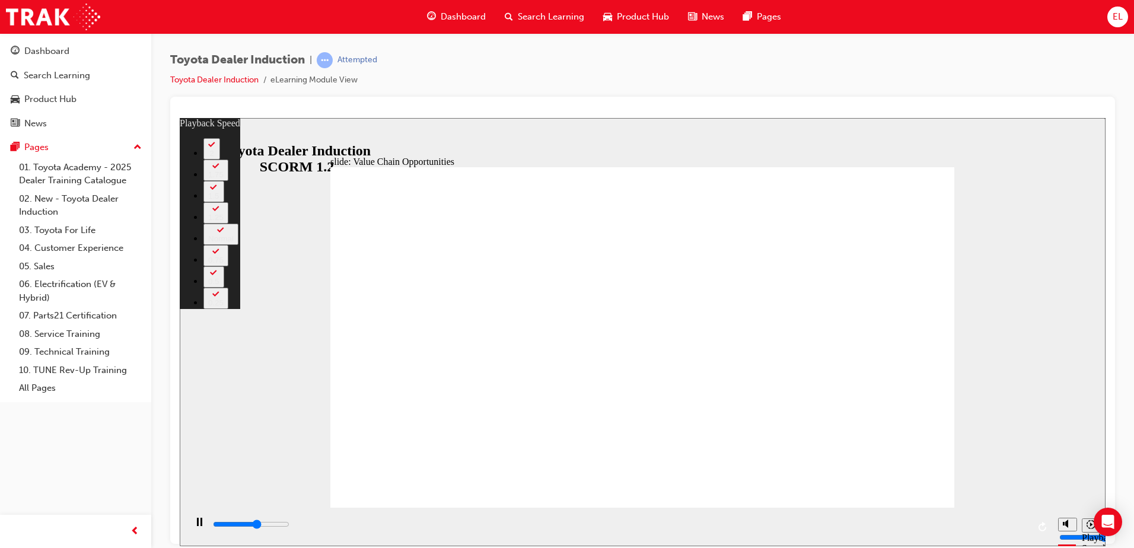
type input "3"
type input "6800"
type input "3"
type input "7100"
type input "3"
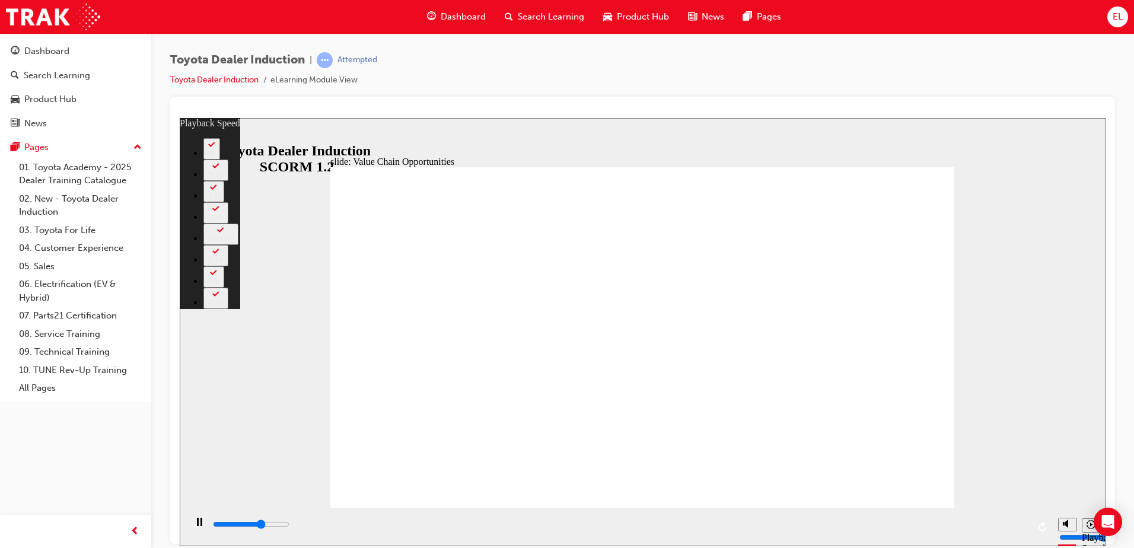
type input "7300"
type input "4"
type input "7600"
type input "4"
type input "7900"
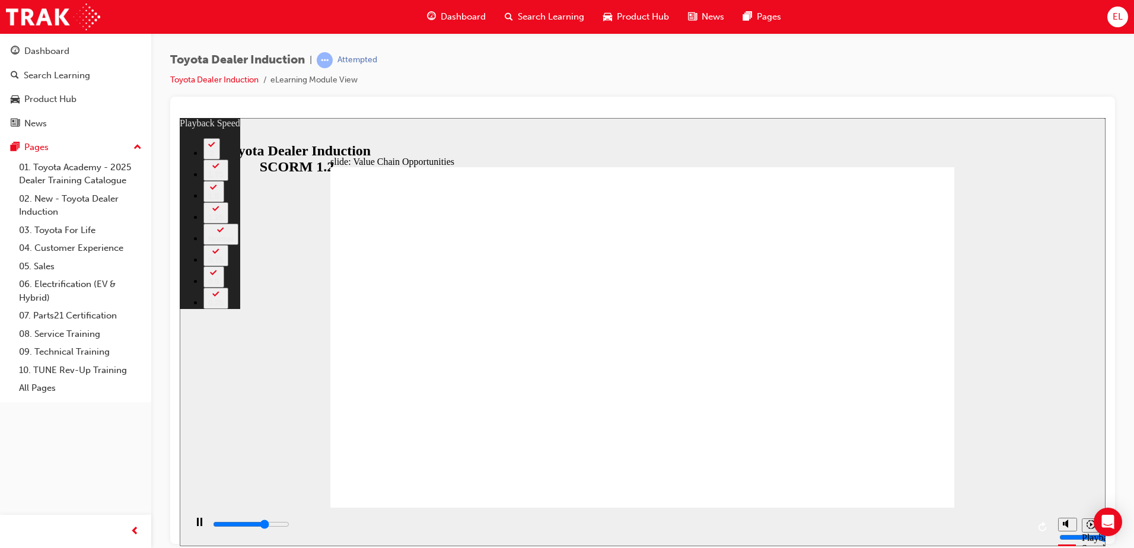
type input "4"
type input "8100"
type input "5"
type input "8400"
type input "5"
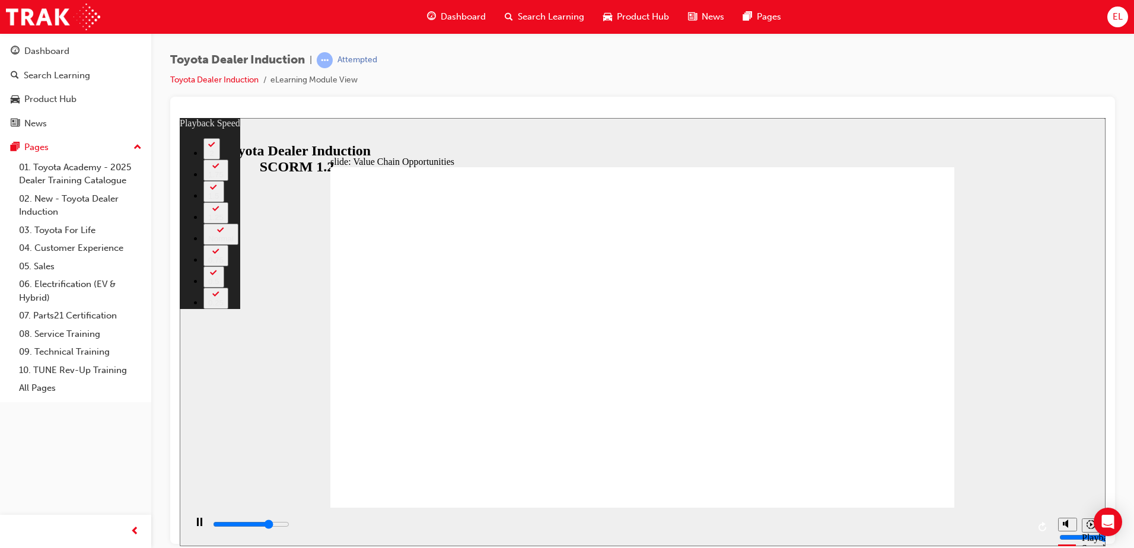
type input "8700"
type input "5"
type input "8900"
type input "5"
type input "9200"
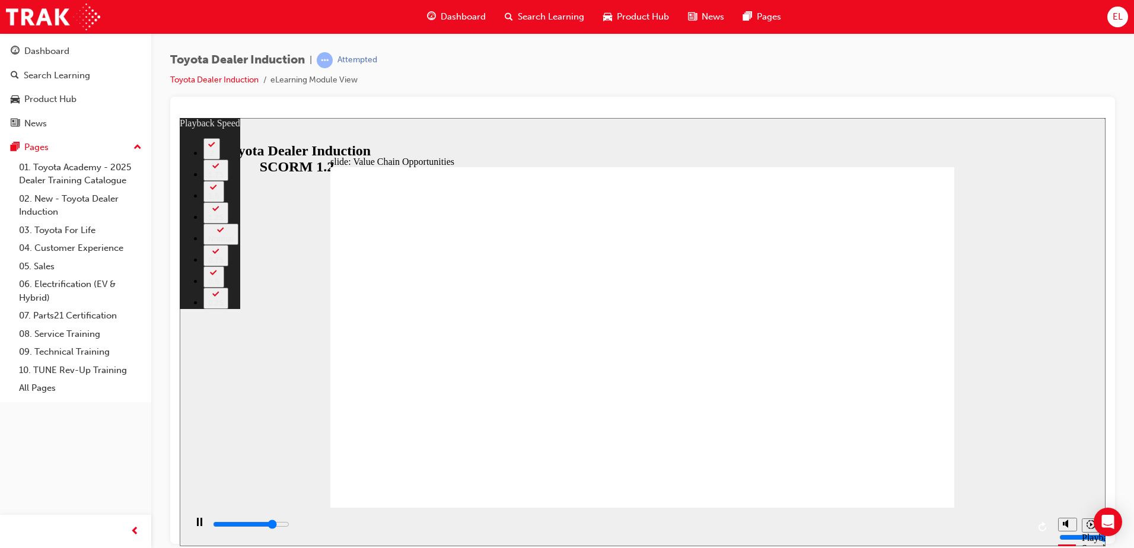
type input "6"
type input "9500"
type input "6"
type input "9700"
type input "6"
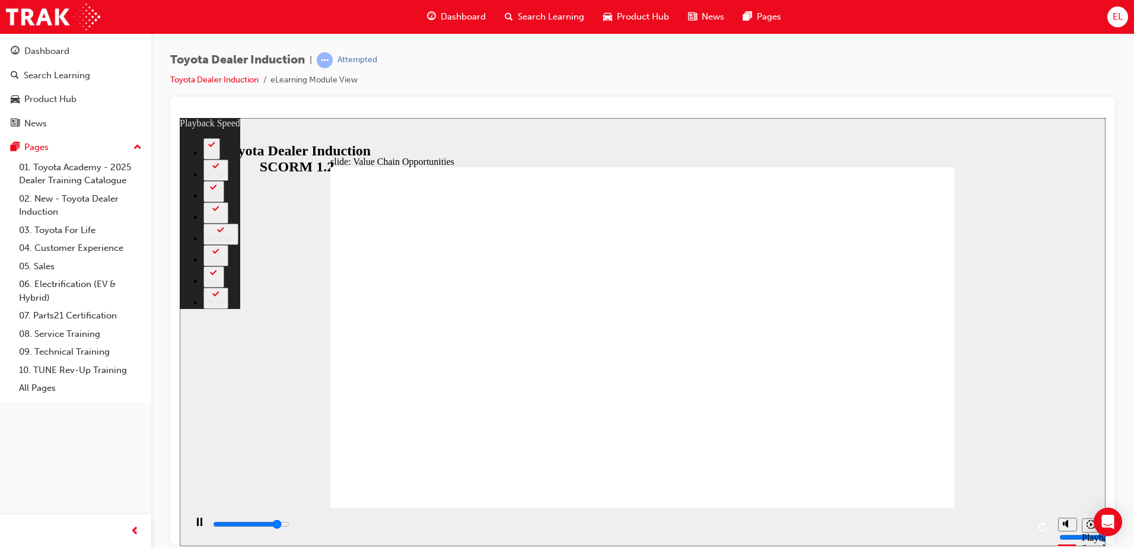
type input "10000"
type input "6"
type input "10300"
type input "7"
type input "10500"
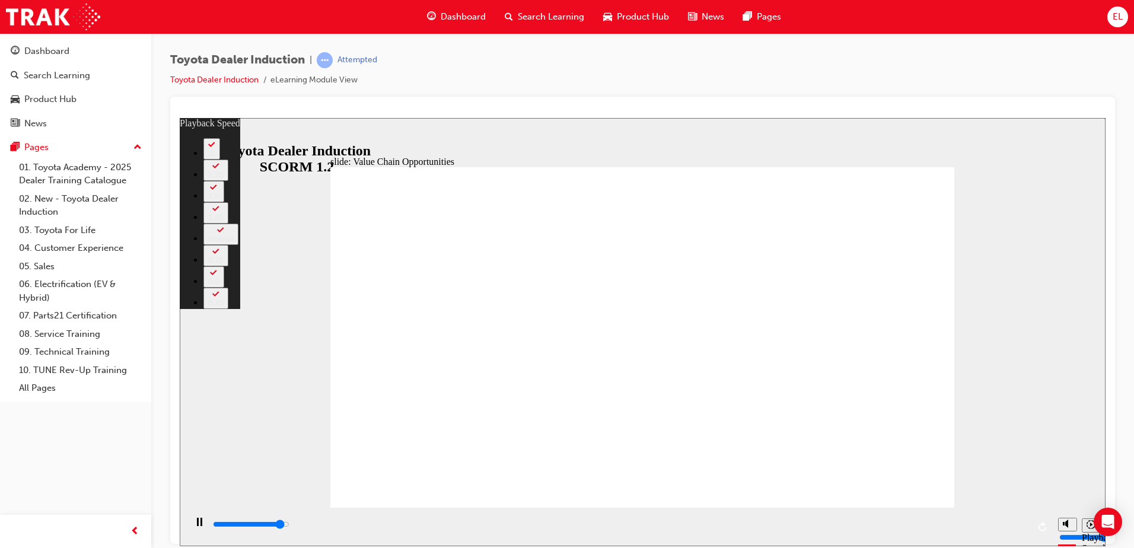
type input "7"
type input "10800"
type input "7"
type input "11100"
type input "7"
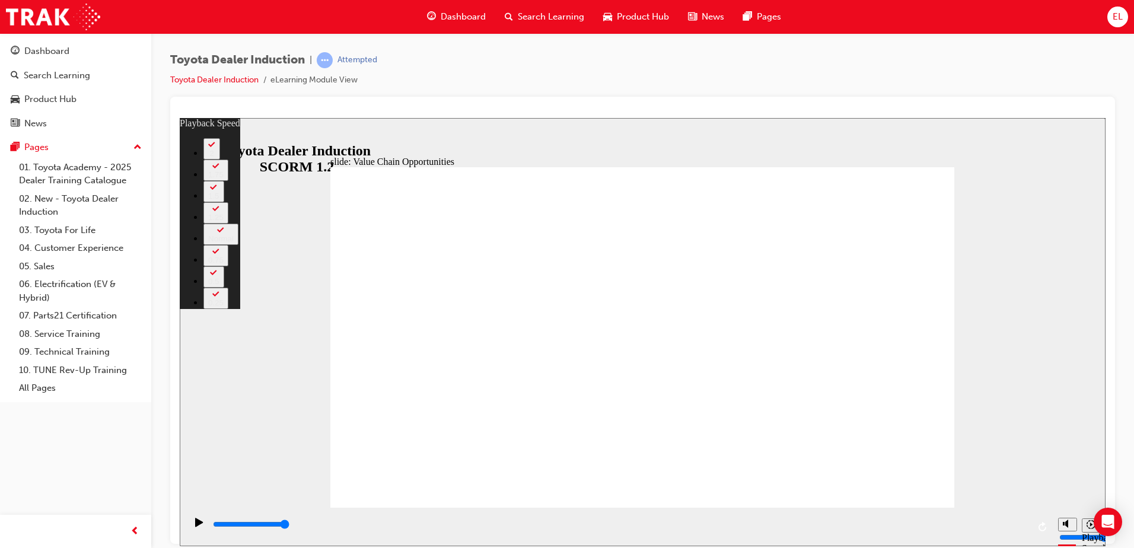
type input "11300"
type input "64"
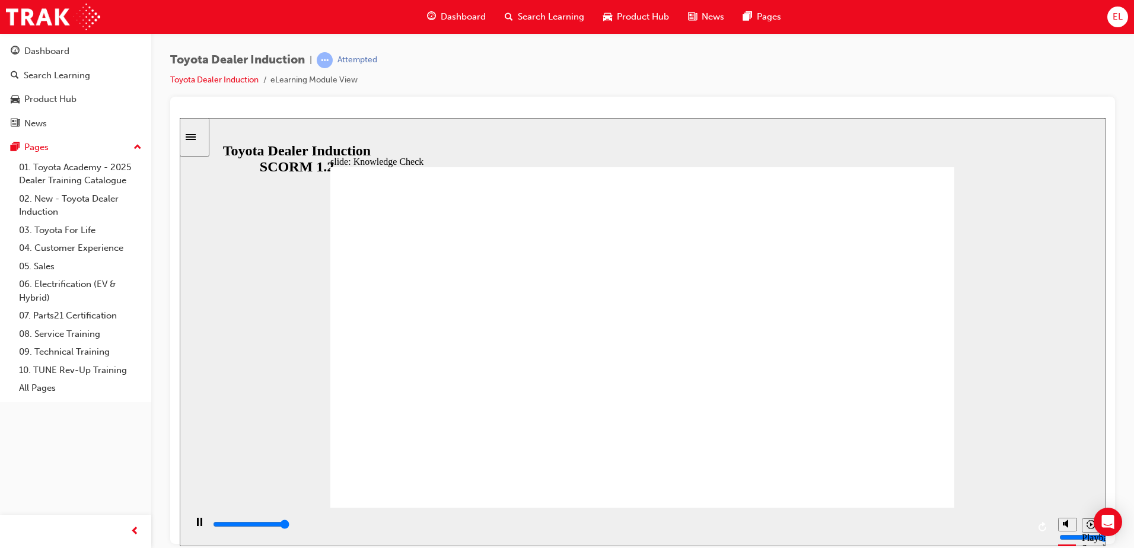
type input "5000"
radio input "true"
type input "5000"
radio input "true"
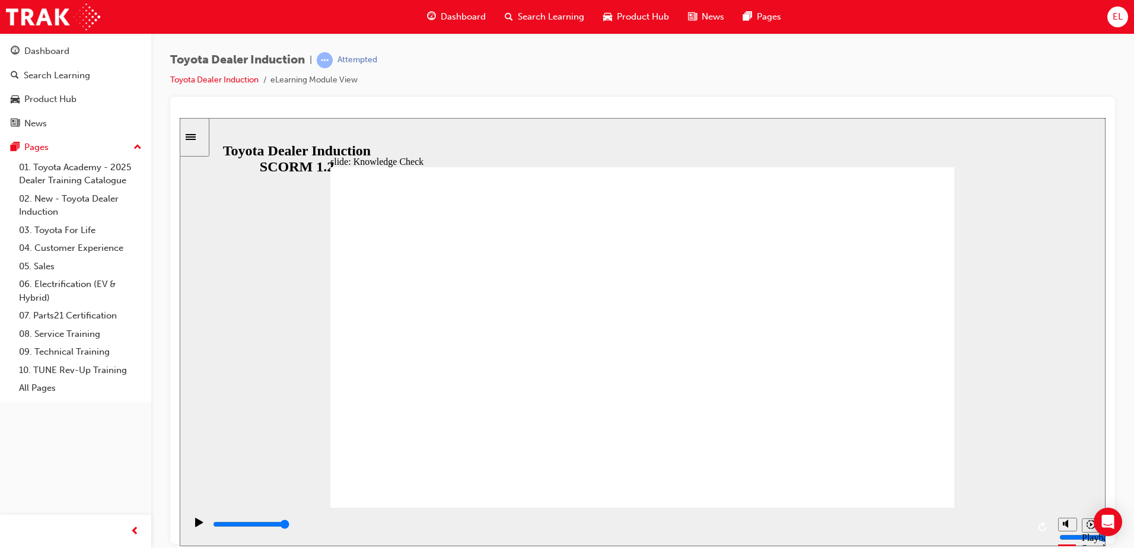
radio input "true"
drag, startPoint x: 889, startPoint y: 466, endPoint x: 934, endPoint y: 476, distance: 46.1
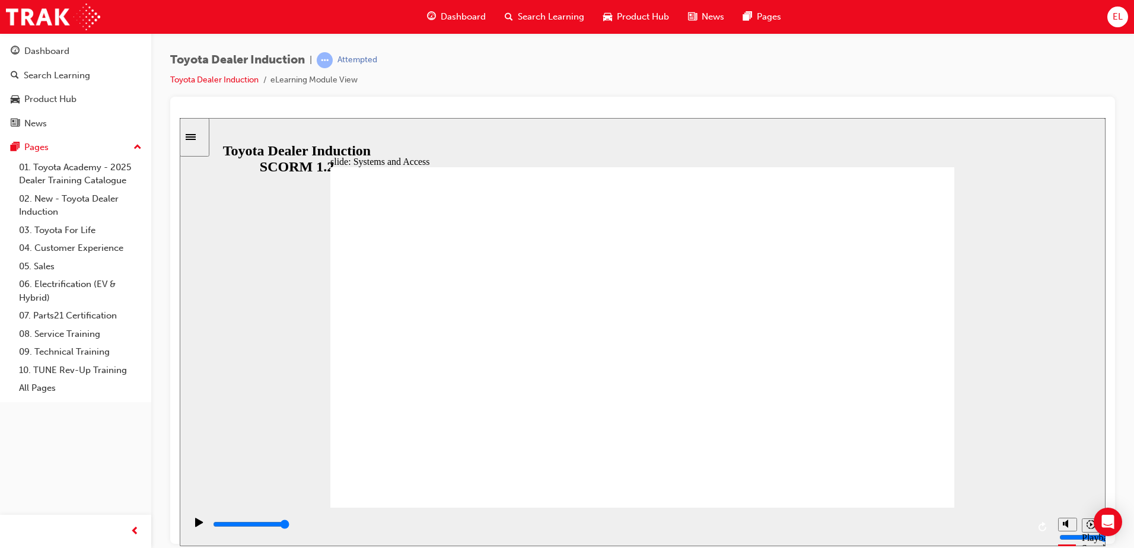
drag, startPoint x: 893, startPoint y: 463, endPoint x: 898, endPoint y: 470, distance: 9.1
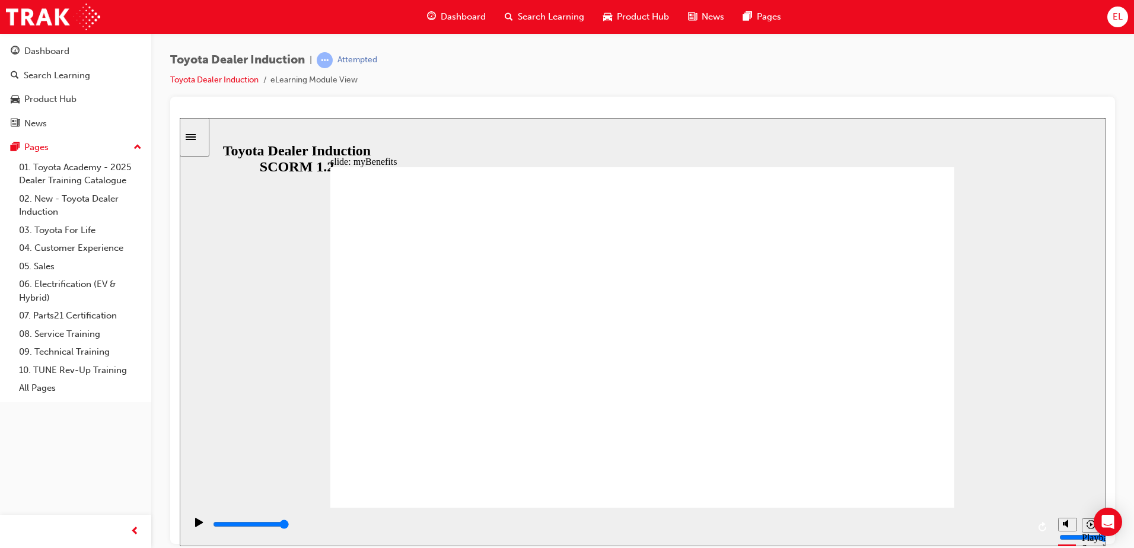
drag, startPoint x: 905, startPoint y: 473, endPoint x: 902, endPoint y: 467, distance: 6.4
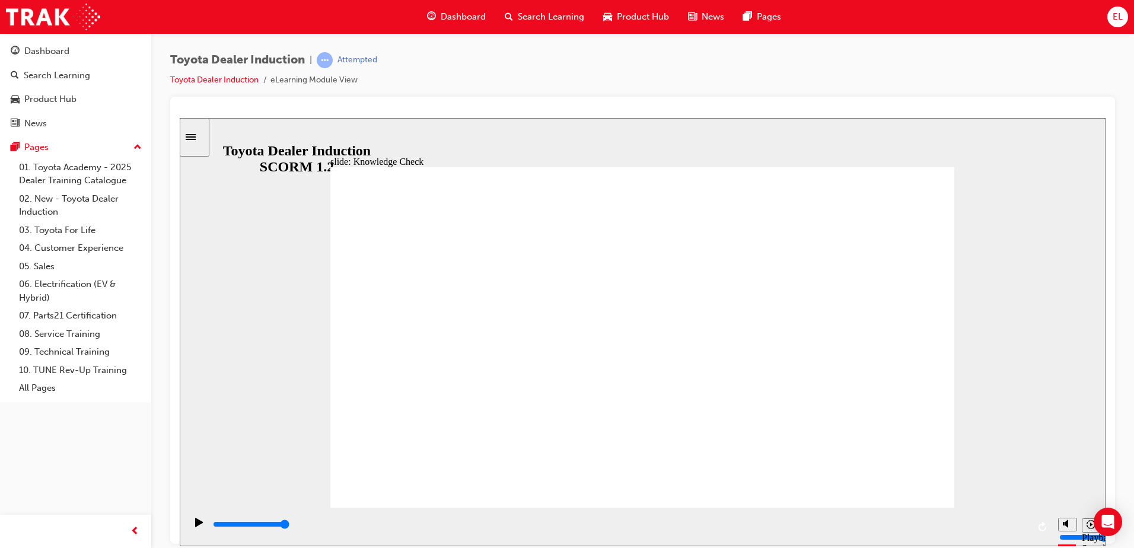
type input "5000"
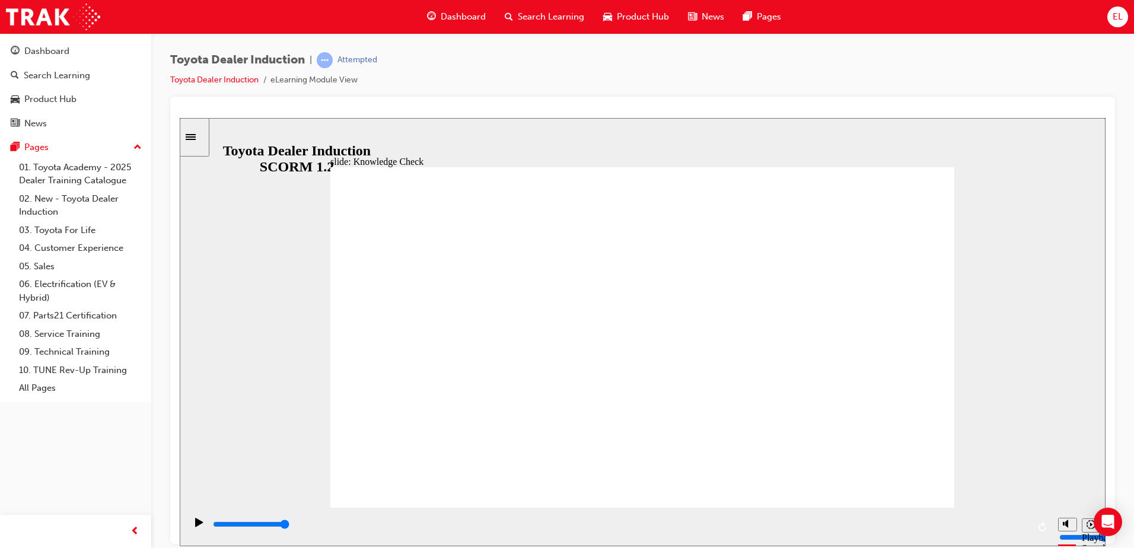
type input "b"
type input "be"
type input "ben"
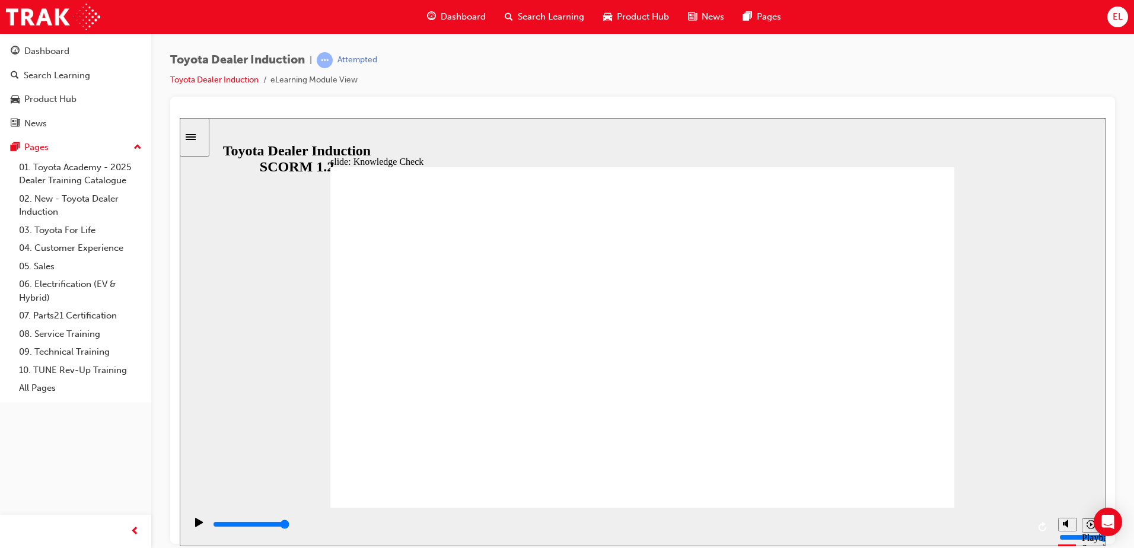
type input "ben"
type input "bene"
type input "benef"
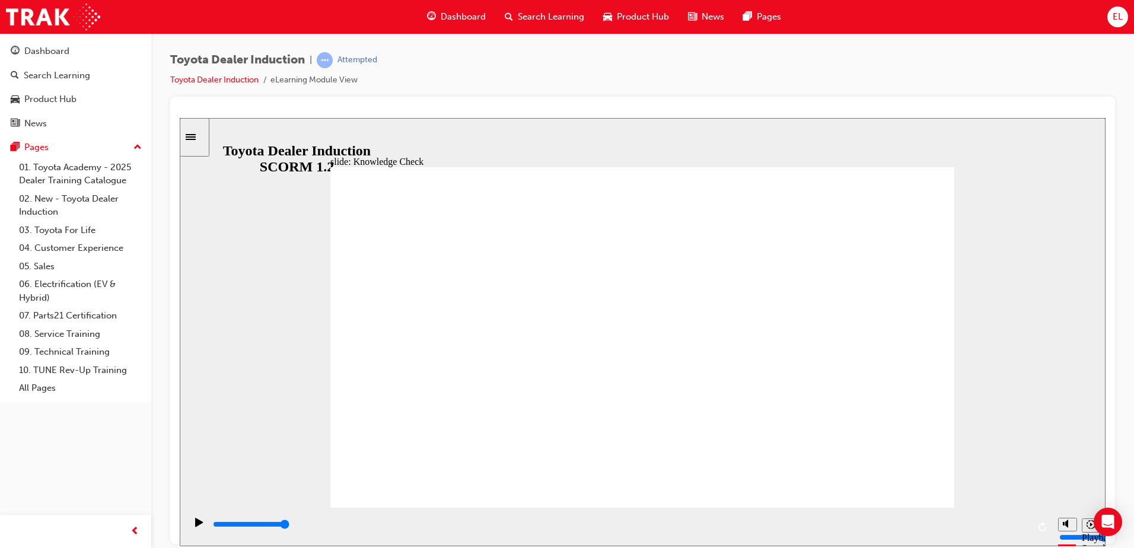
type input "benefi"
type input "benefit"
type input "benefits"
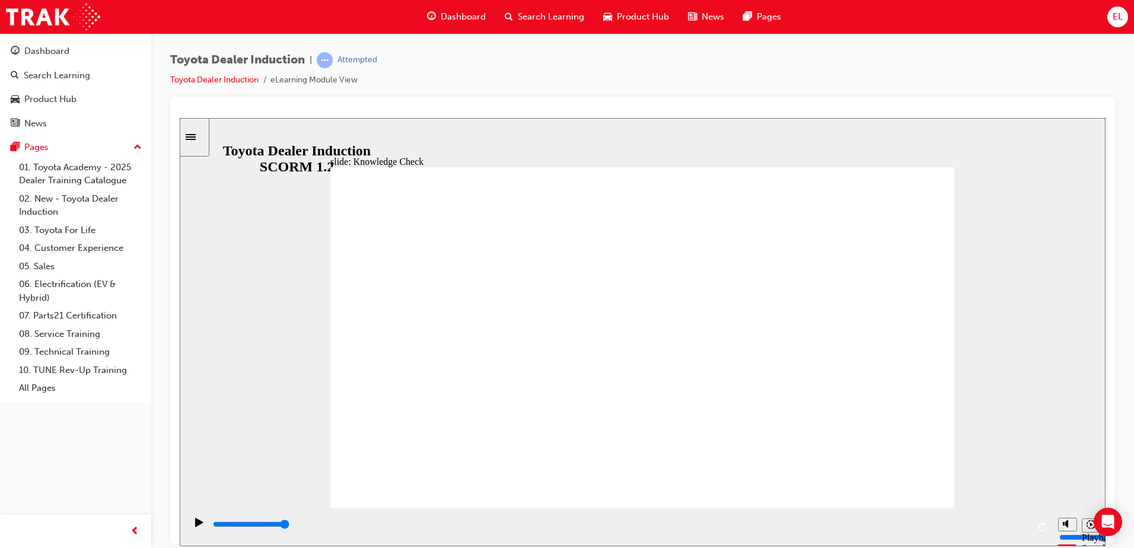
type input "benefits"
type input "benefits p"
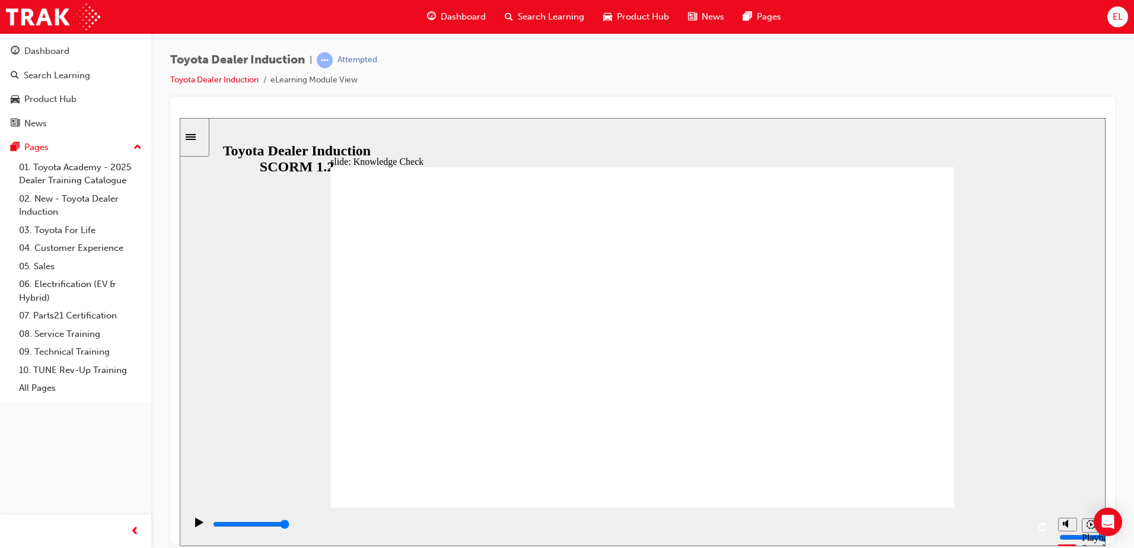
type input "benefits po"
type input "benefits por"
type input "benefits port"
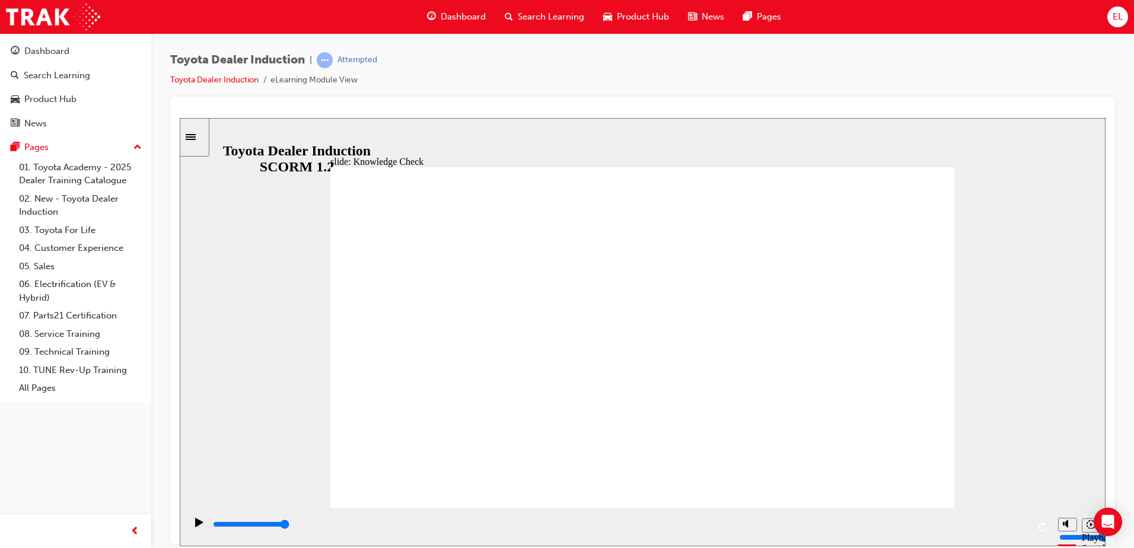
type input "benefits port"
type input "benefits porta"
type input "benefits portal"
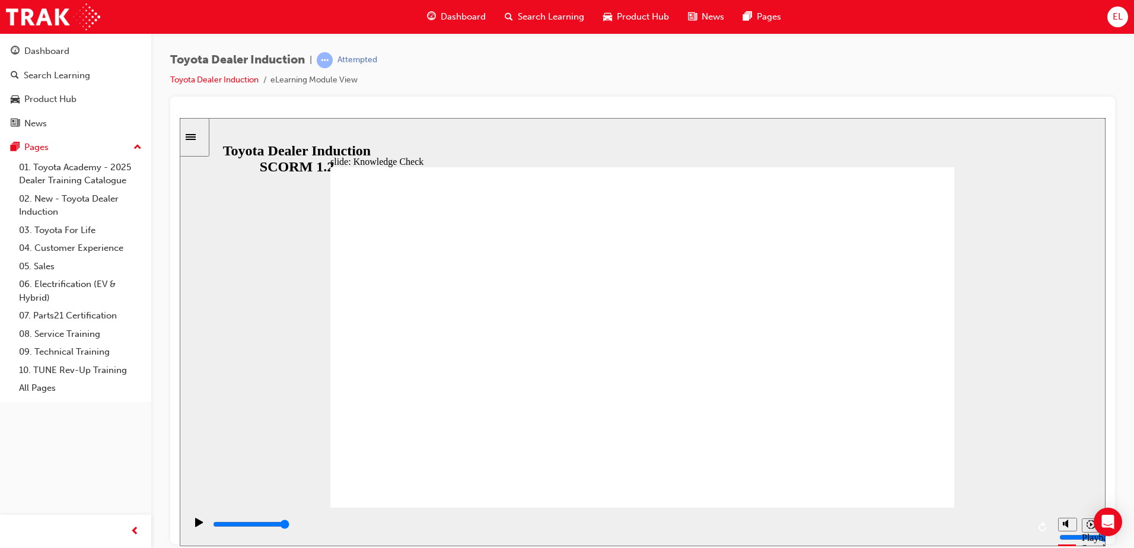
drag, startPoint x: 618, startPoint y: 387, endPoint x: 619, endPoint y: 396, distance: 8.5
type input "benefits portal"
drag, startPoint x: 628, startPoint y: 322, endPoint x: 633, endPoint y: 325, distance: 6.1
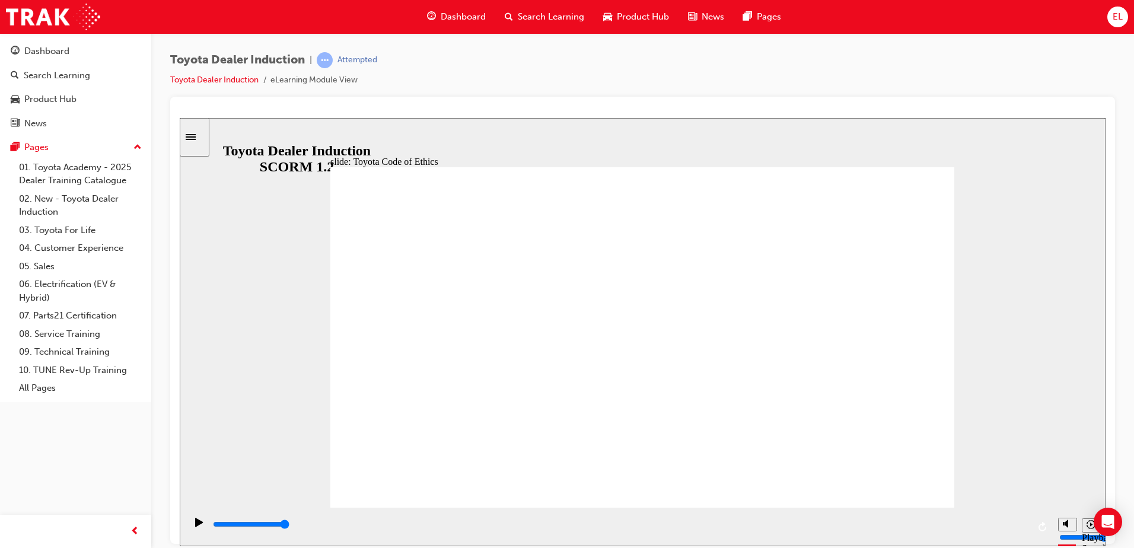
type input "5000"
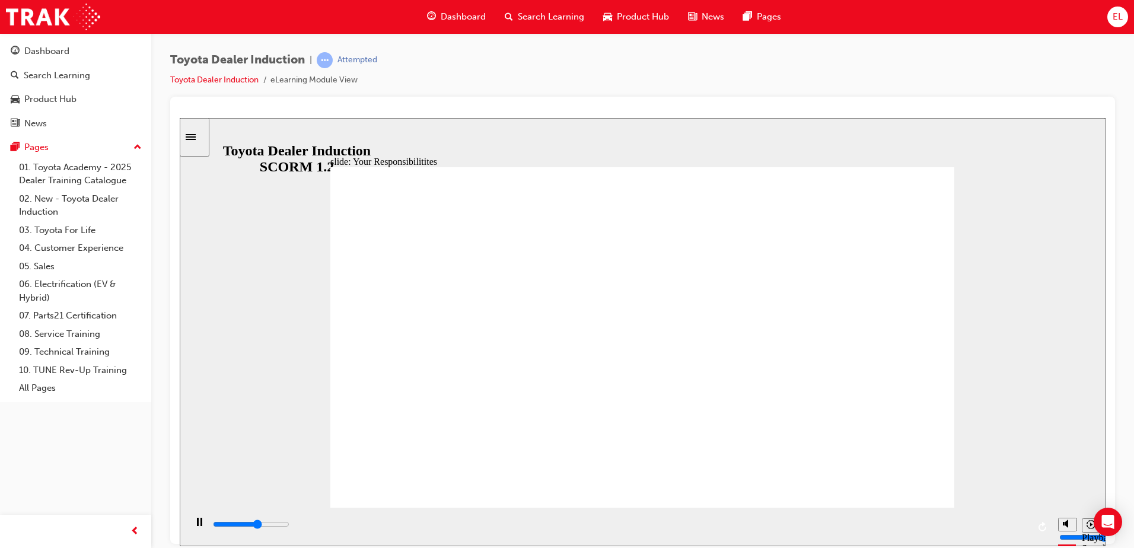
checkbox input "true"
type input "8000"
checkbox input "false"
type input "8400"
checkbox input "true"
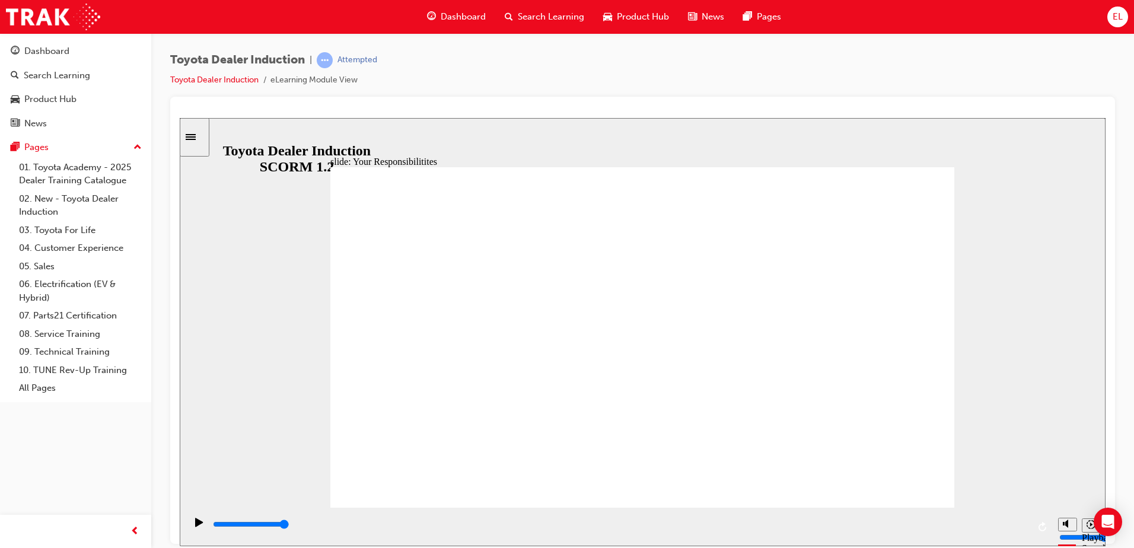
checkbox input "true"
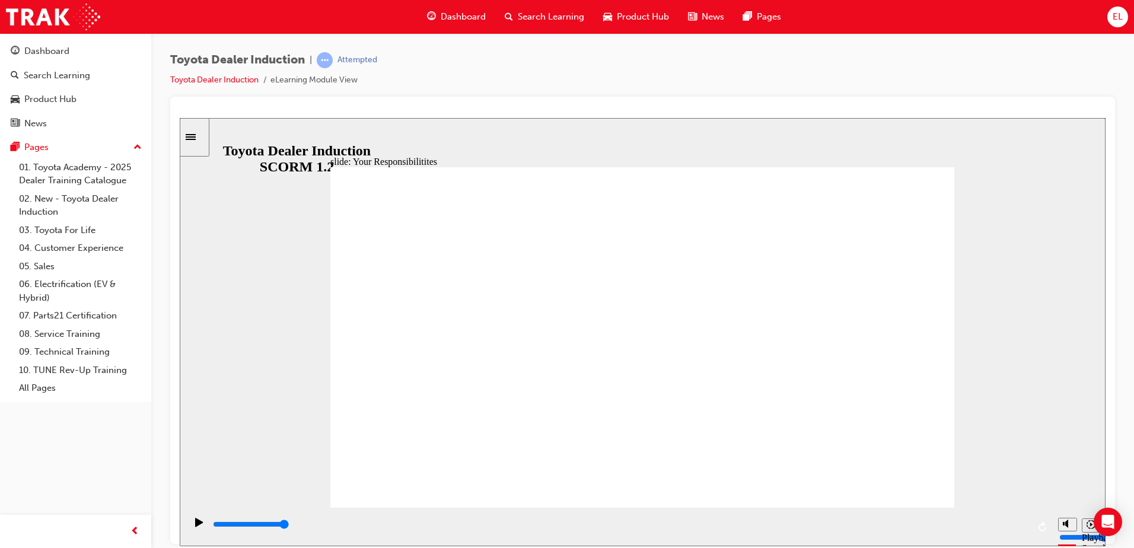
checkbox input "true"
click at [205, 523] on div "Play (Ctrl+Alt+P)" at bounding box center [199, 527] width 20 height 20
drag, startPoint x: 906, startPoint y: 471, endPoint x: 908, endPoint y: 488, distance: 16.7
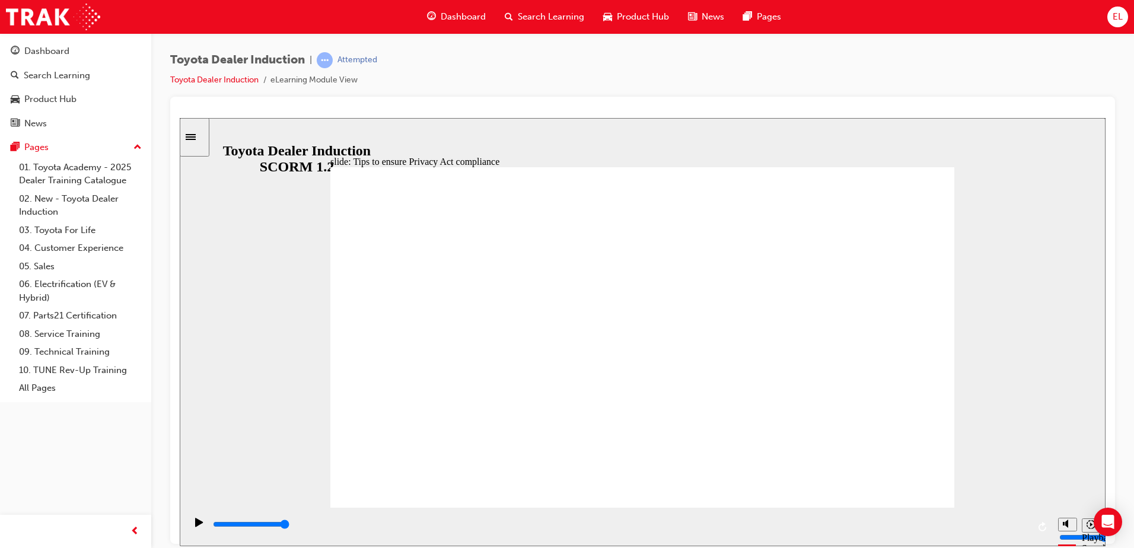
drag, startPoint x: 686, startPoint y: 360, endPoint x: 590, endPoint y: 344, distance: 97.3
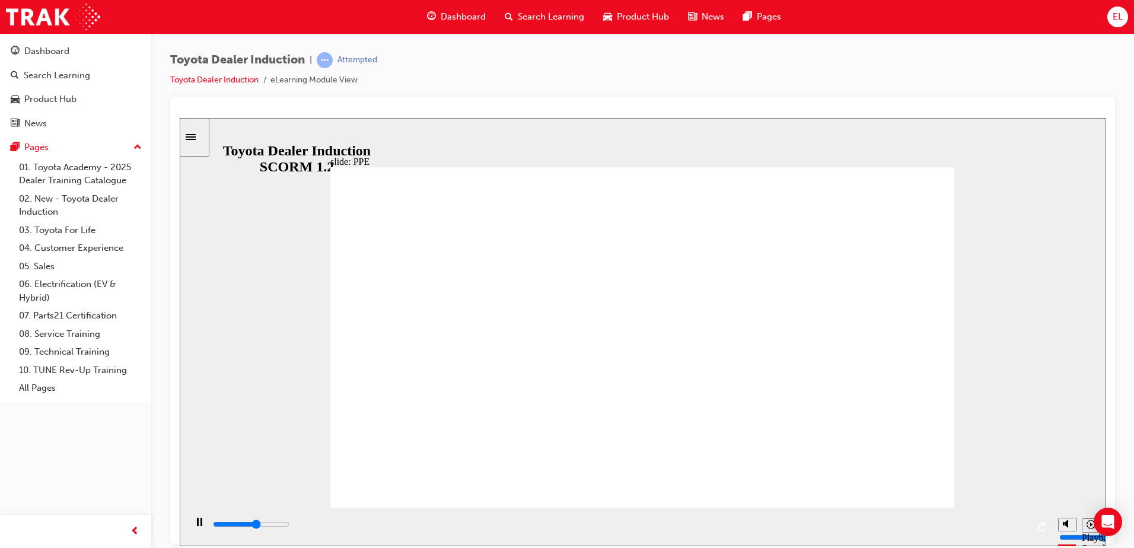
type input "5000"
checkbox input "true"
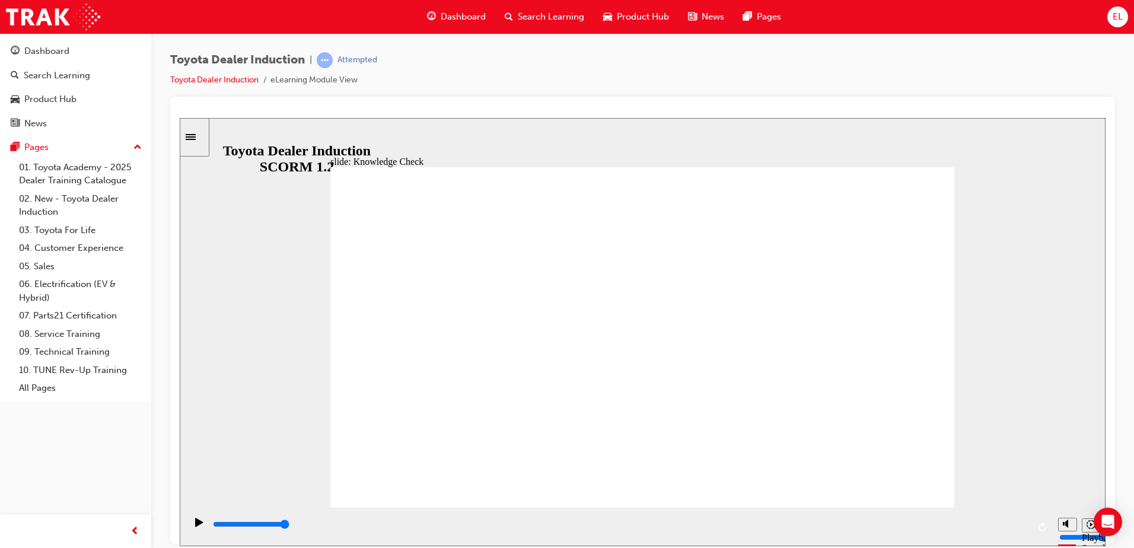
drag, startPoint x: 507, startPoint y: 321, endPoint x: 517, endPoint y: 348, distance: 28.8
checkbox input "true"
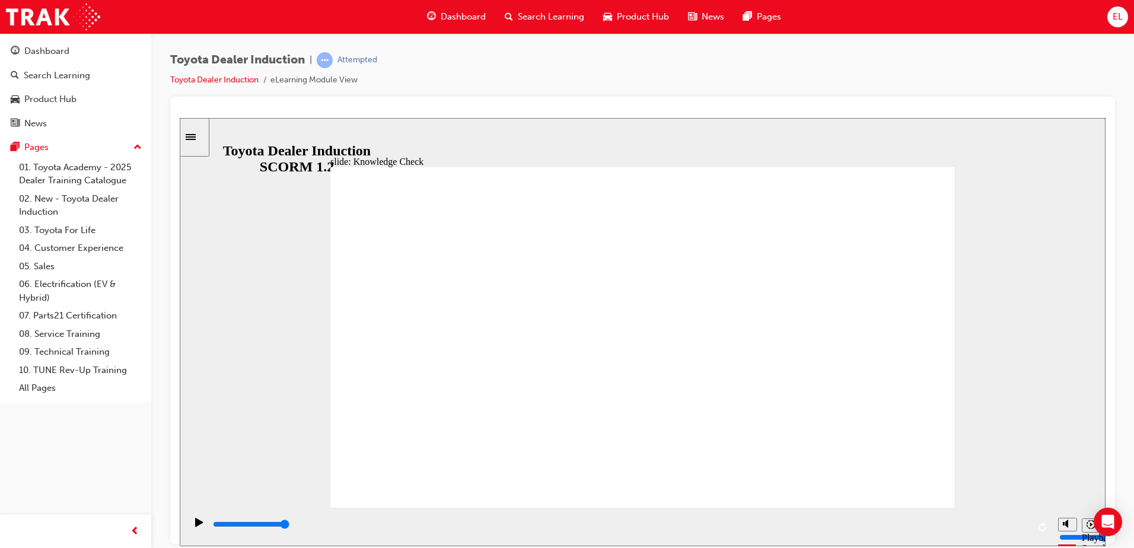
checkbox input "true"
drag, startPoint x: 653, startPoint y: 383, endPoint x: 527, endPoint y: 336, distance: 134.0
type input "4700"
radio input "true"
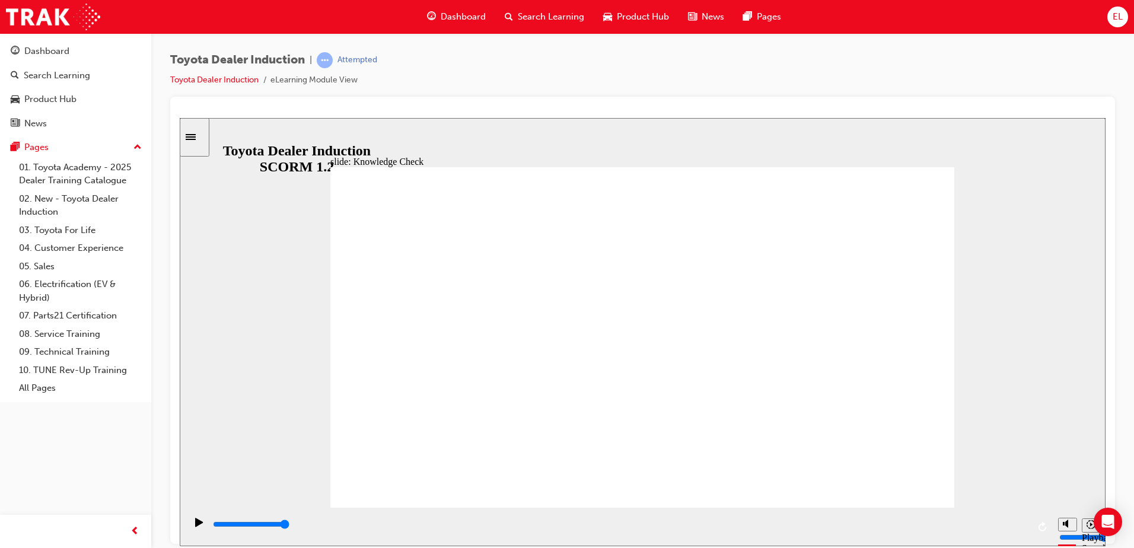
type input "5000"
checkbox input "true"
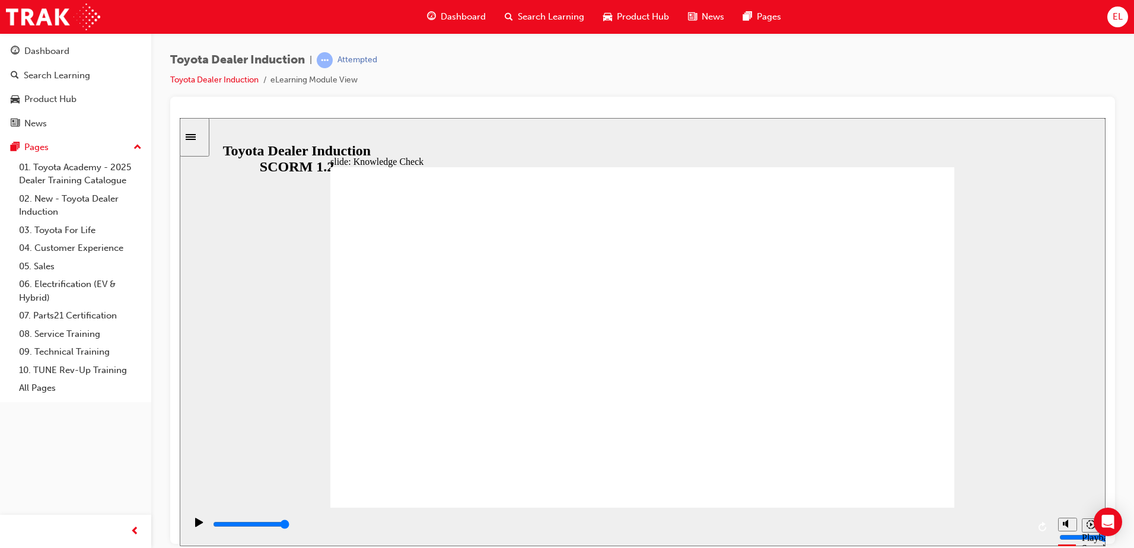
type input "5000"
checkbox input "true"
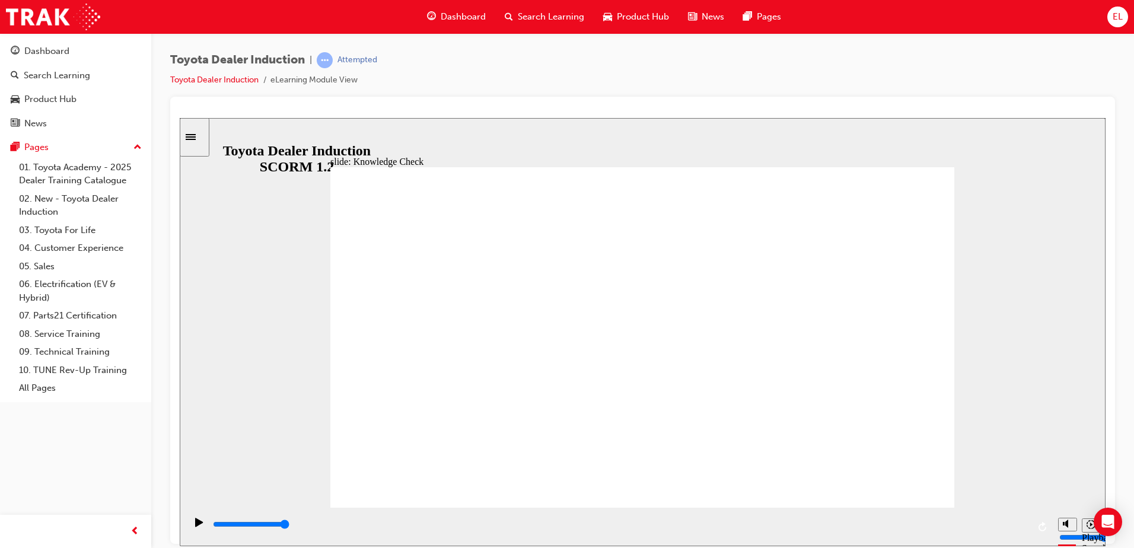
type input "9900"
drag, startPoint x: 412, startPoint y: 467, endPoint x: 404, endPoint y: 467, distance: 8.3
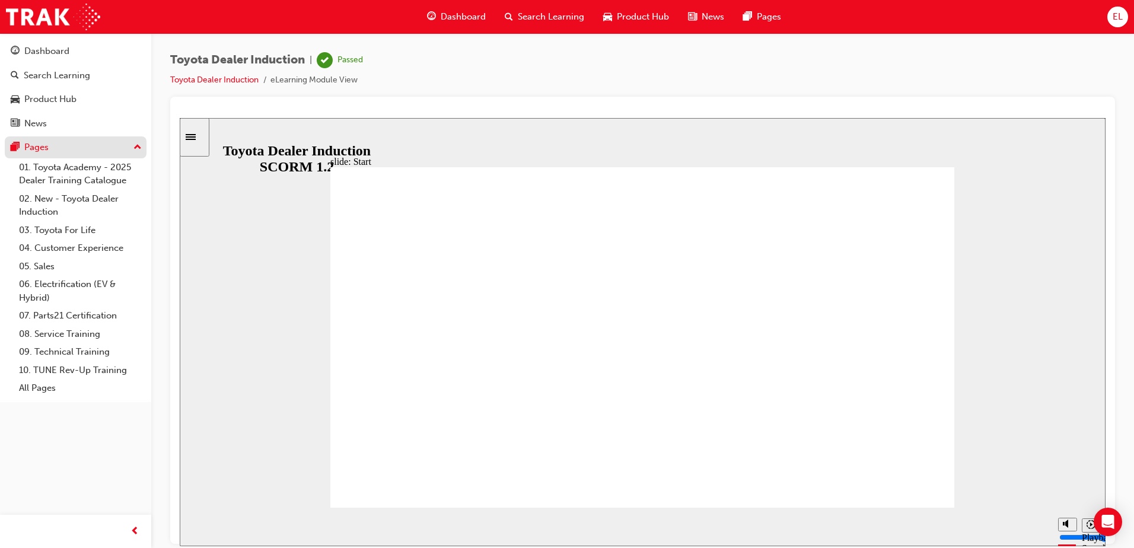
click at [87, 148] on div "Pages" at bounding box center [76, 147] width 130 height 15
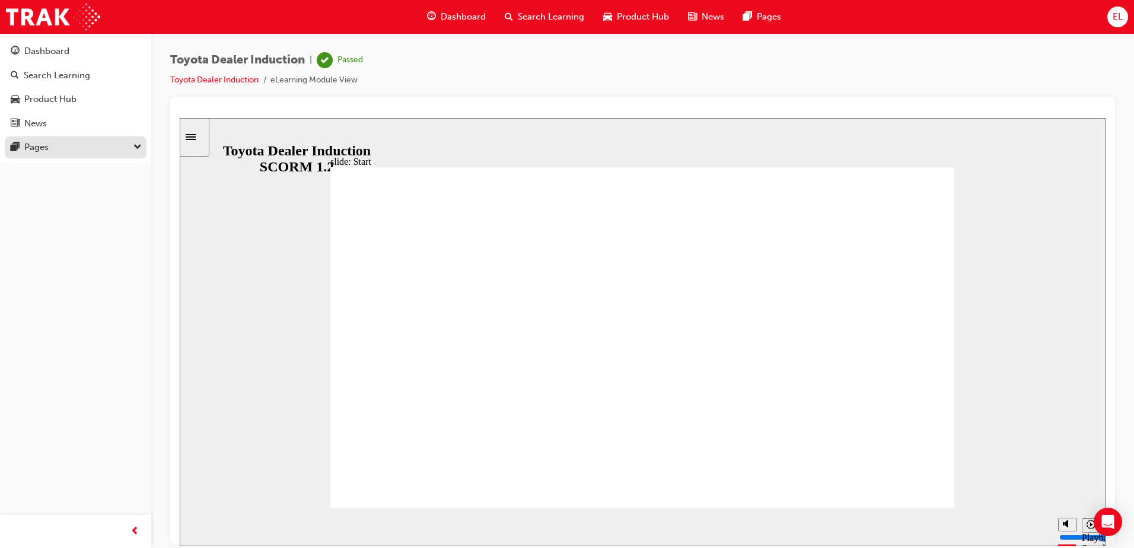
click at [87, 148] on div "Pages" at bounding box center [76, 147] width 130 height 15
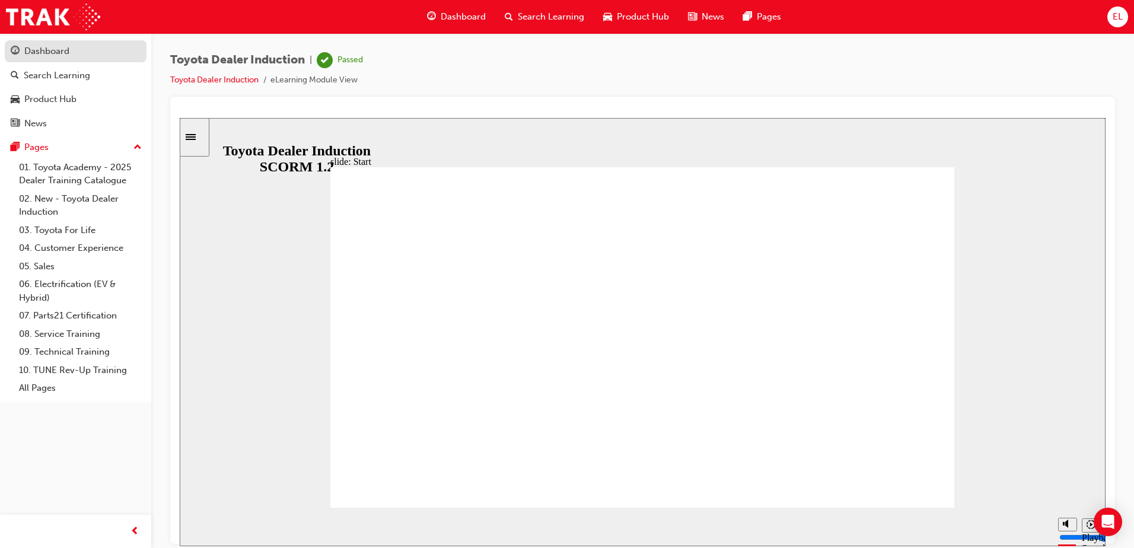
click at [79, 56] on div "Dashboard" at bounding box center [76, 51] width 130 height 15
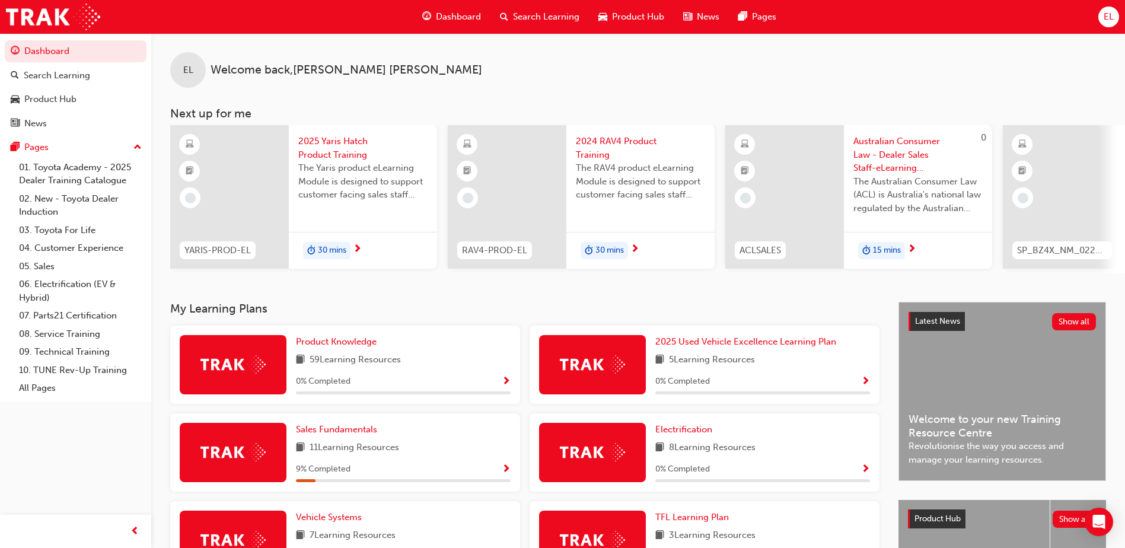
click at [461, 17] on span "Dashboard" at bounding box center [458, 17] width 45 height 14
click at [458, 17] on span "Dashboard" at bounding box center [458, 17] width 45 height 14
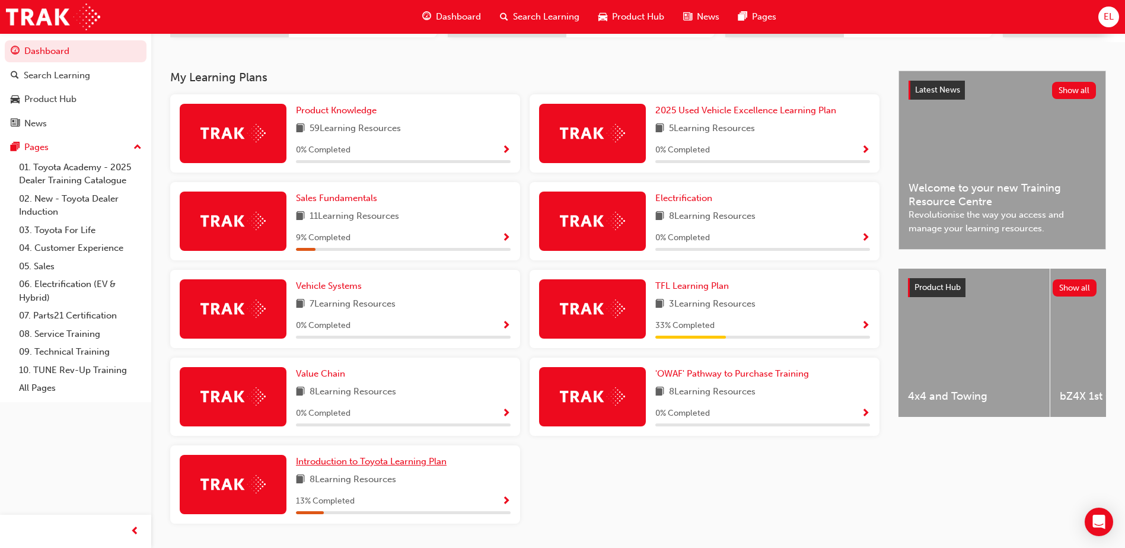
scroll to position [211, 0]
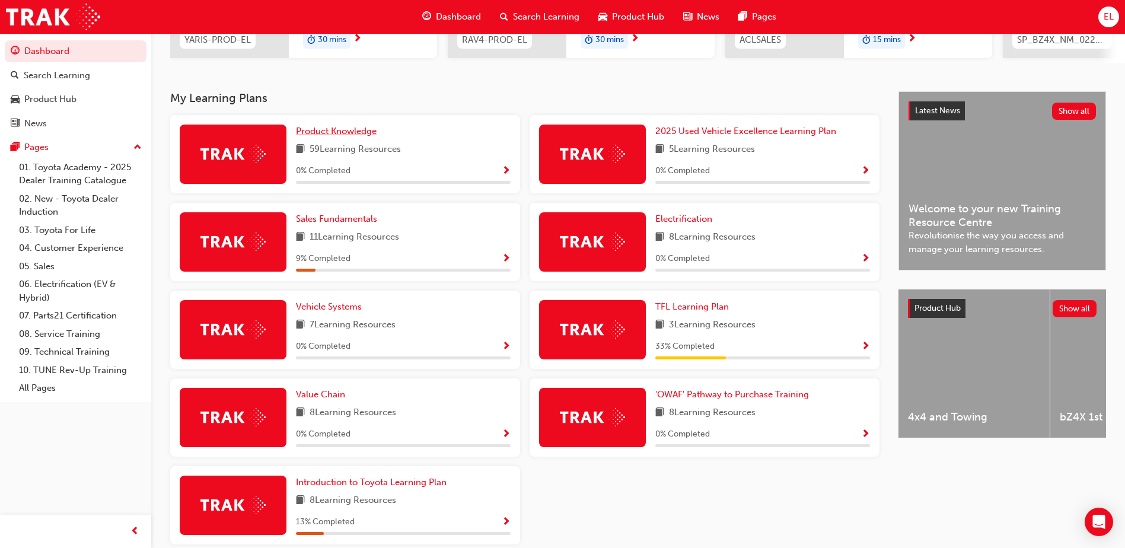
click at [351, 134] on span "Product Knowledge" at bounding box center [336, 131] width 81 height 11
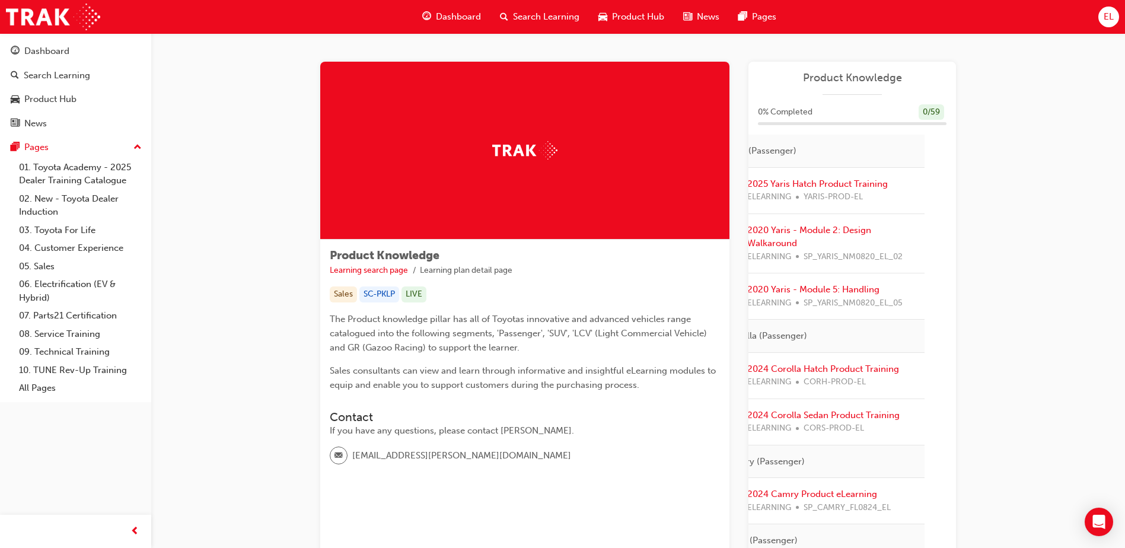
click at [531, 192] on div at bounding box center [524, 151] width 409 height 178
click at [801, 180] on link "2025 Yaris Hatch Product Training" at bounding box center [817, 184] width 141 height 11
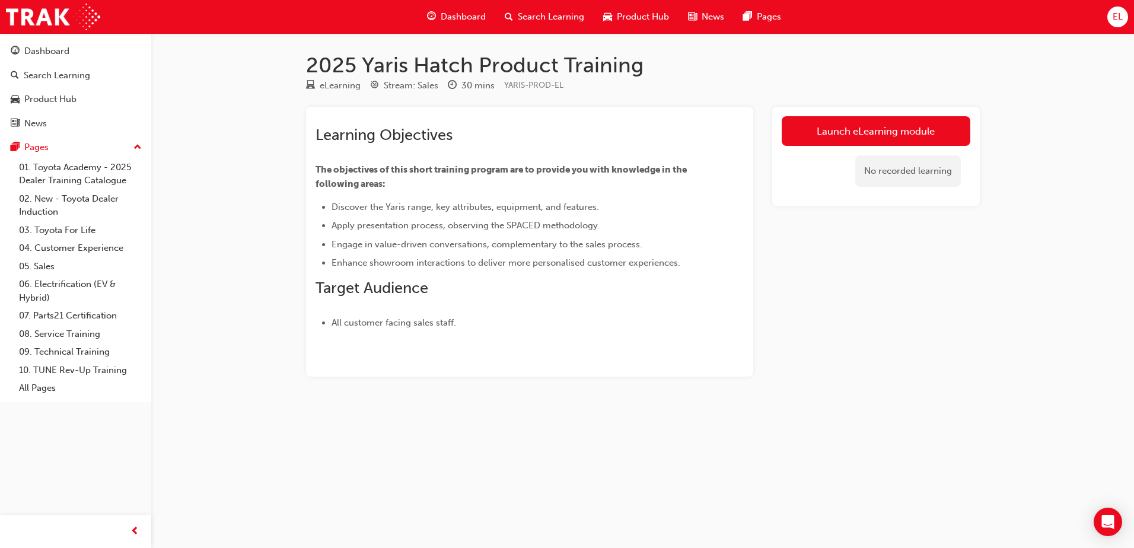
click at [870, 112] on div "Launch eLearning module No recorded learning" at bounding box center [876, 156] width 208 height 99
click at [870, 113] on div "Launch eLearning module No recorded learning" at bounding box center [876, 156] width 208 height 99
click at [858, 122] on link "Launch eLearning module" at bounding box center [876, 131] width 189 height 30
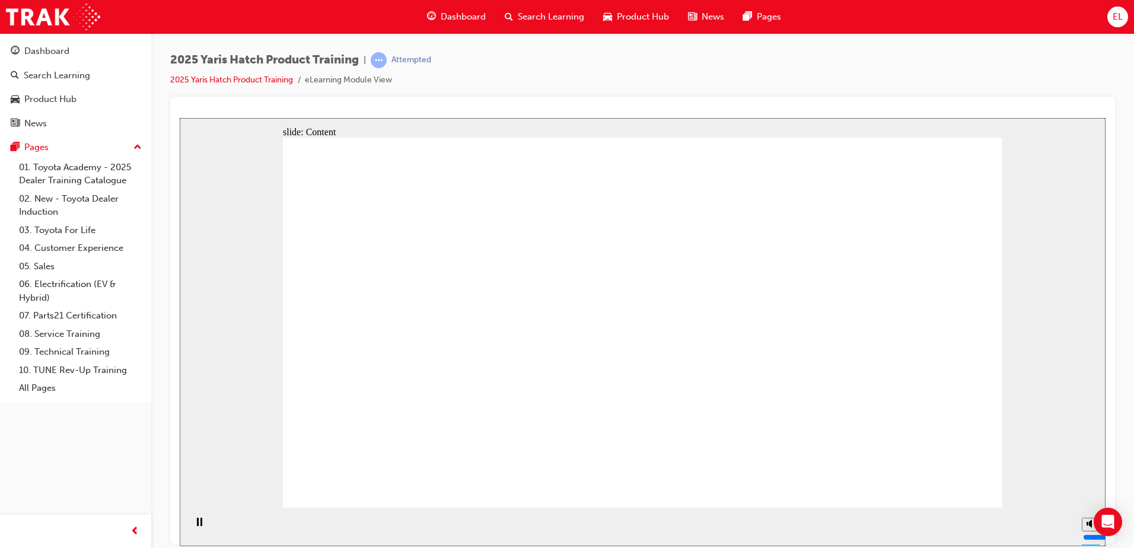
drag, startPoint x: 594, startPoint y: 507, endPoint x: 567, endPoint y: 405, distance: 105.2
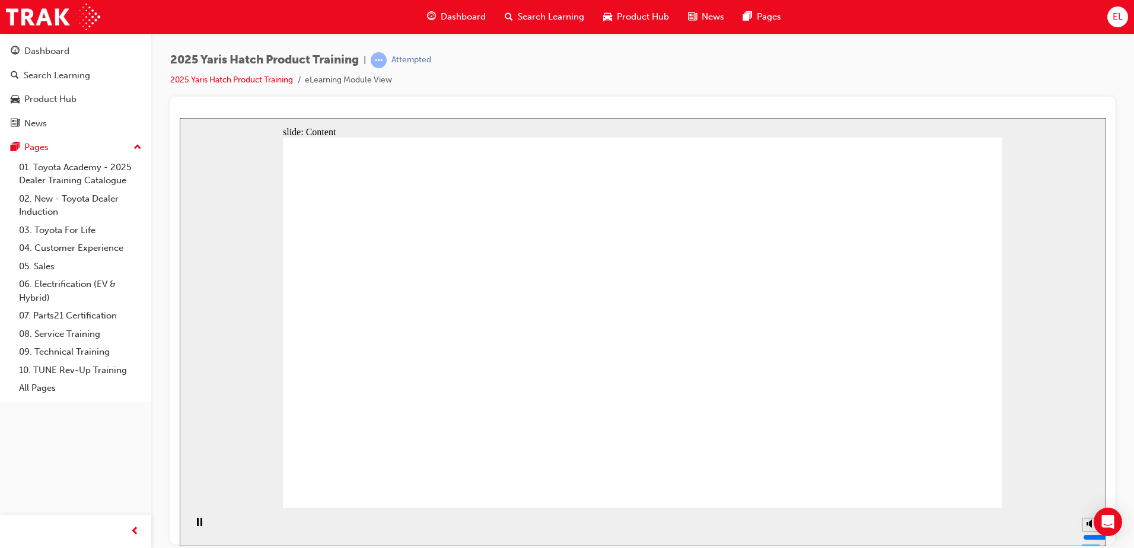
drag, startPoint x: 533, startPoint y: 485, endPoint x: 555, endPoint y: 480, distance: 21.9
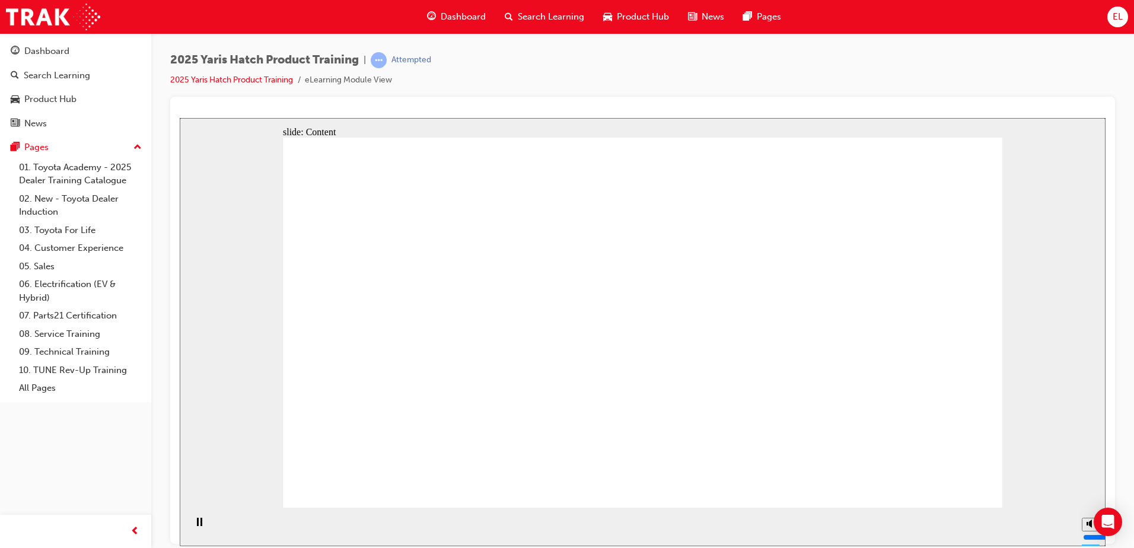
click at [1089, 520] on div "misc controls" at bounding box center [1091, 508] width 18 height 44
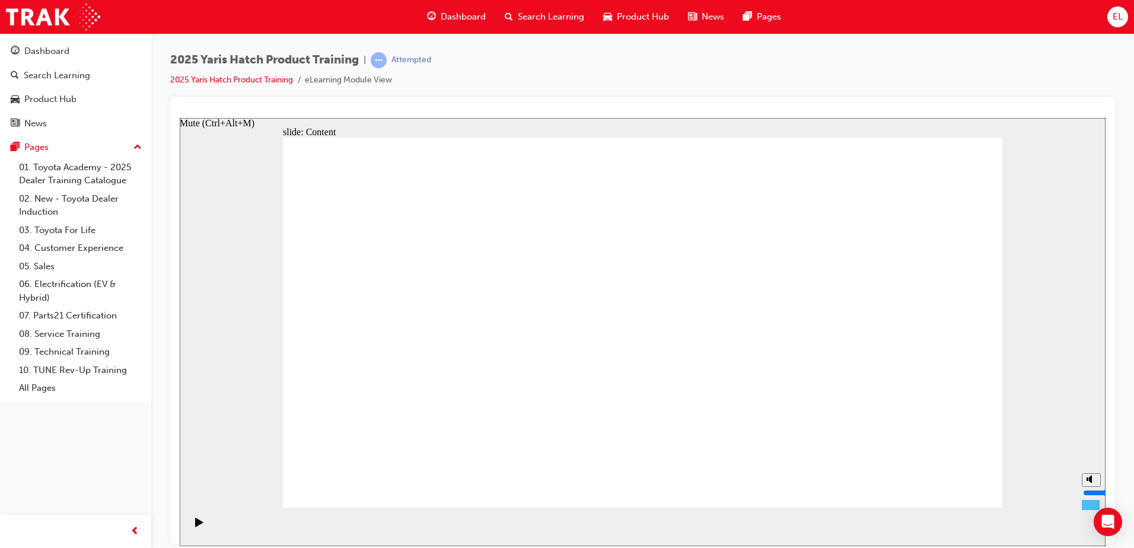
drag, startPoint x: 1090, startPoint y: 478, endPoint x: 1084, endPoint y: 497, distance: 19.9
click at [1084, 497] on input "volume" at bounding box center [1121, 492] width 77 height 9
click at [1097, 292] on div "slide: Content Rectangle 1 Oval 1 MENU Line 1 RESOURCES Line 1 Rectangle 1 arro…" at bounding box center [643, 331] width 926 height 428
click at [1087, 483] on icon "Mute (Ctrl+Alt+M)" at bounding box center [1091, 479] width 9 height 8
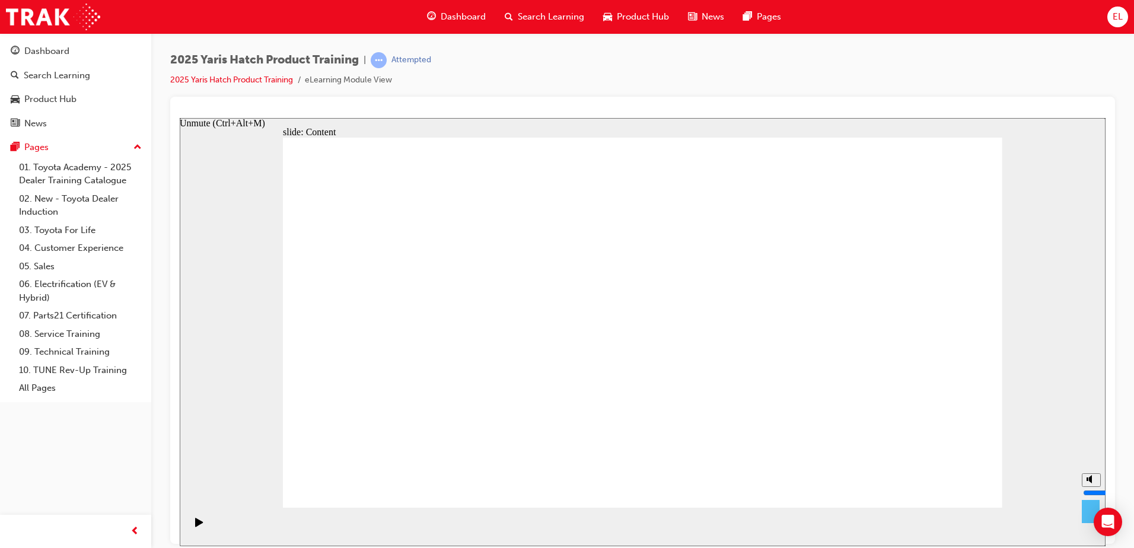
drag, startPoint x: 1086, startPoint y: 500, endPoint x: 1092, endPoint y: 483, distance: 17.6
click at [1092, 488] on input "volume" at bounding box center [1121, 492] width 77 height 9
drag, startPoint x: 1093, startPoint y: 485, endPoint x: 1084, endPoint y: 507, distance: 23.9
click at [1084, 497] on input "volume" at bounding box center [1121, 492] width 77 height 9
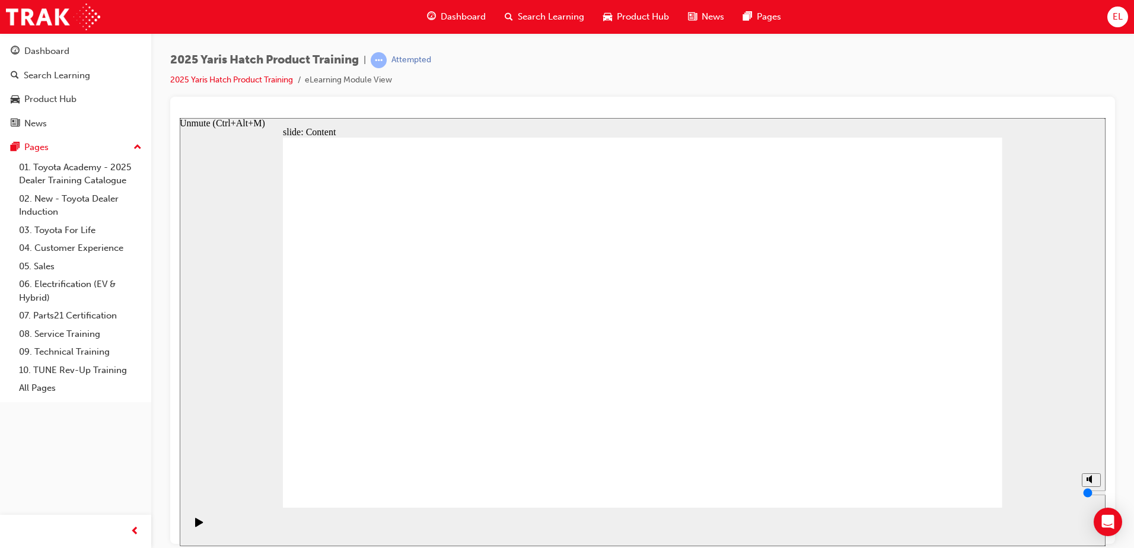
click at [1089, 483] on icon "Unmute (Ctrl+Alt+M)" at bounding box center [1091, 479] width 9 height 8
drag, startPoint x: 1090, startPoint y: 495, endPoint x: 1089, endPoint y: 486, distance: 8.5
click at [1089, 488] on input "volume" at bounding box center [1121, 492] width 77 height 9
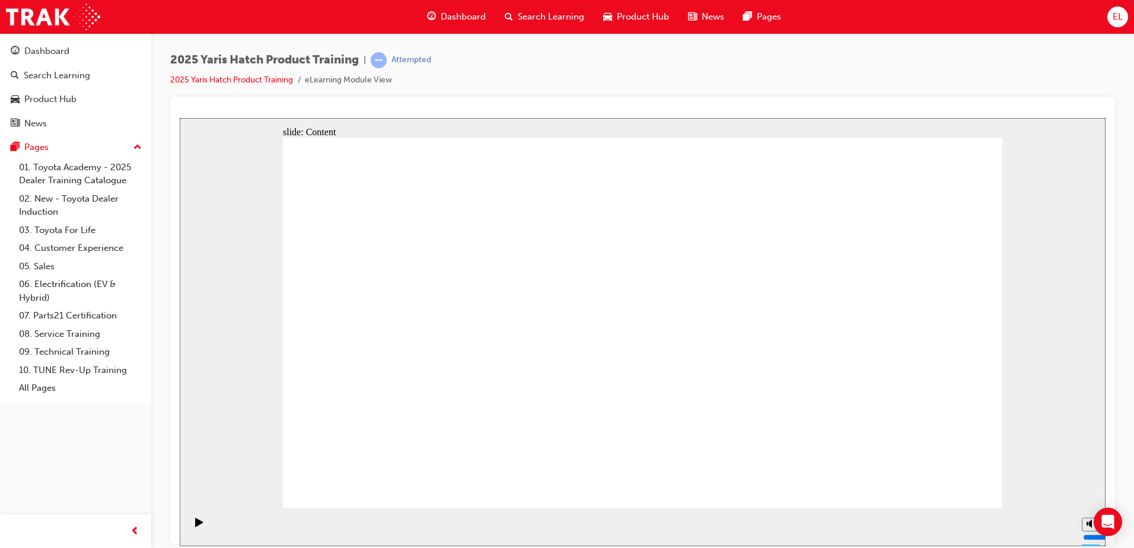
drag, startPoint x: 427, startPoint y: 405, endPoint x: 432, endPoint y: 408, distance: 6.1
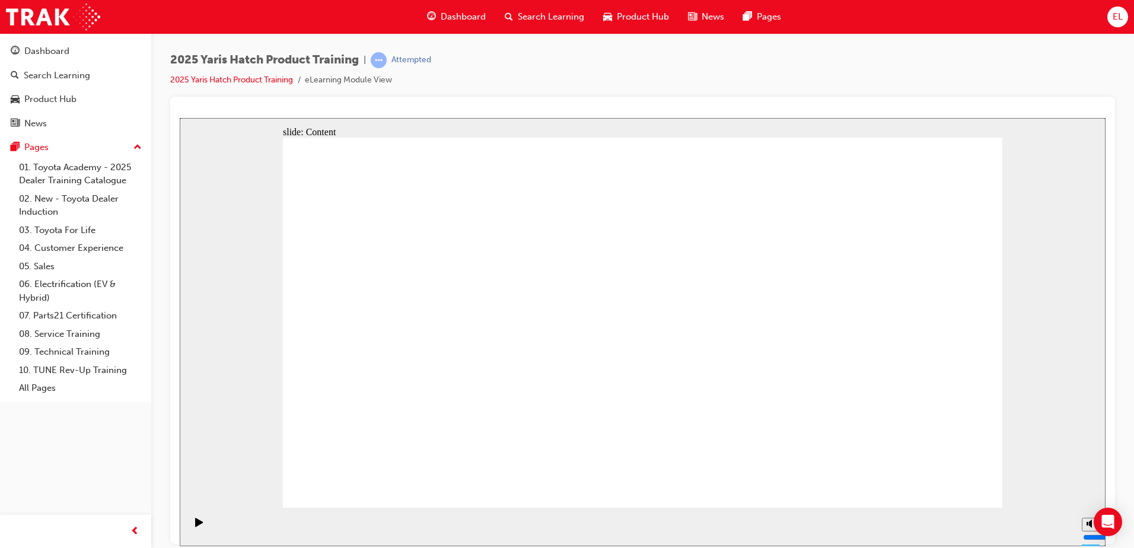
drag, startPoint x: 640, startPoint y: 435, endPoint x: 619, endPoint y: 427, distance: 21.6
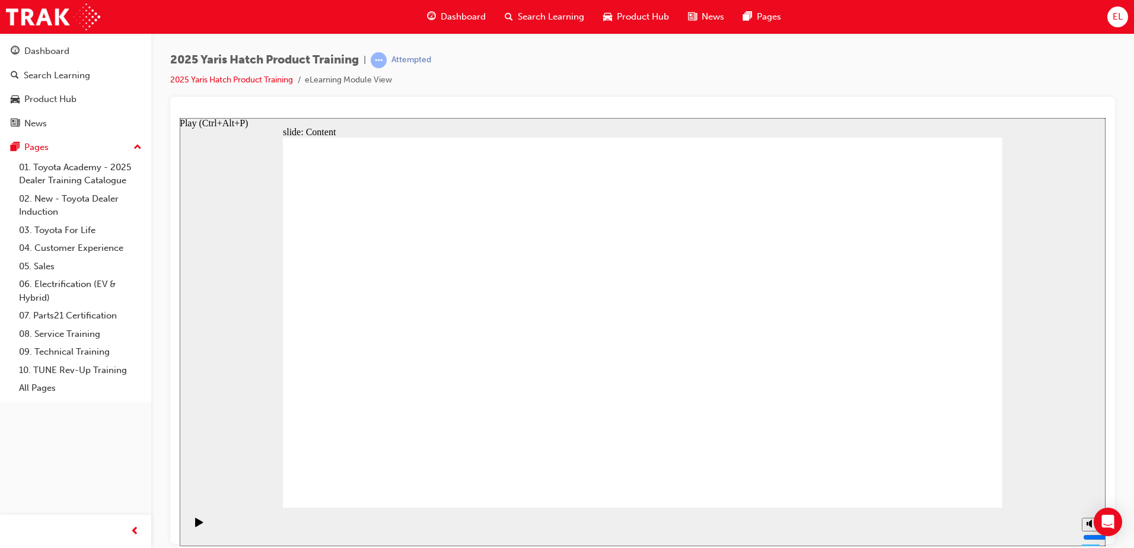
click at [196, 523] on icon "Play (Ctrl+Alt+P)" at bounding box center [199, 521] width 8 height 9
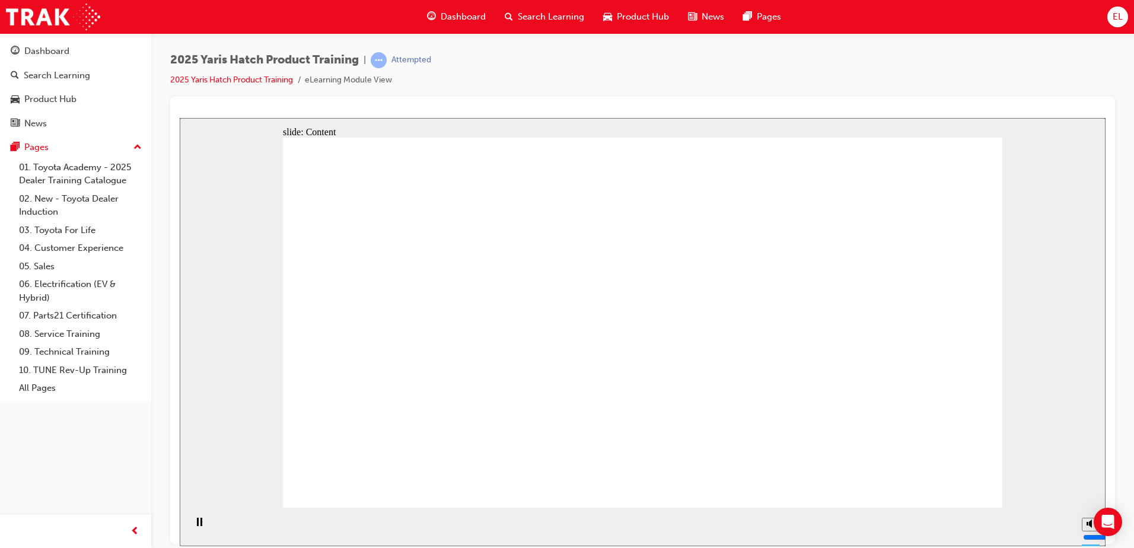
drag, startPoint x: 684, startPoint y: 294, endPoint x: 723, endPoint y: 285, distance: 39.6
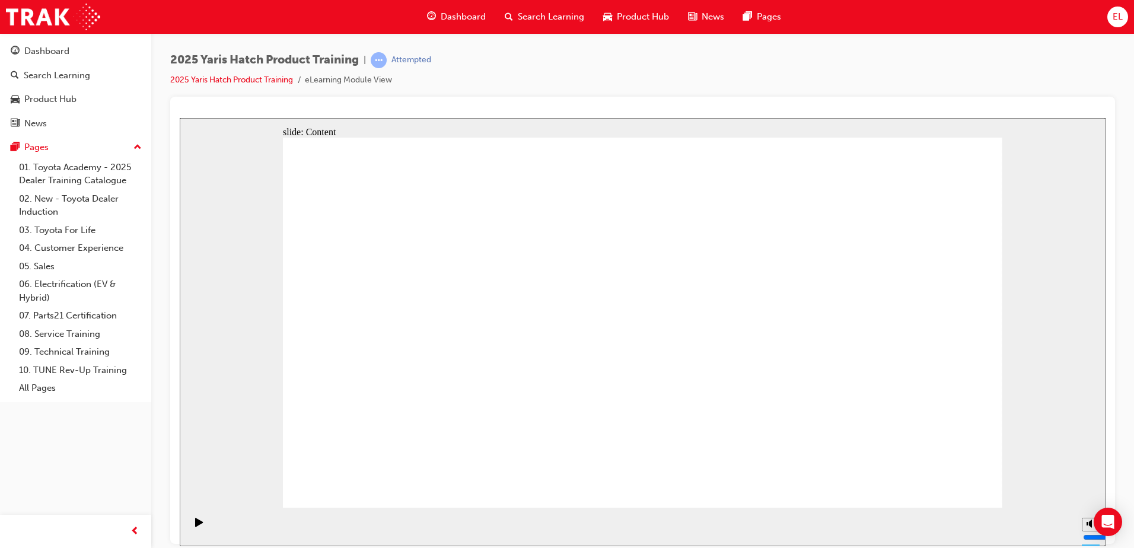
drag, startPoint x: 704, startPoint y: 216, endPoint x: 751, endPoint y: 212, distance: 47.6
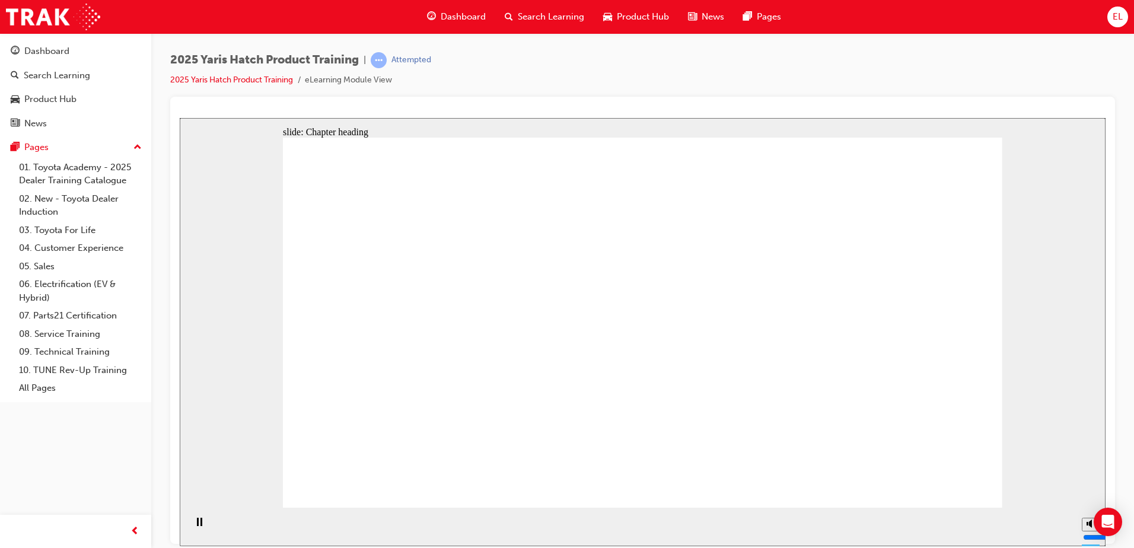
click at [1087, 488] on input "volume" at bounding box center [1121, 492] width 77 height 9
click at [1089, 483] on circle "Mute (Ctrl+Alt+M)" at bounding box center [1093, 479] width 8 height 8
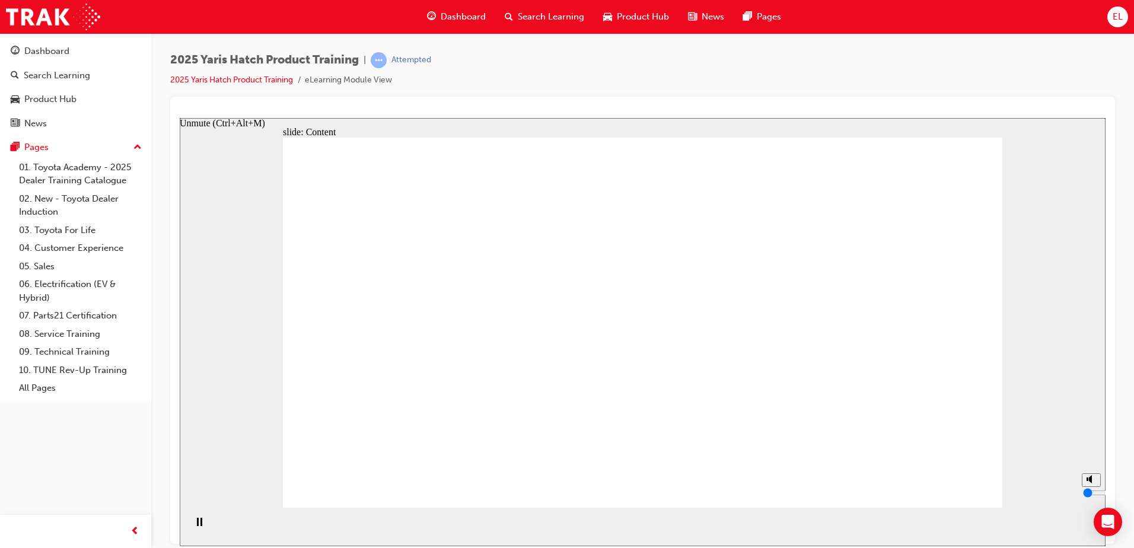
click at [1089, 483] on circle "Unmute (Ctrl+Alt+M)" at bounding box center [1093, 479] width 8 height 8
type input "10"
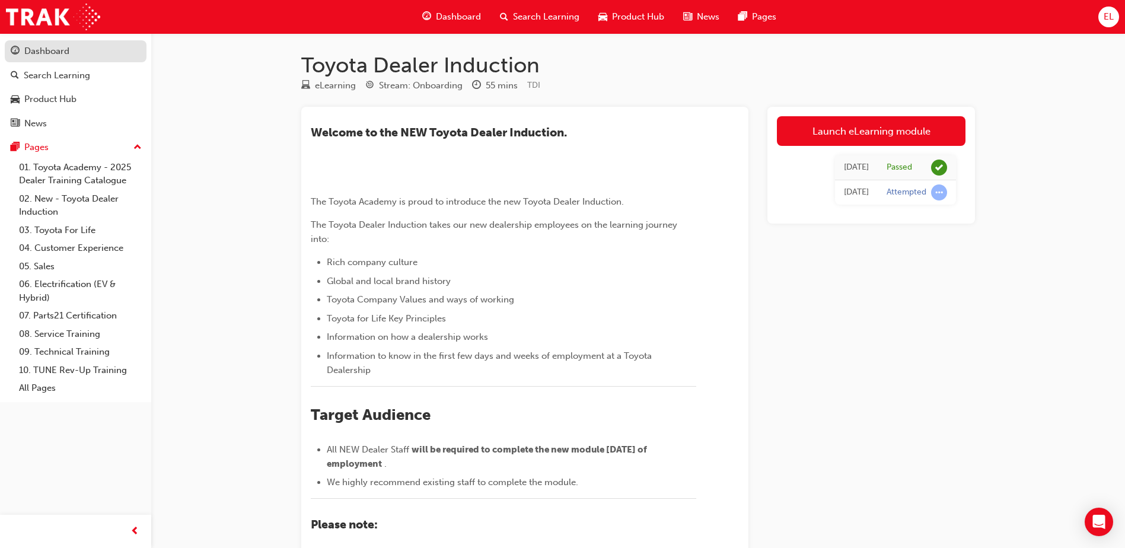
click at [43, 52] on div "Dashboard" at bounding box center [46, 51] width 45 height 14
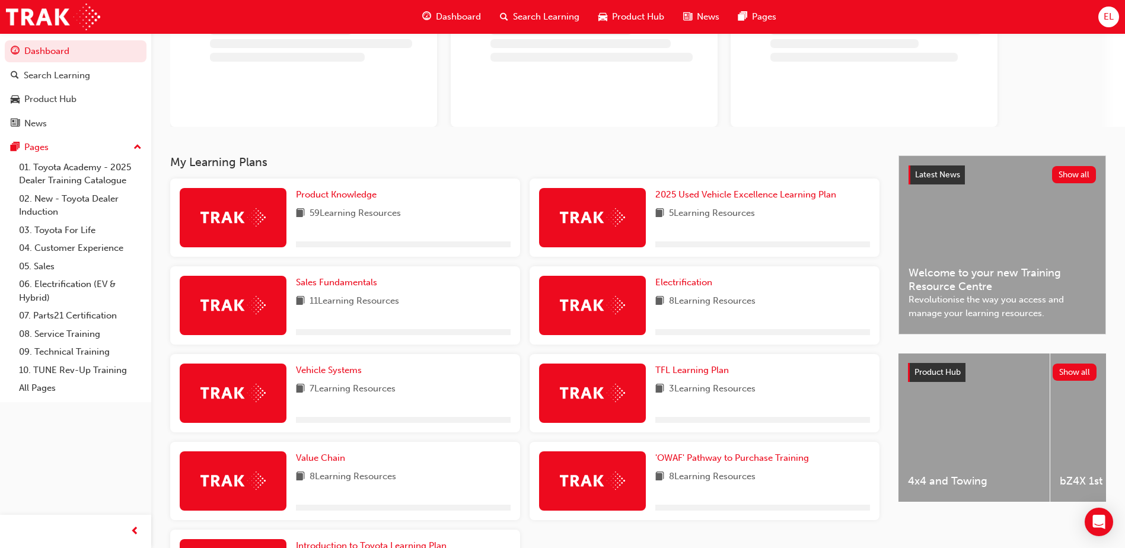
scroll to position [119, 0]
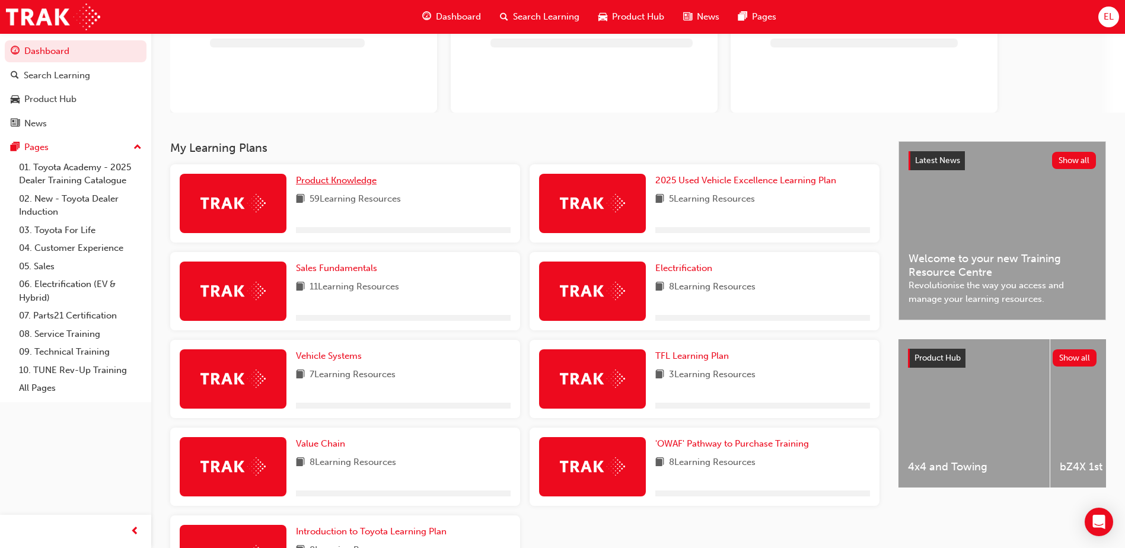
click at [326, 180] on span "Product Knowledge" at bounding box center [336, 180] width 81 height 11
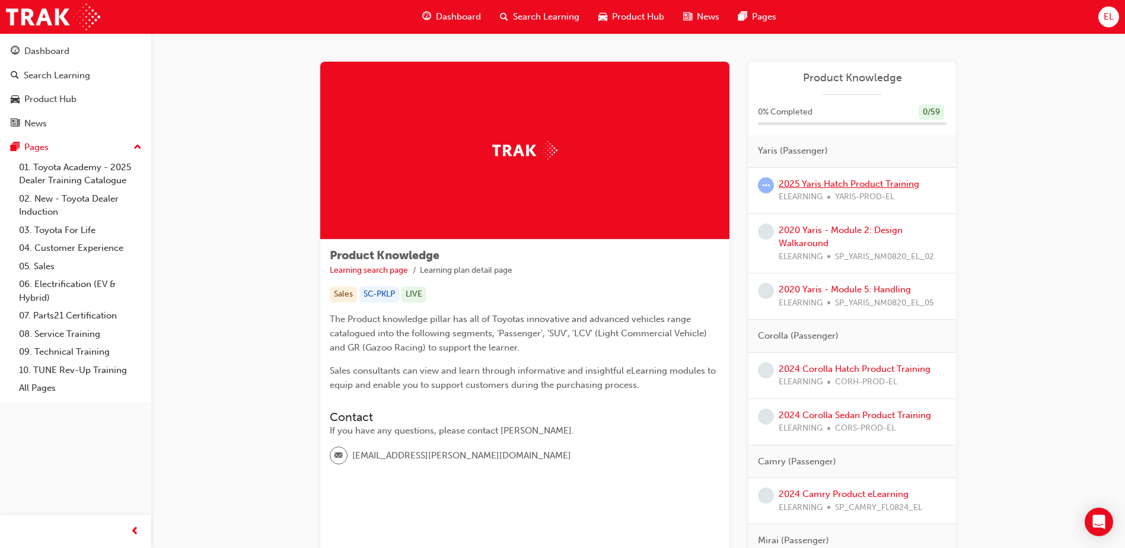
click at [841, 185] on link "2025 Yaris Hatch Product Training" at bounding box center [849, 184] width 141 height 11
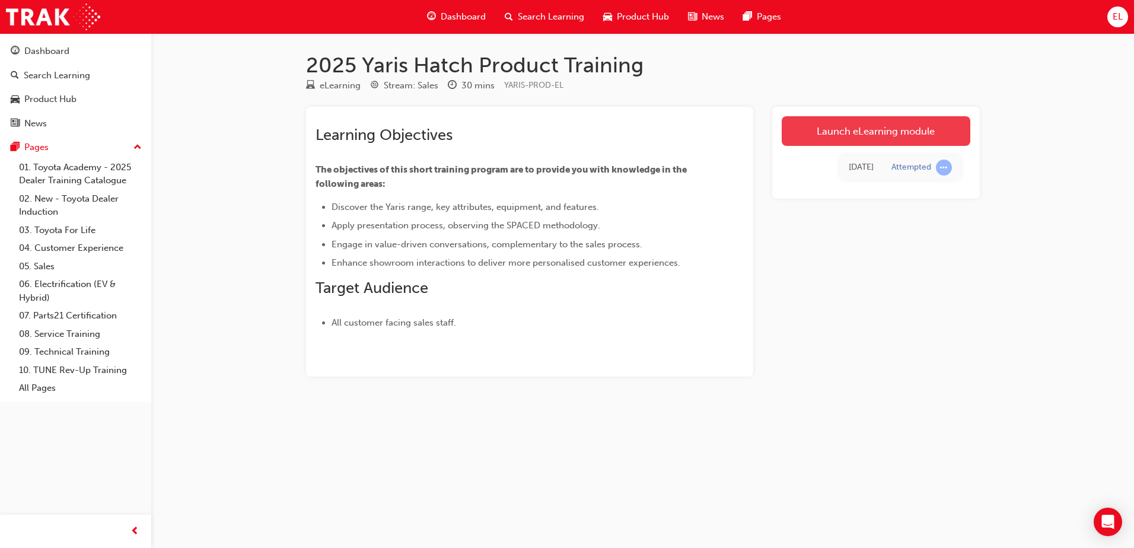
click at [844, 131] on link "Launch eLearning module" at bounding box center [876, 131] width 189 height 30
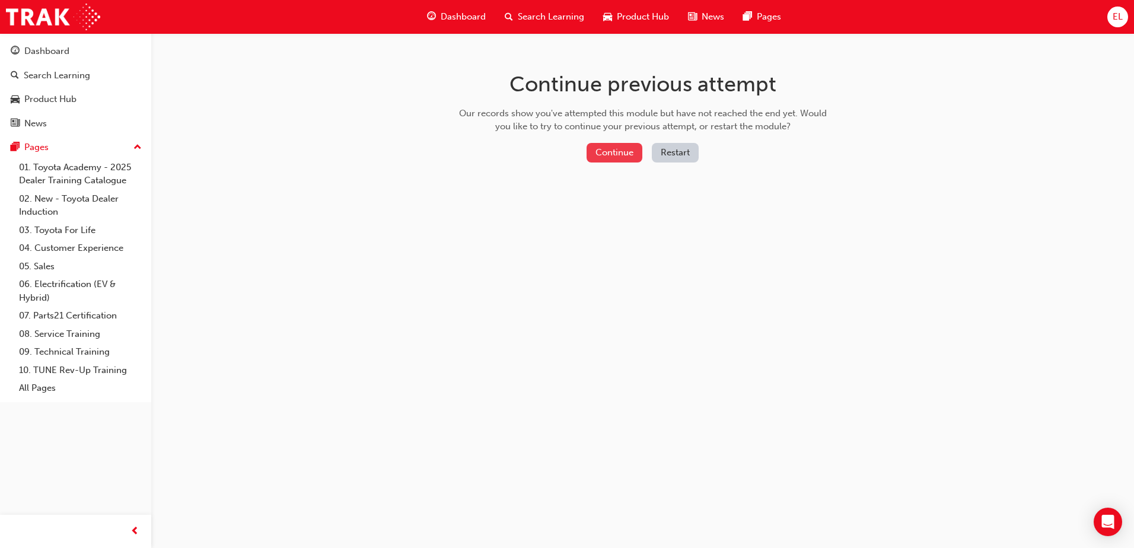
click at [634, 155] on button "Continue" at bounding box center [615, 153] width 56 height 20
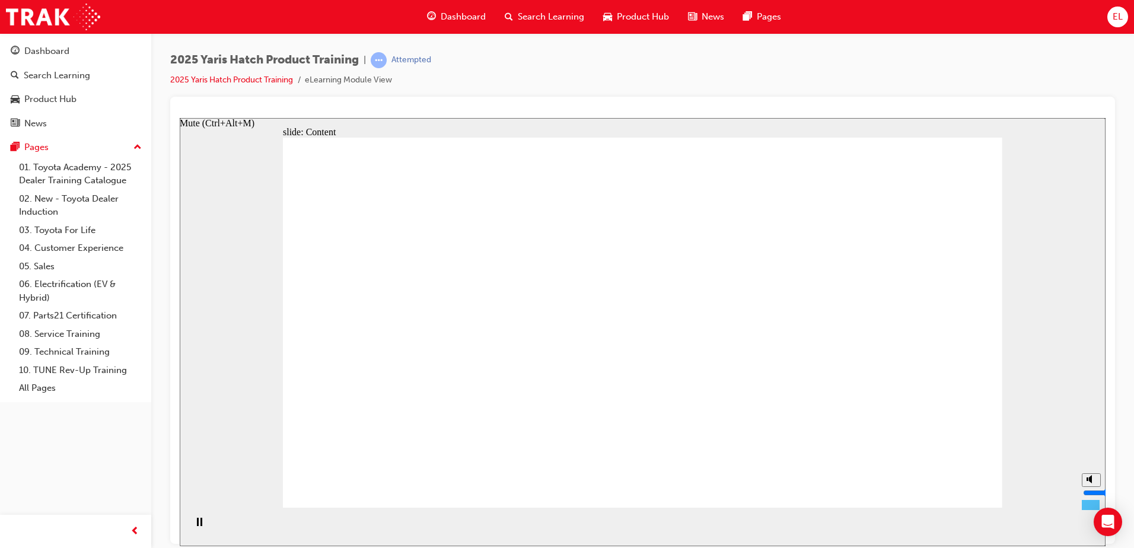
drag, startPoint x: 1090, startPoint y: 478, endPoint x: 1092, endPoint y: 497, distance: 18.5
type input "3"
click at [1092, 497] on input "volume" at bounding box center [1121, 492] width 77 height 9
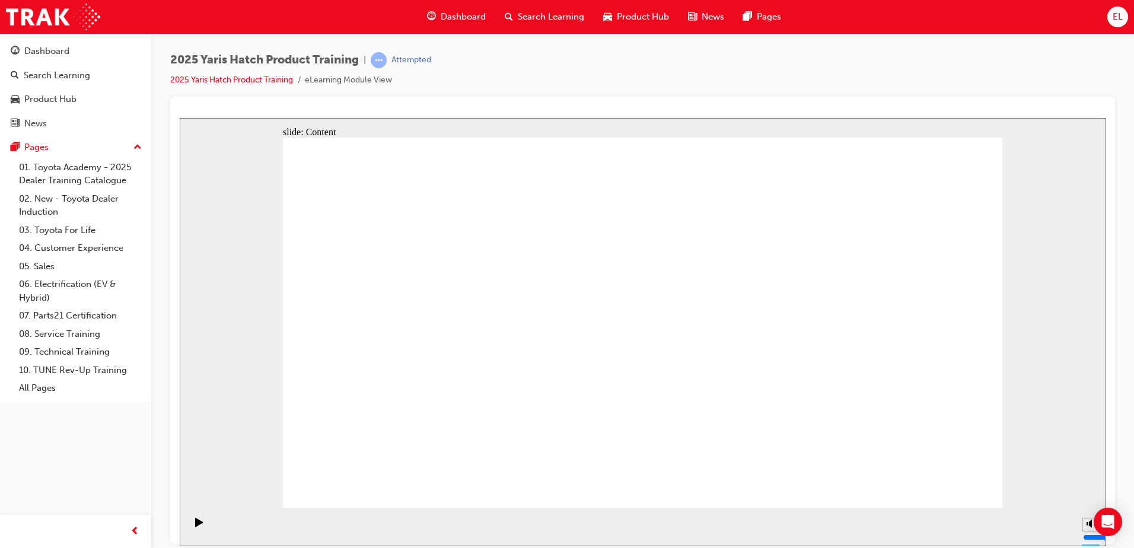
drag, startPoint x: 788, startPoint y: 156, endPoint x: 745, endPoint y: 204, distance: 64.3
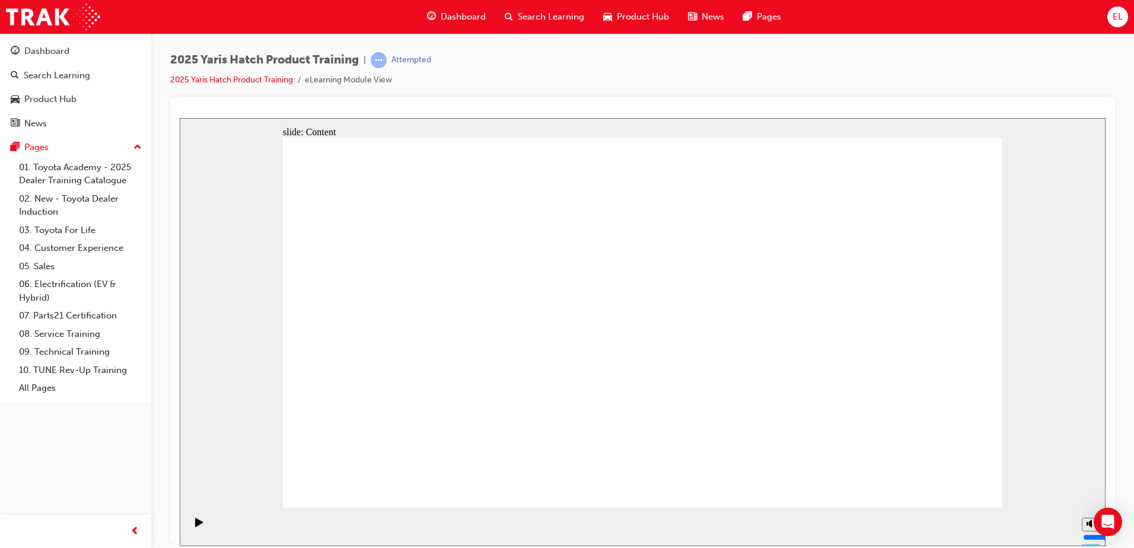
drag, startPoint x: 963, startPoint y: 154, endPoint x: 974, endPoint y: 142, distance: 15.6
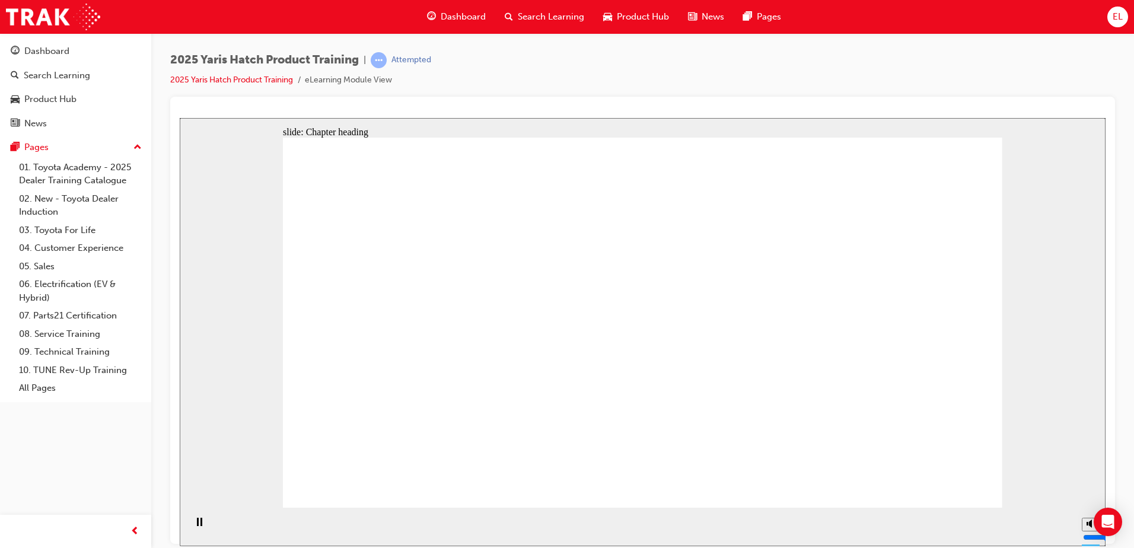
drag, startPoint x: 858, startPoint y: 252, endPoint x: 780, endPoint y: 231, distance: 80.3
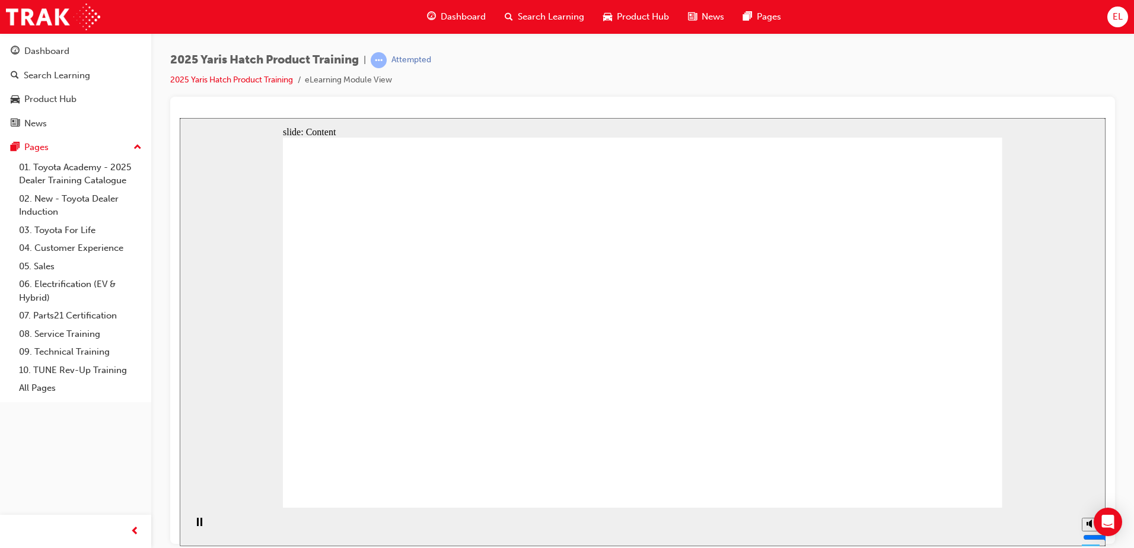
drag, startPoint x: 447, startPoint y: 374, endPoint x: 455, endPoint y: 370, distance: 9.1
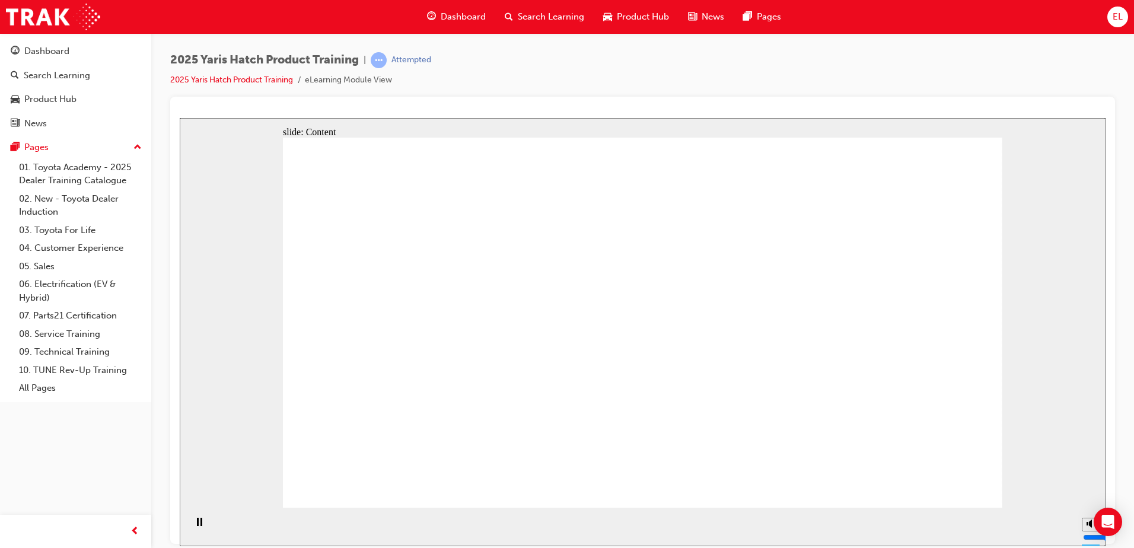
drag, startPoint x: 699, startPoint y: 363, endPoint x: 689, endPoint y: 375, distance: 16.0
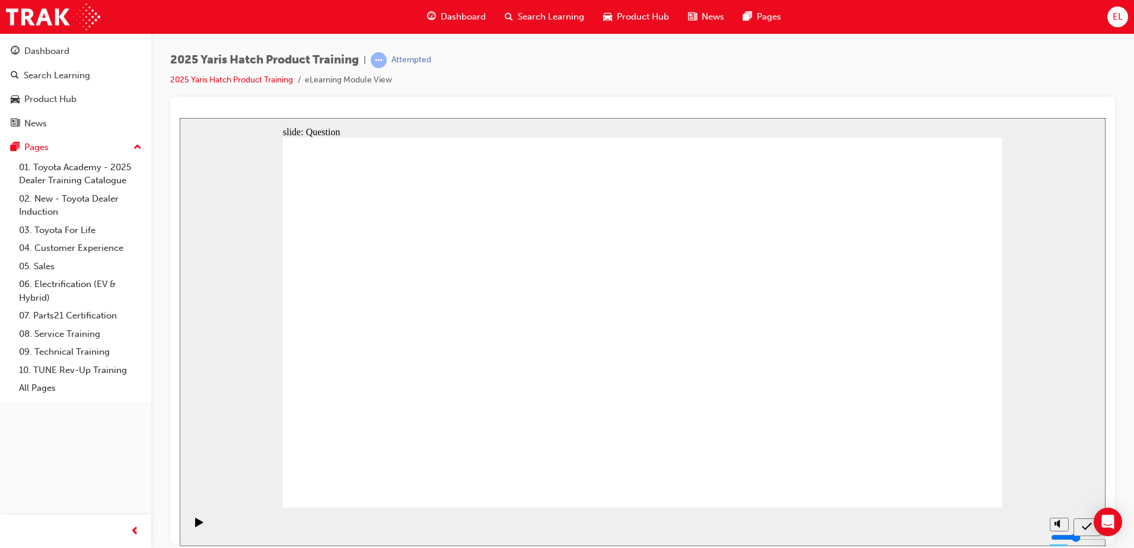
radio input "true"
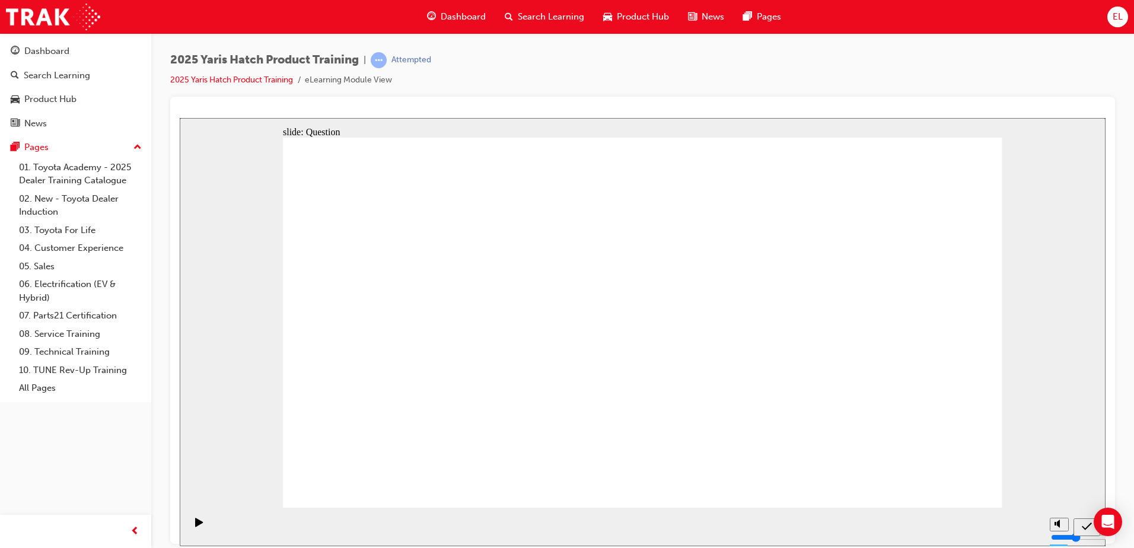
radio input "true"
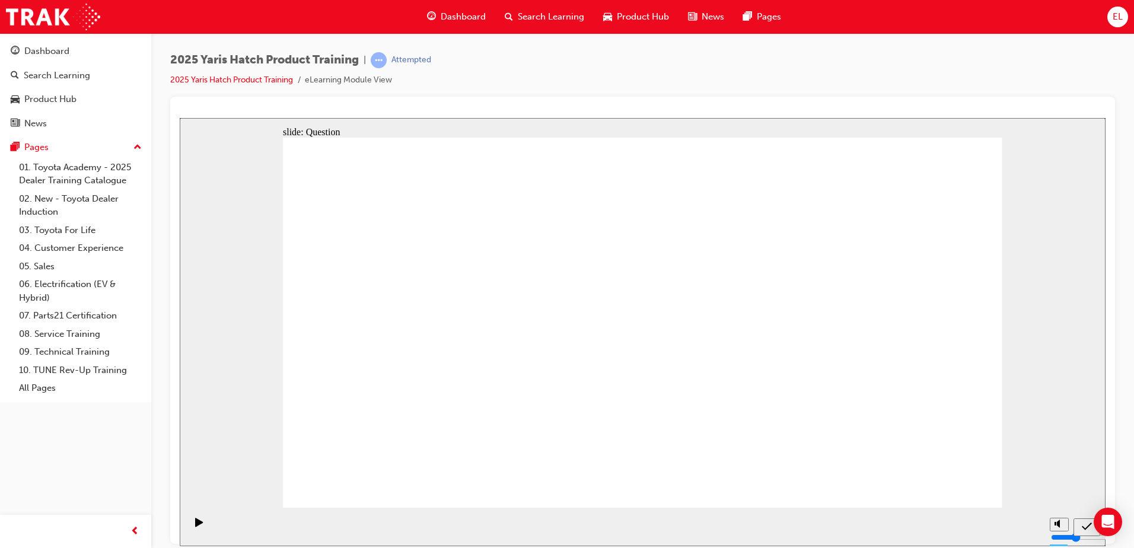
radio input "true"
drag, startPoint x: 928, startPoint y: 471, endPoint x: 928, endPoint y: 479, distance: 8.3
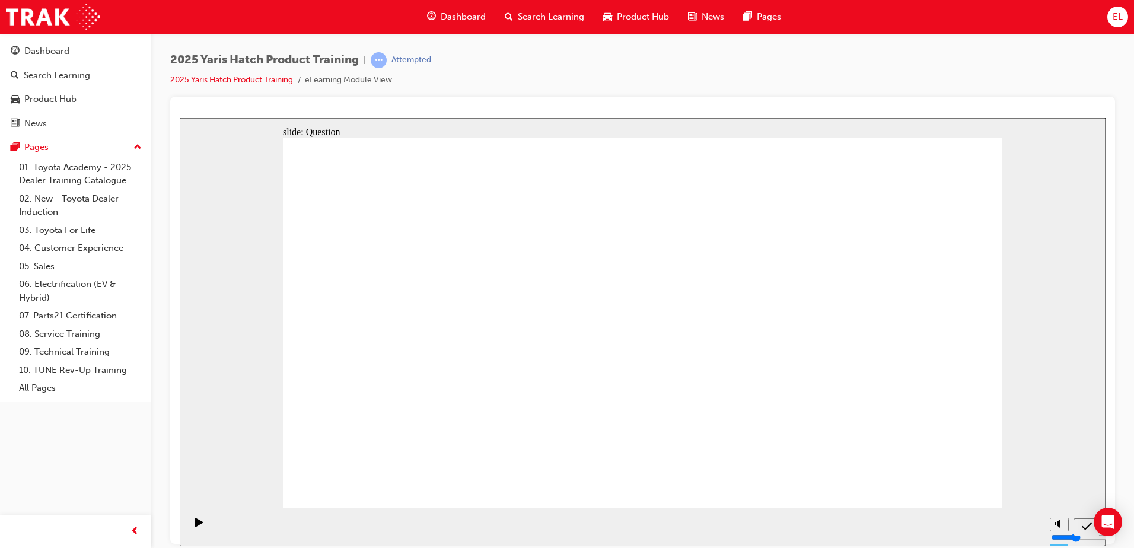
drag, startPoint x: 308, startPoint y: 56, endPoint x: 299, endPoint y: 60, distance: 10.1
click at [310, 56] on span "2025 Yaris Hatch Product Training" at bounding box center [264, 60] width 189 height 14
click at [220, 79] on link "2025 Yaris Hatch Product Training" at bounding box center [231, 80] width 123 height 10
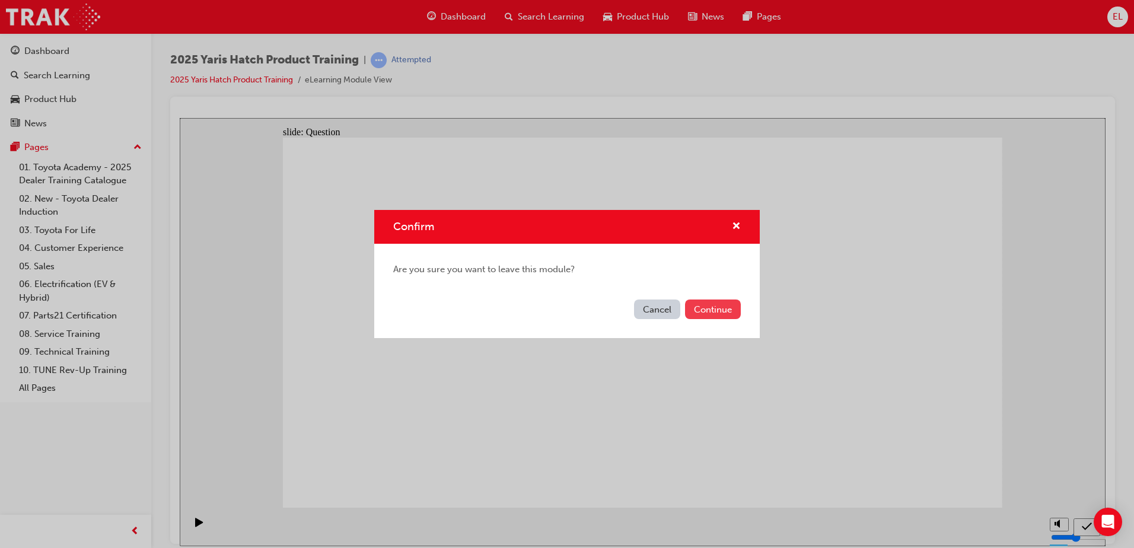
click at [704, 314] on button "Continue" at bounding box center [713, 310] width 56 height 20
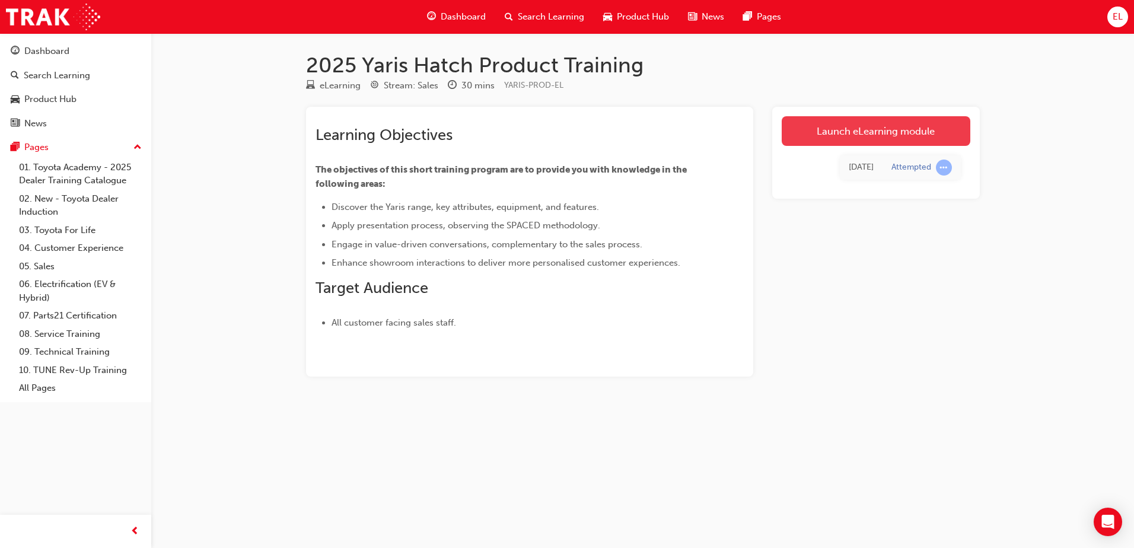
click at [887, 127] on link "Launch eLearning module" at bounding box center [876, 131] width 189 height 30
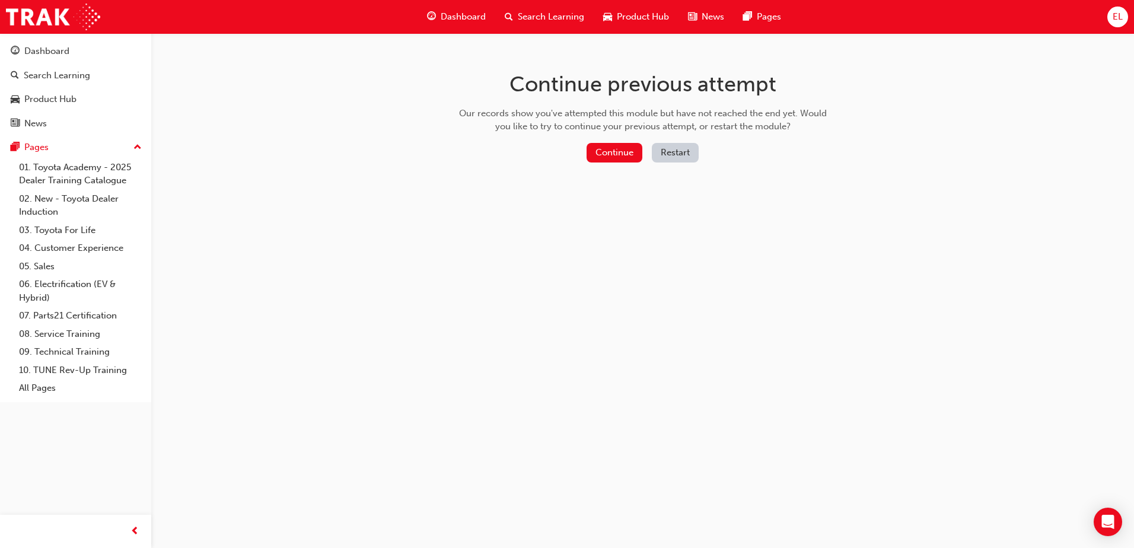
click at [670, 151] on button "Restart" at bounding box center [675, 153] width 47 height 20
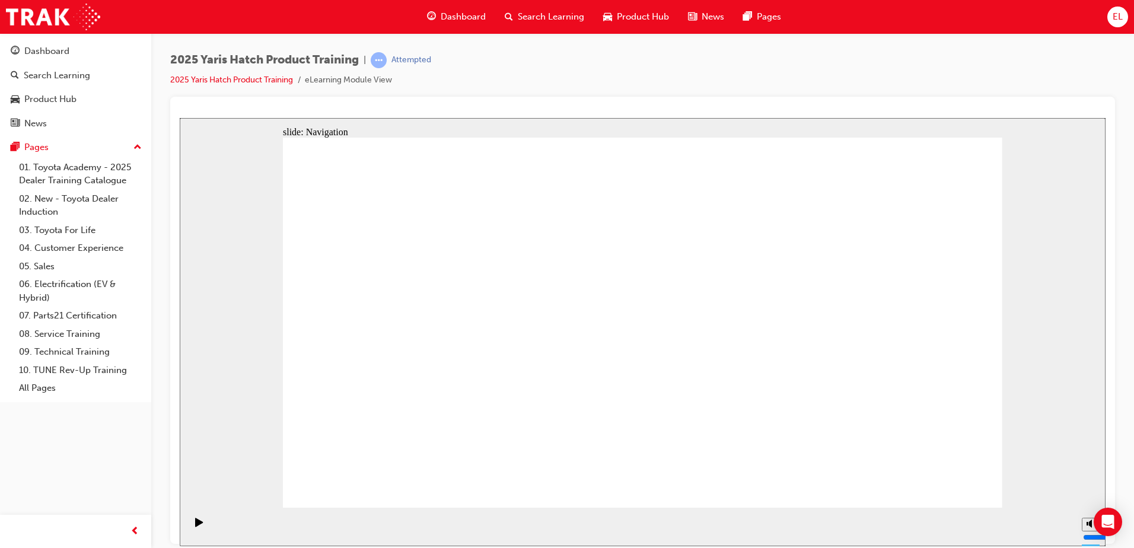
drag, startPoint x: 966, startPoint y: 488, endPoint x: 943, endPoint y: 482, distance: 24.5
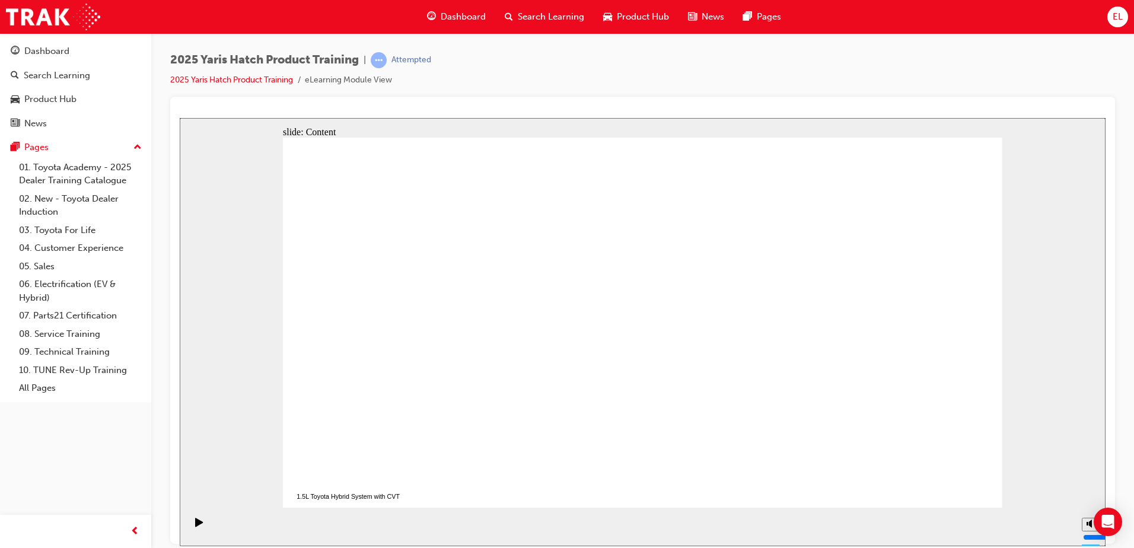
drag, startPoint x: 715, startPoint y: 399, endPoint x: 721, endPoint y: 395, distance: 6.8
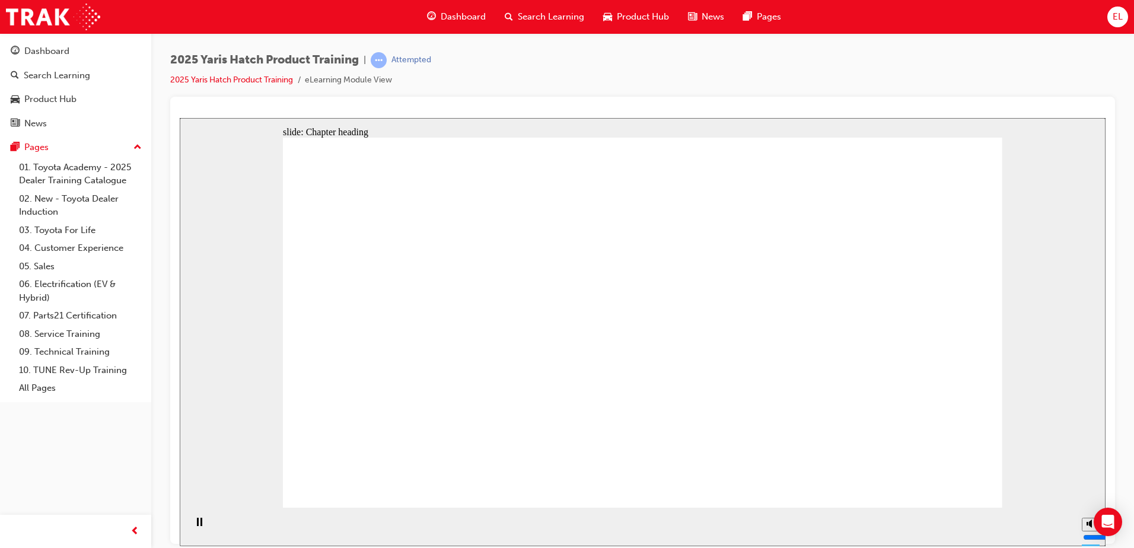
drag, startPoint x: 772, startPoint y: 384, endPoint x: 701, endPoint y: 392, distance: 71.0
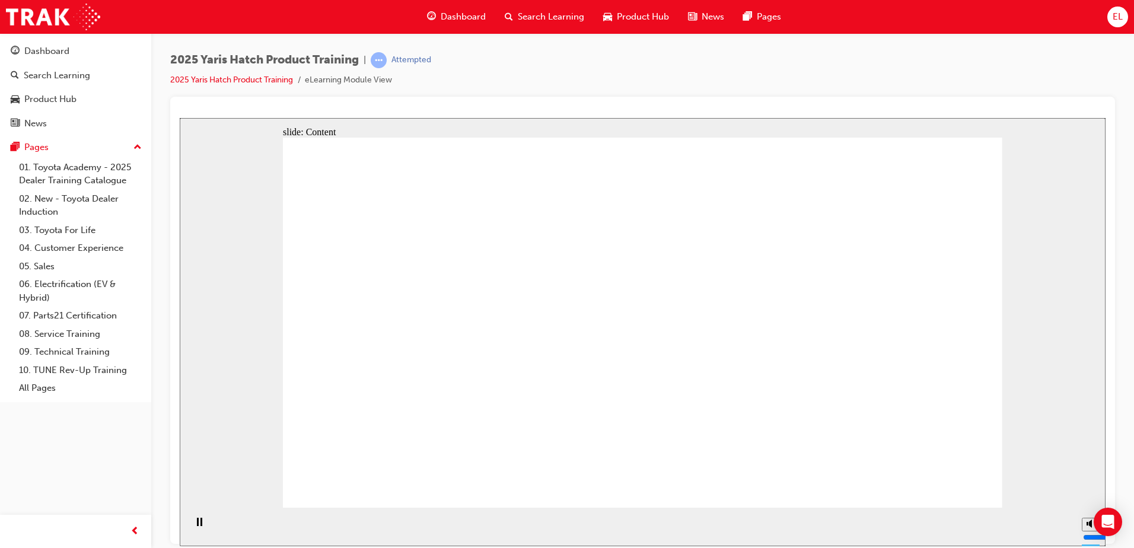
drag, startPoint x: 465, startPoint y: 373, endPoint x: 589, endPoint y: 358, distance: 124.9
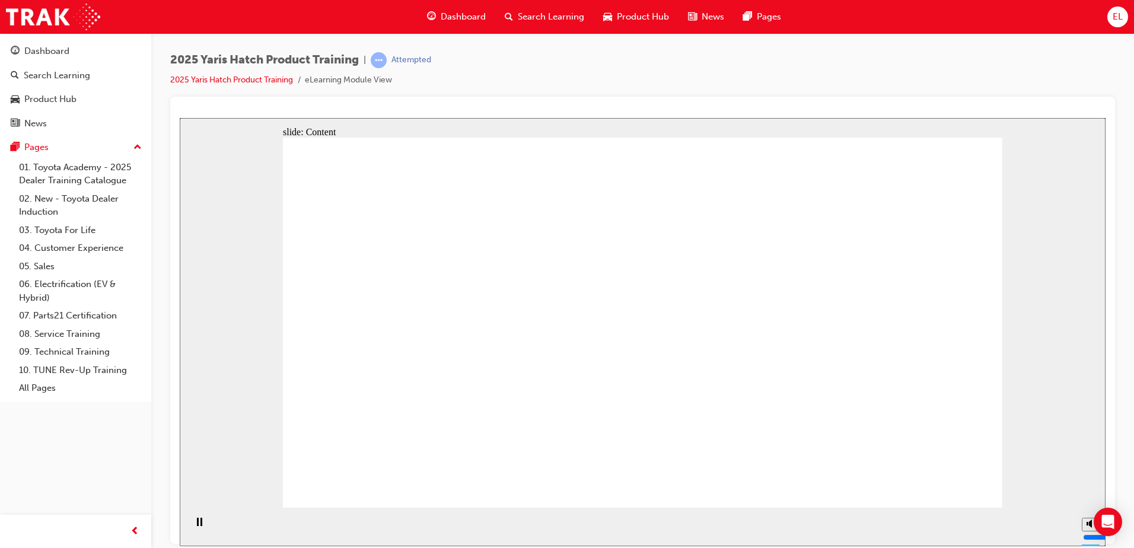
drag, startPoint x: 500, startPoint y: 260, endPoint x: 450, endPoint y: 273, distance: 51.5
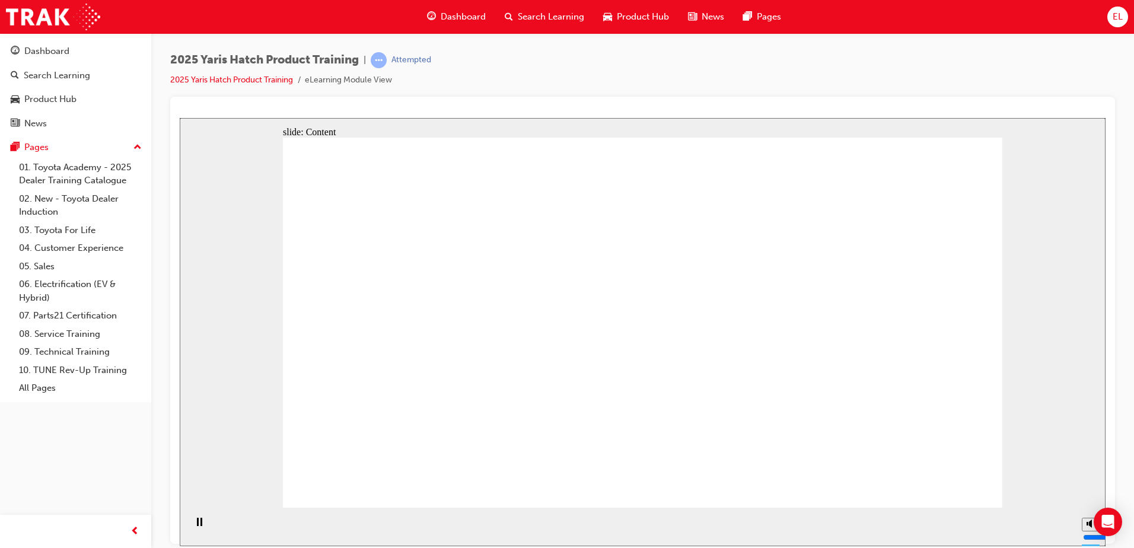
drag, startPoint x: 516, startPoint y: 378, endPoint x: 512, endPoint y: 361, distance: 18.3
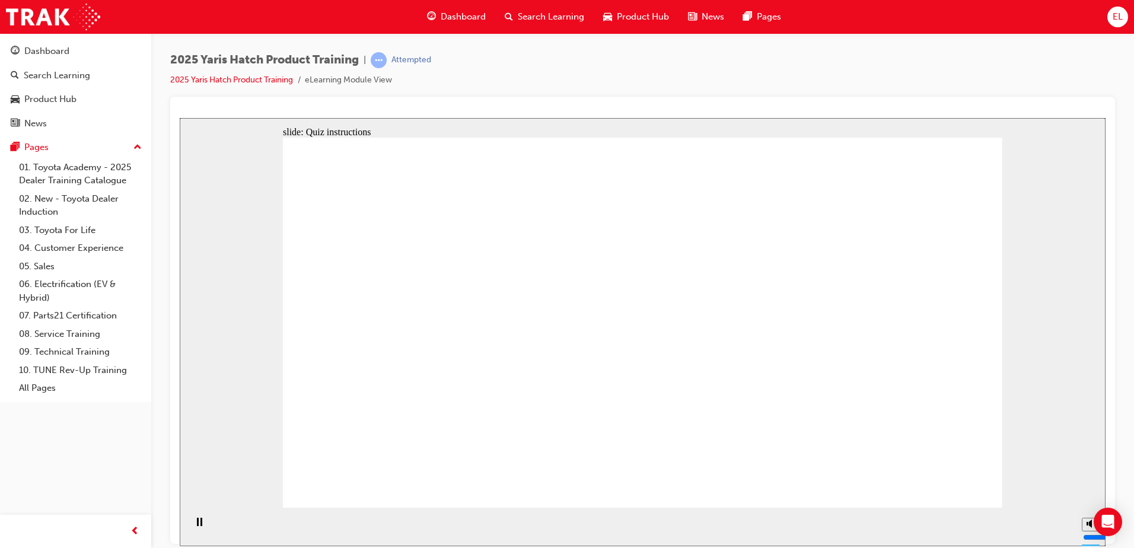
radio input "true"
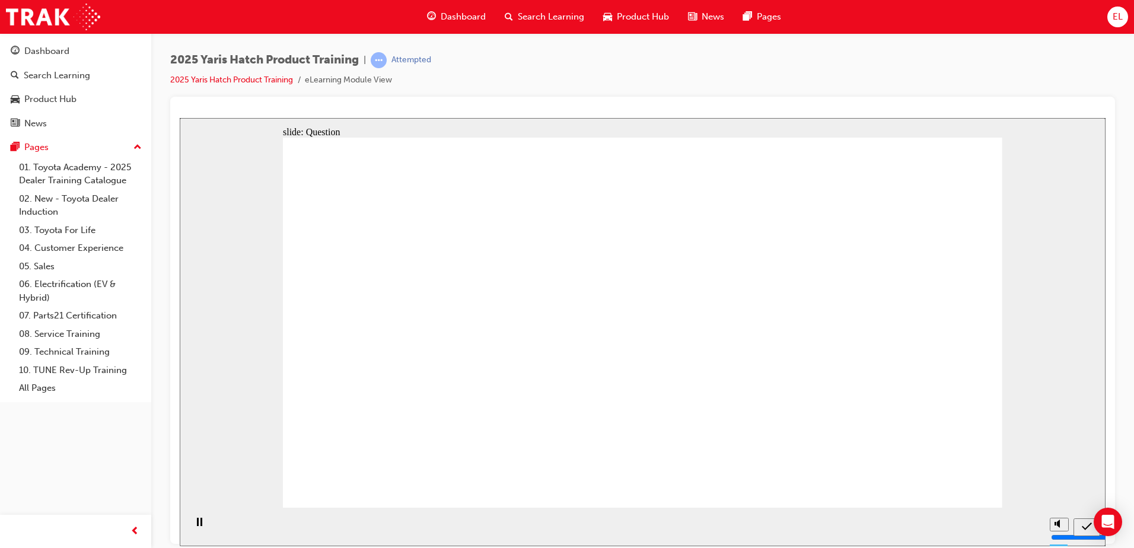
radio input "true"
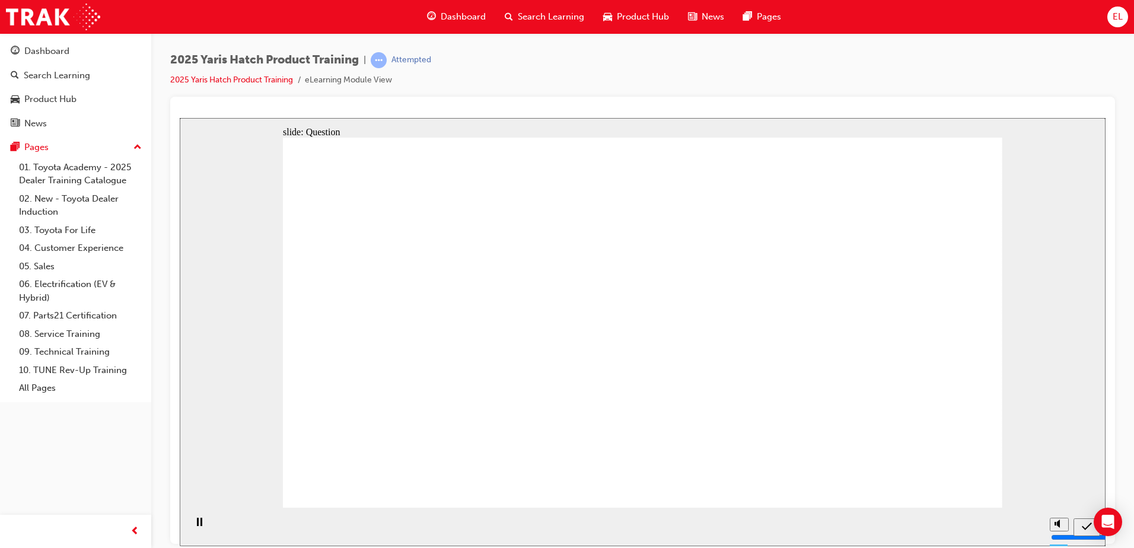
radio input "true"
drag, startPoint x: 829, startPoint y: 362, endPoint x: 806, endPoint y: 395, distance: 39.7
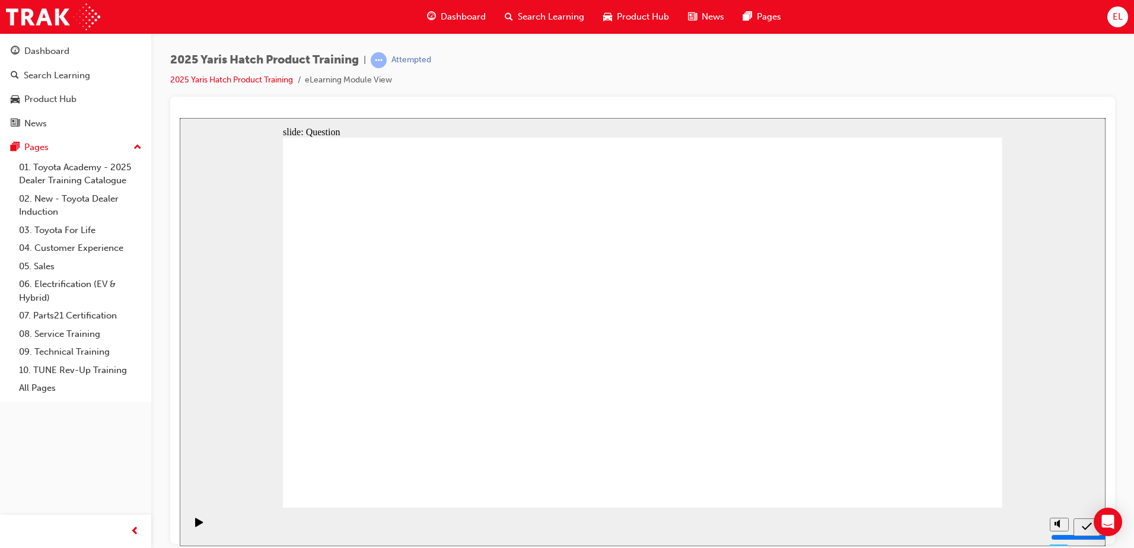
radio input "false"
radio input "true"
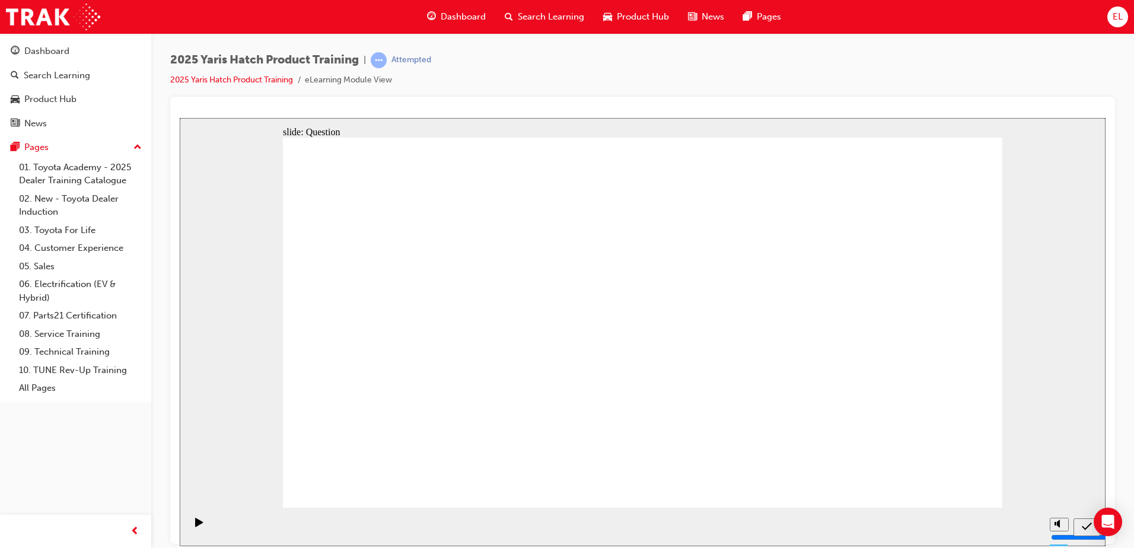
drag, startPoint x: 639, startPoint y: 300, endPoint x: 759, endPoint y: 418, distance: 168.6
drag, startPoint x: 528, startPoint y: 286, endPoint x: 377, endPoint y: 402, distance: 190.0
drag, startPoint x: 782, startPoint y: 291, endPoint x: 516, endPoint y: 407, distance: 290.9
drag, startPoint x: 891, startPoint y: 282, endPoint x: 610, endPoint y: 384, distance: 299.1
drag, startPoint x: 360, startPoint y: 297, endPoint x: 869, endPoint y: 402, distance: 520.4
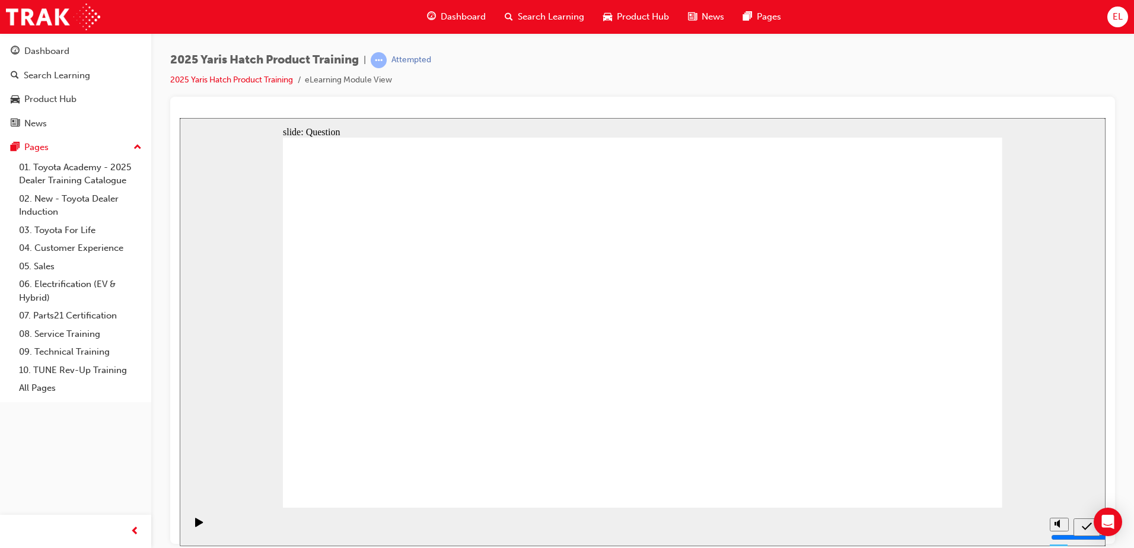
drag, startPoint x: 494, startPoint y: 418, endPoint x: 489, endPoint y: 431, distance: 13.7
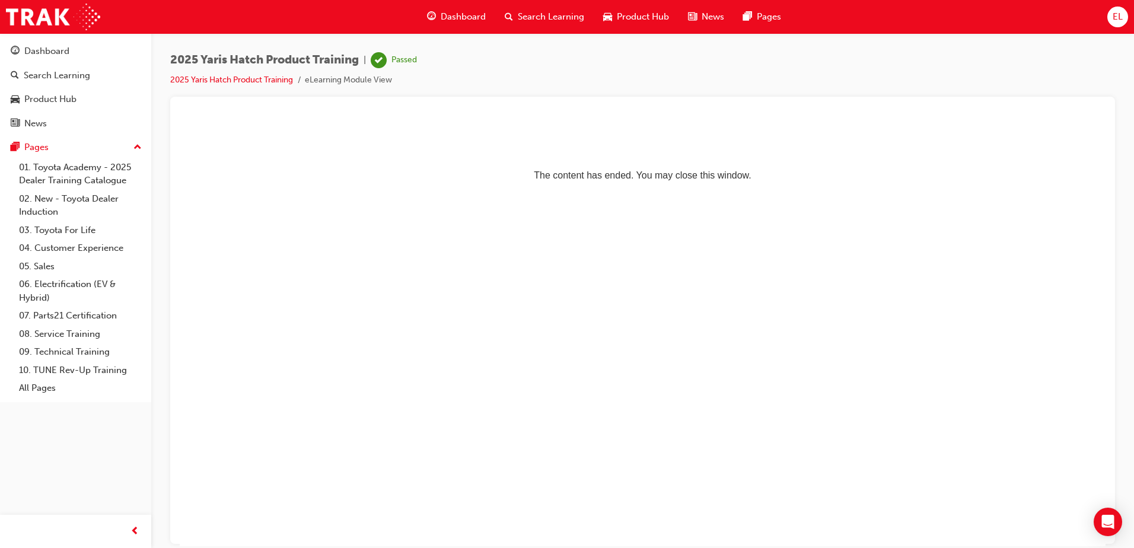
click at [470, 18] on span "Dashboard" at bounding box center [463, 17] width 45 height 14
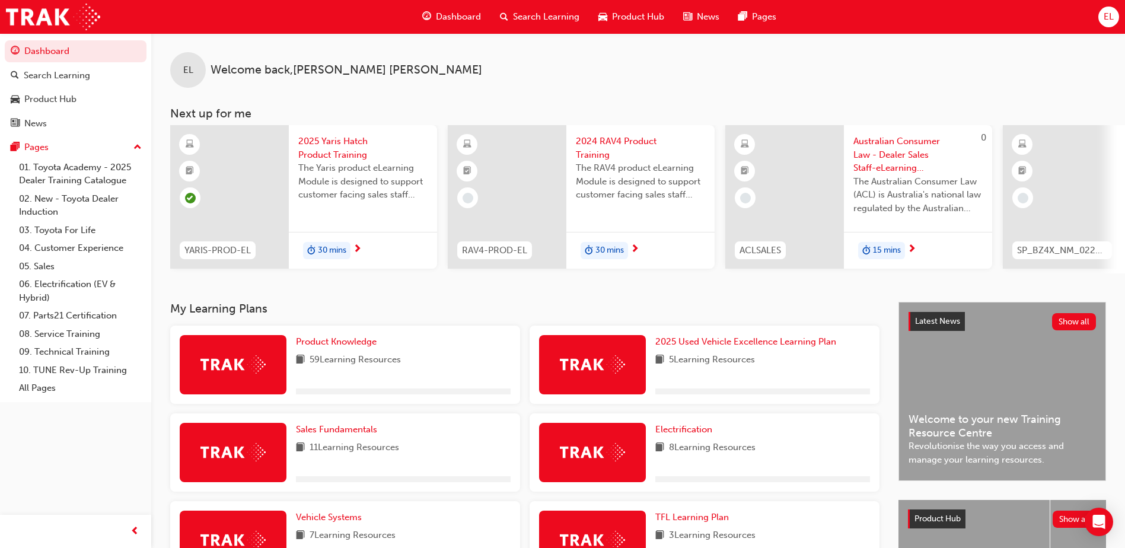
click at [364, 354] on div "Product Knowledge 59 Learning Resources" at bounding box center [403, 364] width 215 height 59
click at [345, 346] on span "Product Knowledge" at bounding box center [336, 341] width 81 height 11
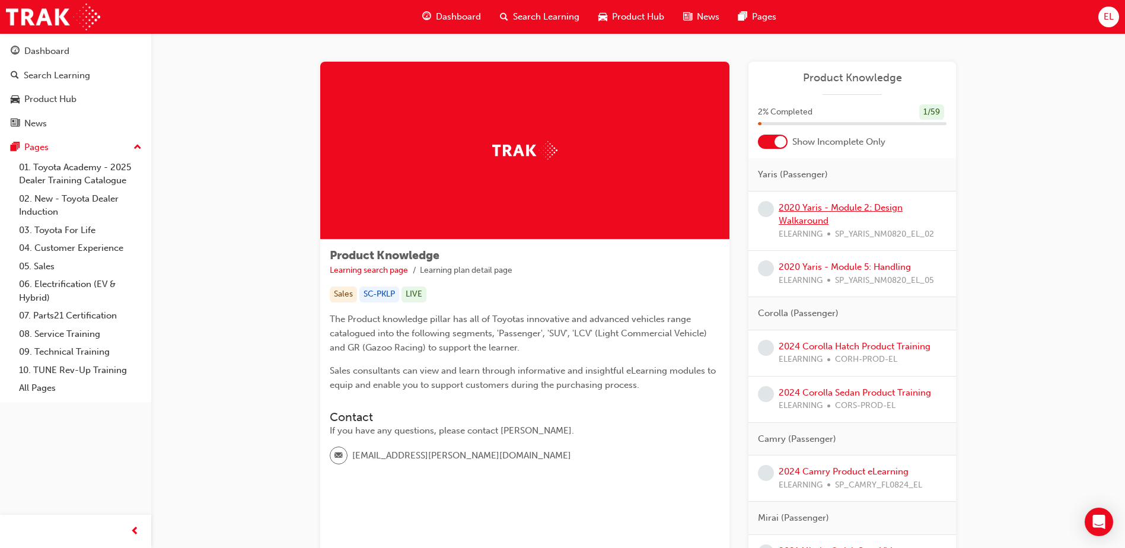
click at [838, 203] on link "2020 Yaris - Module 2: Design Walkaround" at bounding box center [841, 214] width 124 height 24
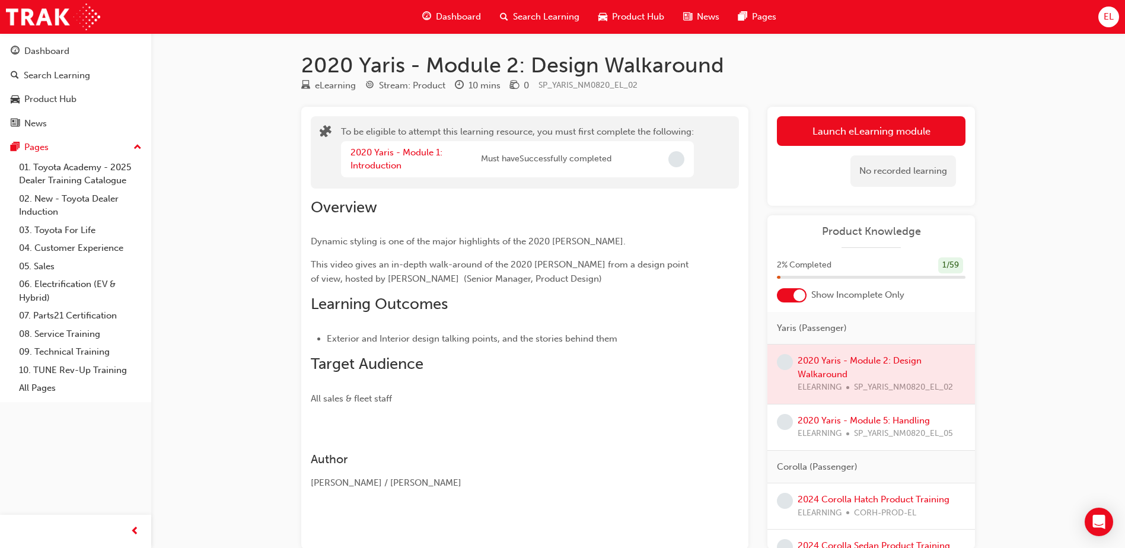
click at [812, 360] on div at bounding box center [872, 374] width 208 height 59
click at [815, 369] on div at bounding box center [872, 374] width 208 height 59
click at [603, 154] on span "Must have Successfully completed" at bounding box center [546, 159] width 131 height 14
click at [854, 358] on div at bounding box center [872, 374] width 208 height 59
click at [846, 374] on div at bounding box center [872, 374] width 208 height 59
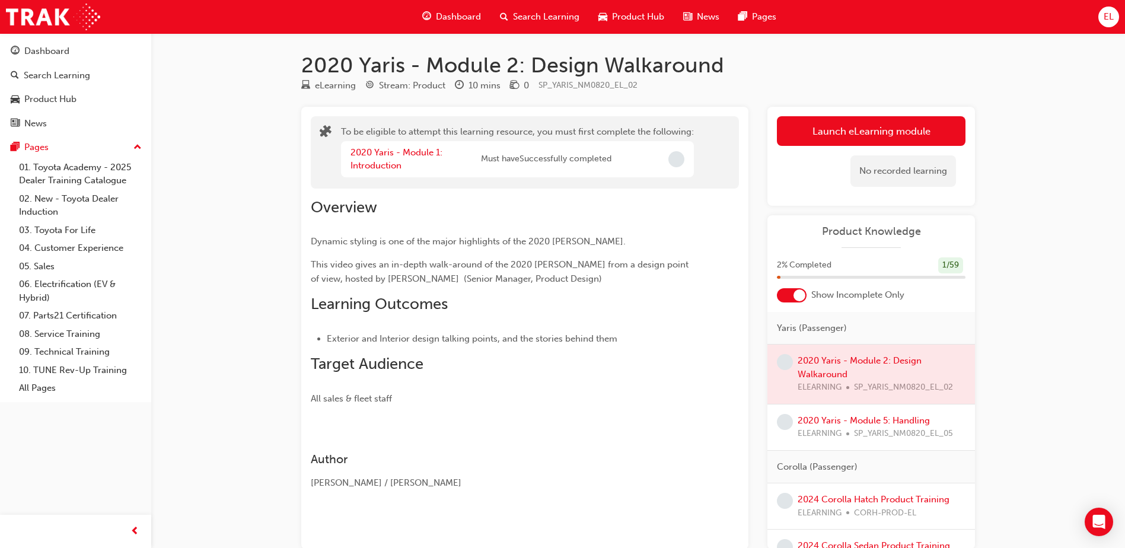
click at [831, 389] on div at bounding box center [872, 374] width 208 height 59
click at [890, 379] on div at bounding box center [872, 374] width 208 height 59
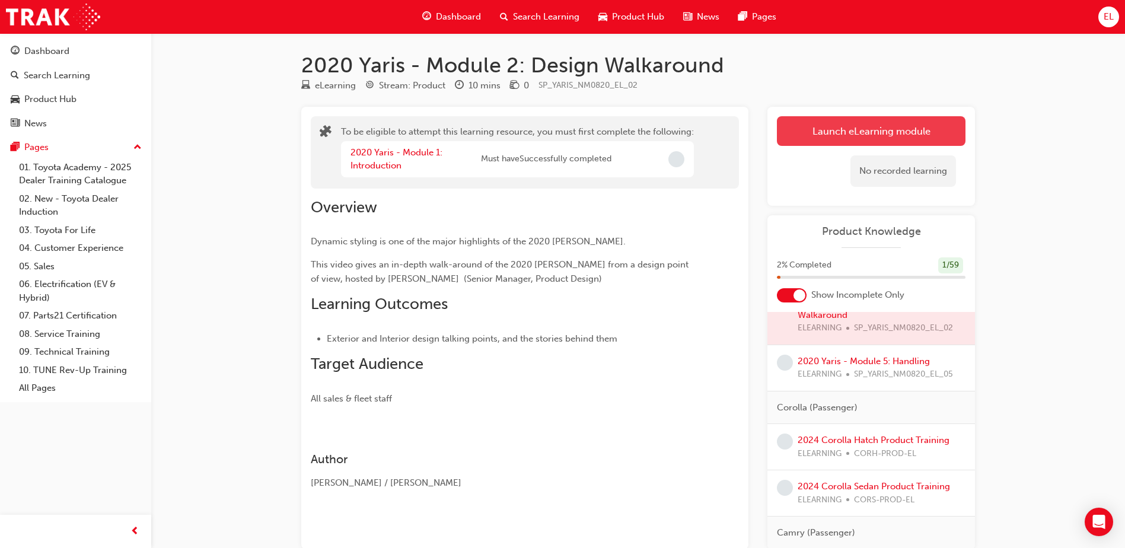
click at [854, 126] on button "Launch eLearning module" at bounding box center [871, 131] width 189 height 30
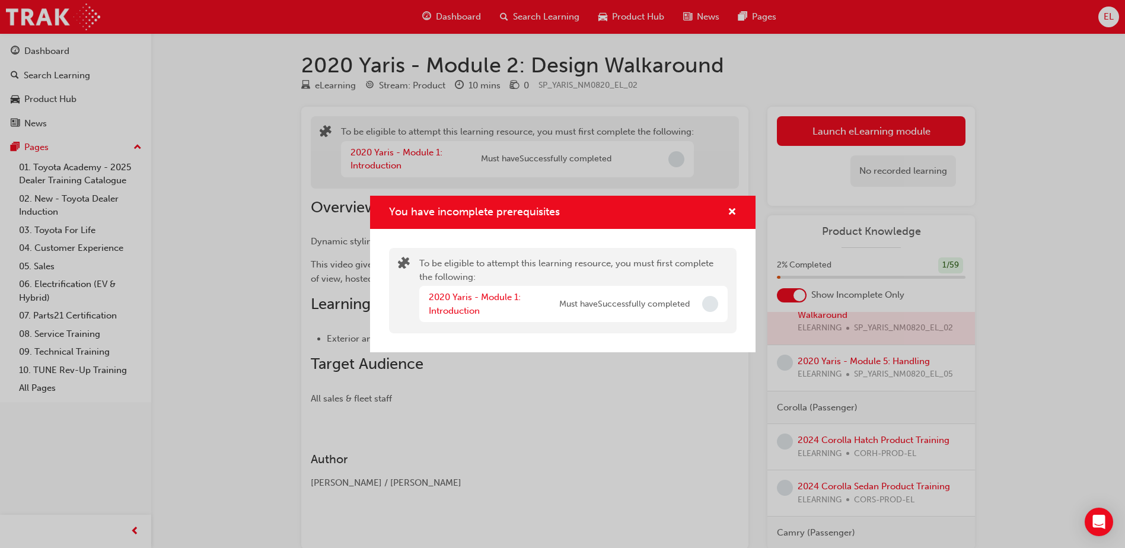
click at [638, 308] on span "Must have Successfully completed" at bounding box center [624, 305] width 131 height 14
click at [690, 305] on span "Must have Successfully completed" at bounding box center [624, 305] width 131 height 14
click at [752, 206] on div "You have incomplete prerequisites" at bounding box center [563, 213] width 386 height 34
click at [728, 209] on button "You have incomplete prerequisites" at bounding box center [732, 212] width 9 height 15
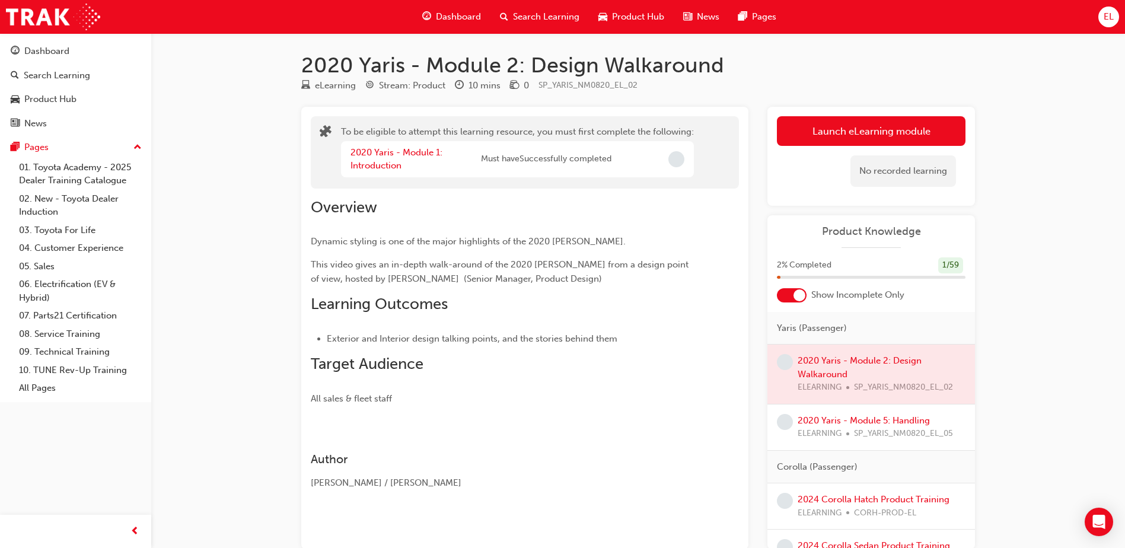
click at [829, 360] on div at bounding box center [872, 374] width 208 height 59
click at [880, 366] on div at bounding box center [872, 374] width 208 height 59
click at [834, 118] on button "Launch eLearning module" at bounding box center [871, 131] width 189 height 30
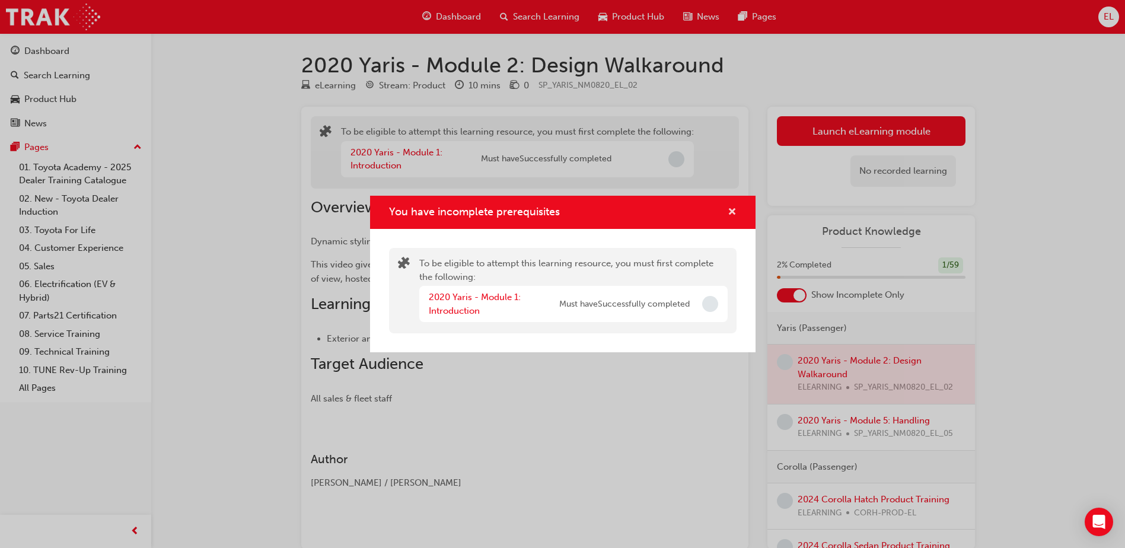
click at [732, 213] on span "cross-icon" at bounding box center [732, 213] width 9 height 11
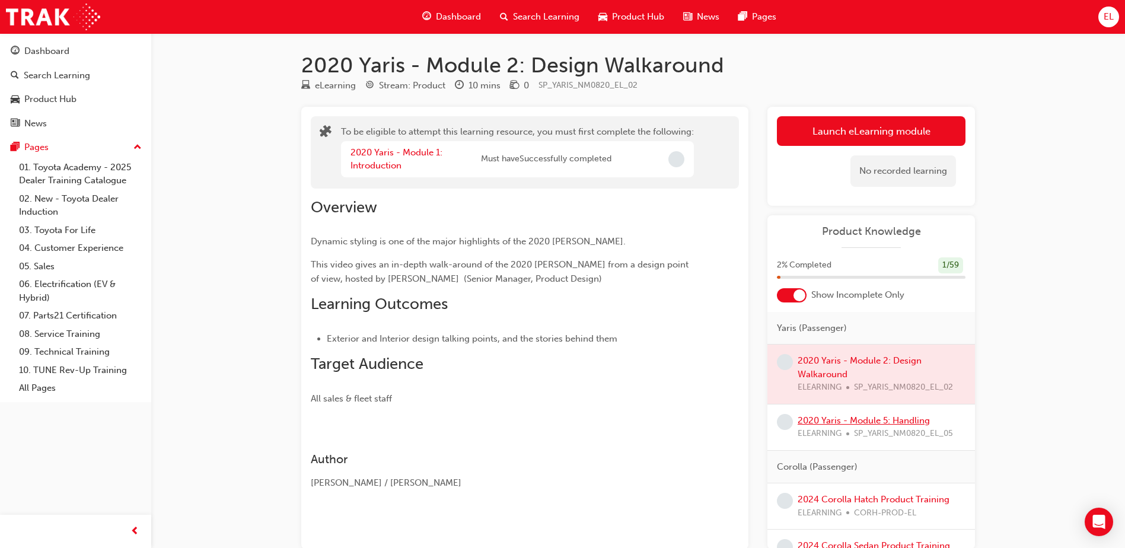
click at [839, 421] on link "2020 Yaris - Module 5: Handling" at bounding box center [864, 420] width 132 height 11
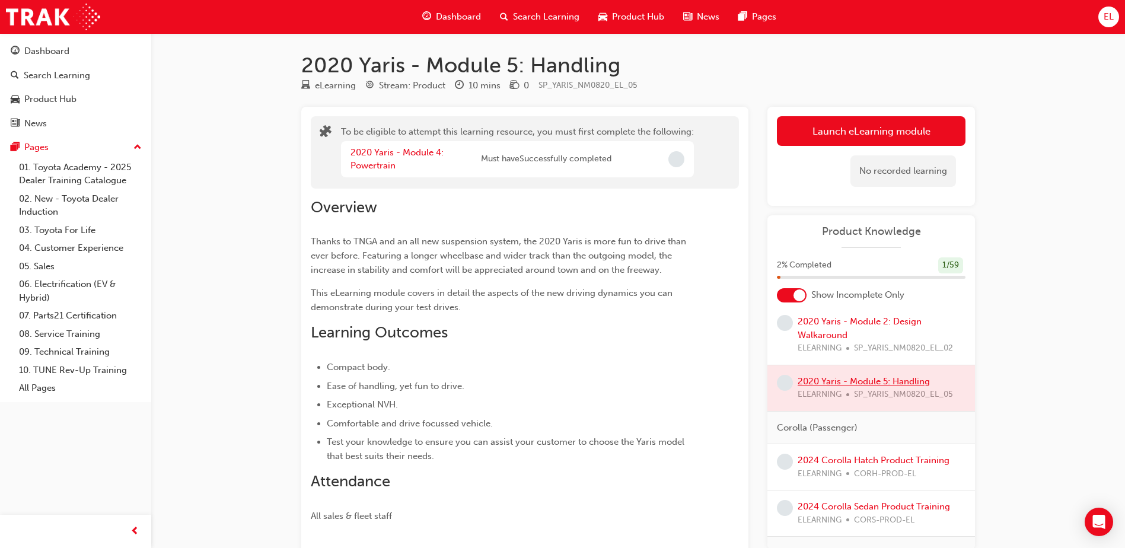
scroll to position [119, 0]
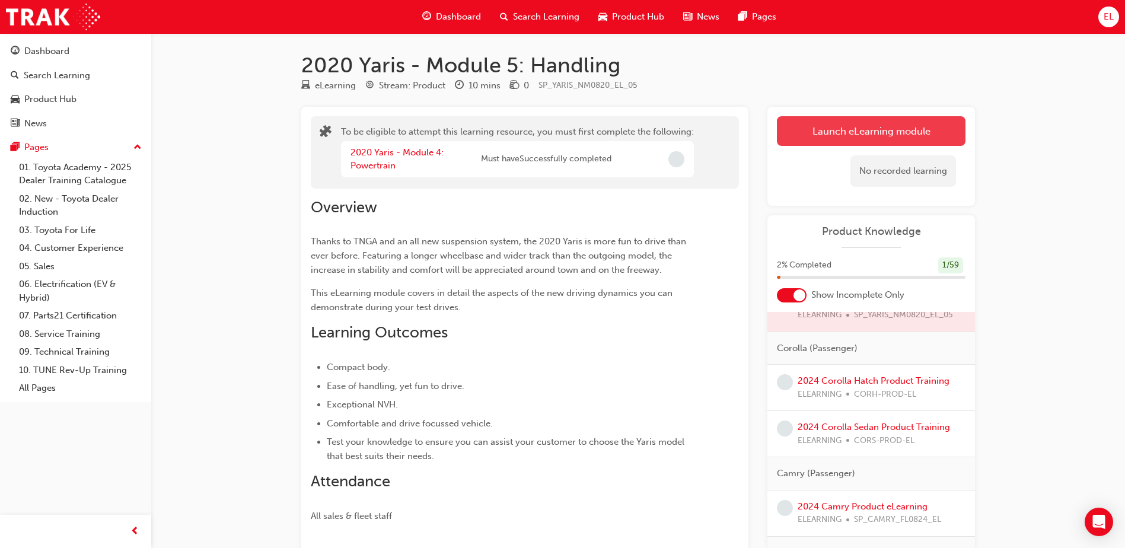
click at [868, 131] on button "Launch eLearning module" at bounding box center [871, 131] width 189 height 30
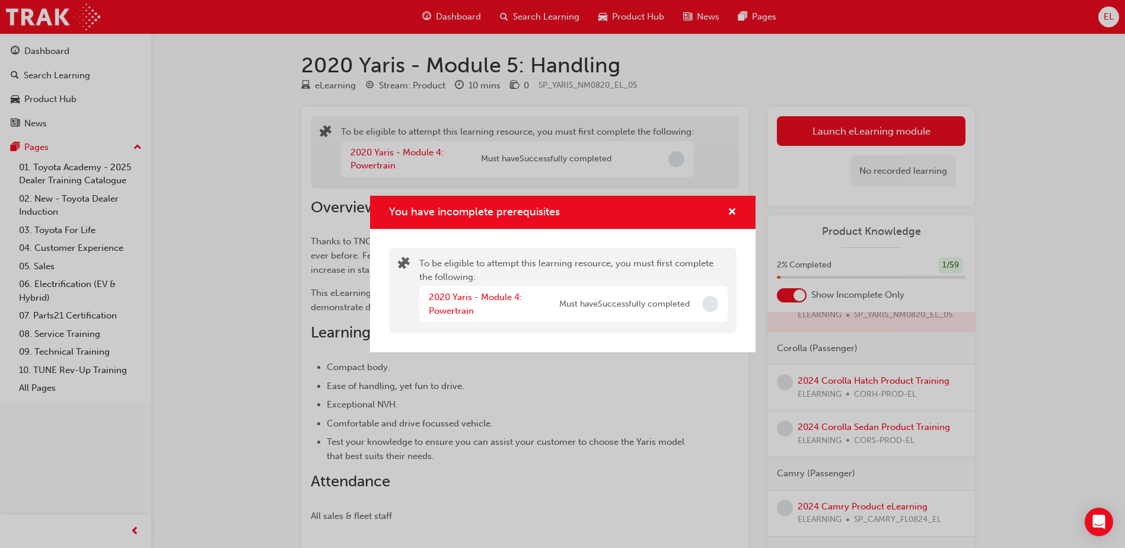
click at [708, 307] on span "Incomplete" at bounding box center [710, 304] width 16 height 16
click at [647, 307] on span "Must have Successfully completed" at bounding box center [624, 305] width 131 height 14
click at [733, 211] on span "cross-icon" at bounding box center [732, 213] width 9 height 11
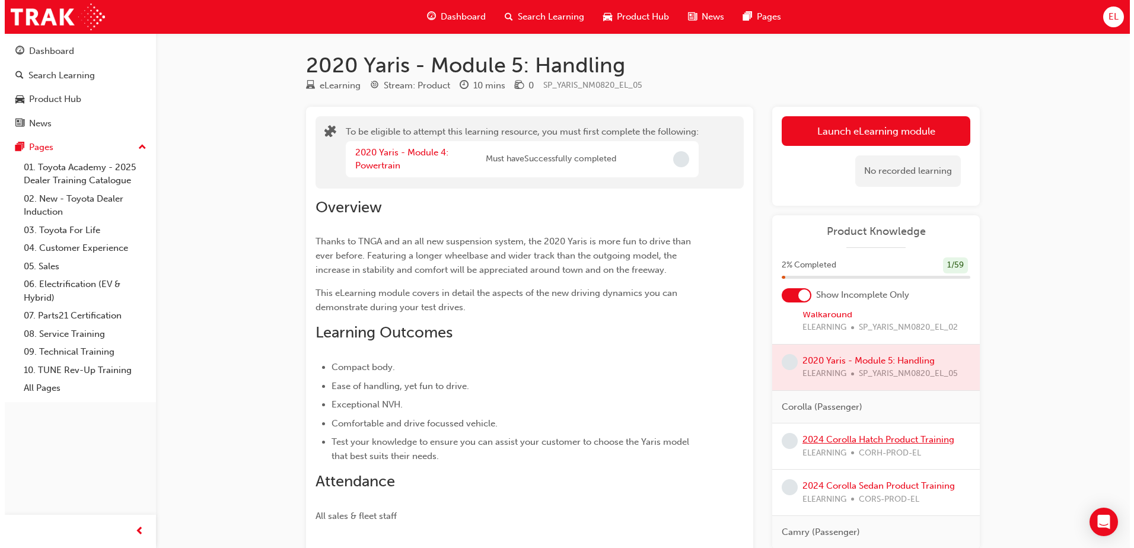
scroll to position [59, 0]
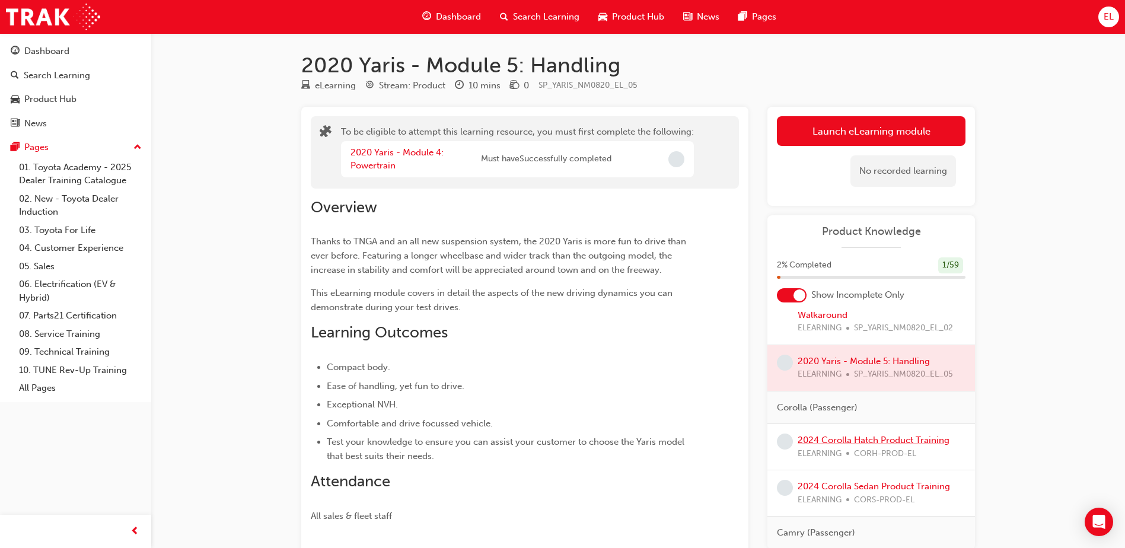
click at [850, 440] on link "2024 Corolla Hatch Product Training" at bounding box center [874, 440] width 152 height 11
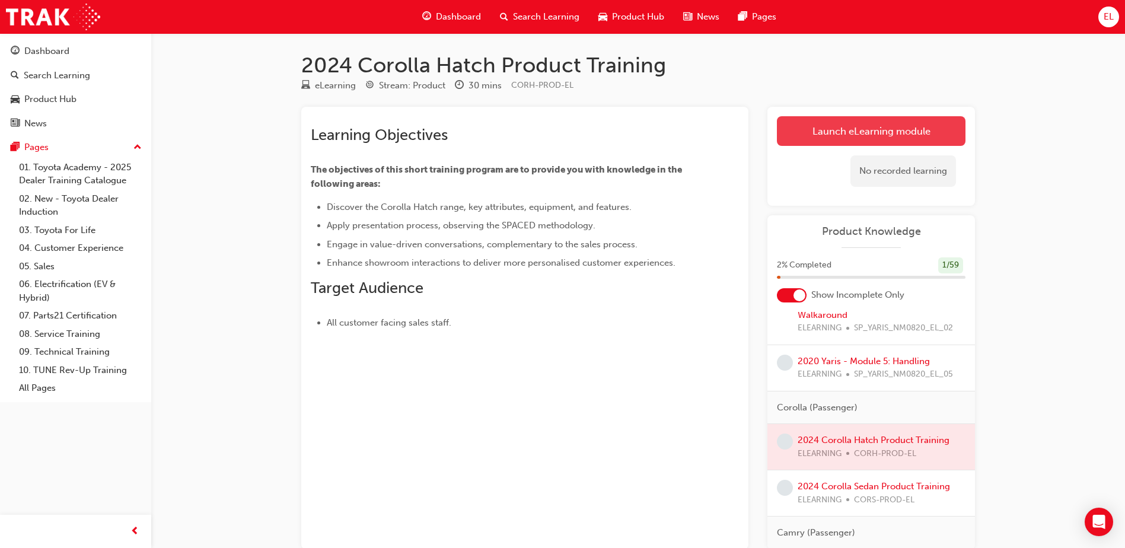
click at [870, 141] on link "Launch eLearning module" at bounding box center [871, 131] width 189 height 30
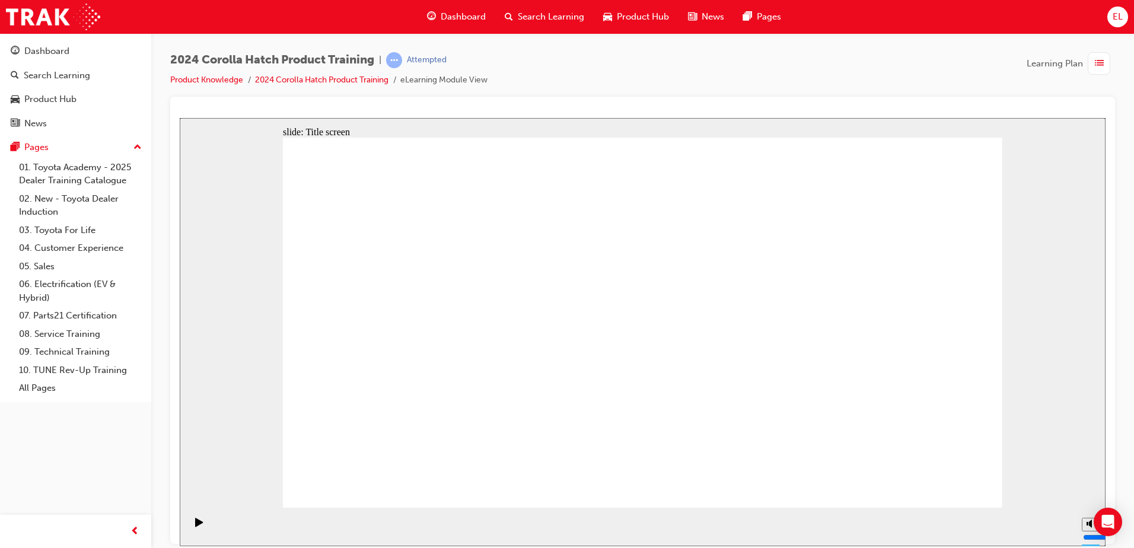
drag, startPoint x: 689, startPoint y: 470, endPoint x: 653, endPoint y: 469, distance: 36.8
drag, startPoint x: 456, startPoint y: 450, endPoint x: 367, endPoint y: 413, distance: 96.1
